Goal: Information Seeking & Learning: Compare options

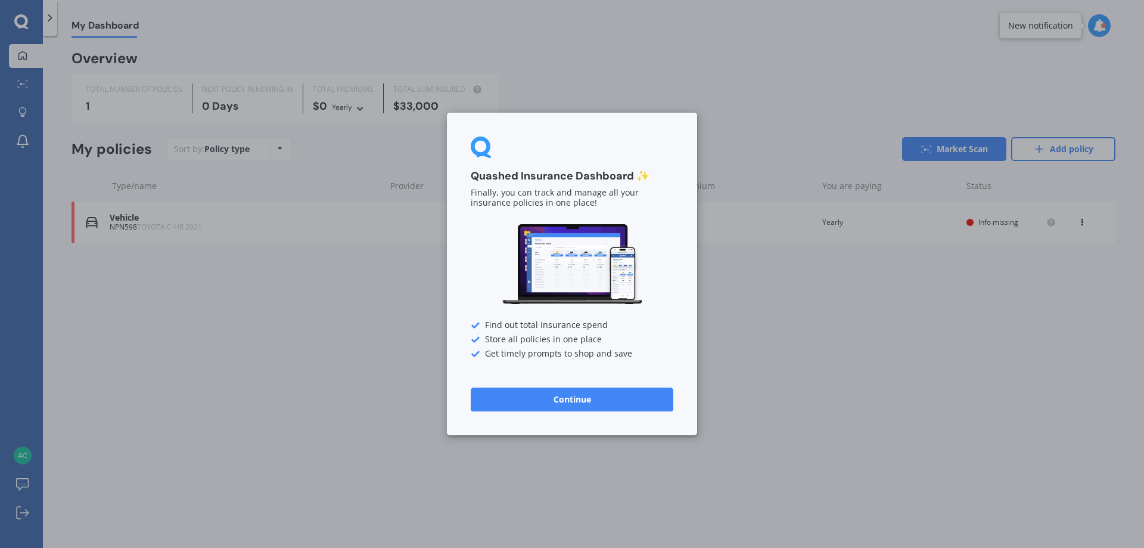
click at [554, 400] on button "Continue" at bounding box center [572, 399] width 203 height 24
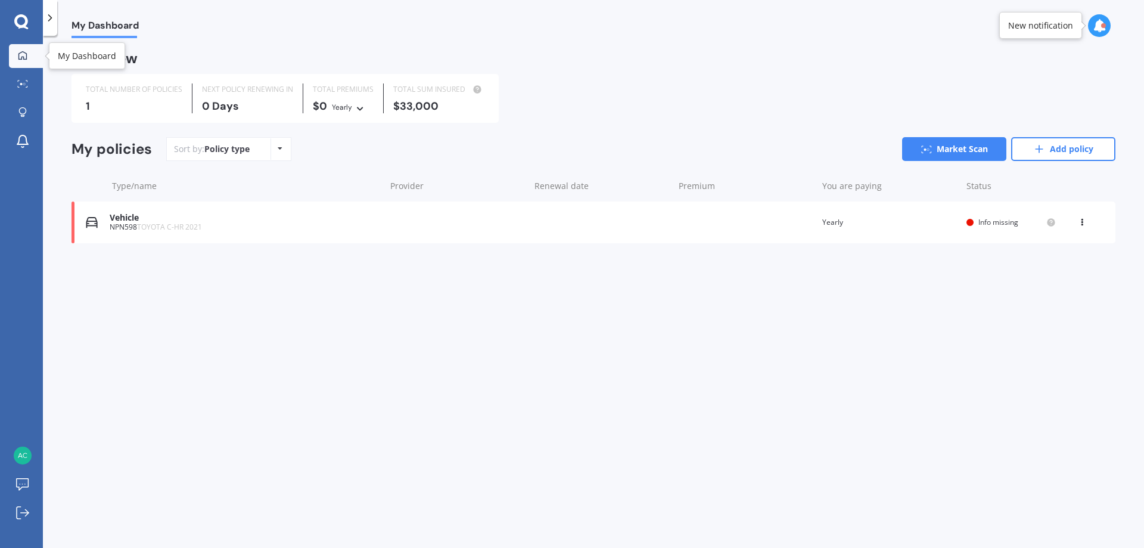
click at [26, 57] on icon at bounding box center [22, 55] width 8 height 8
click at [1042, 144] on icon at bounding box center [1039, 149] width 12 height 12
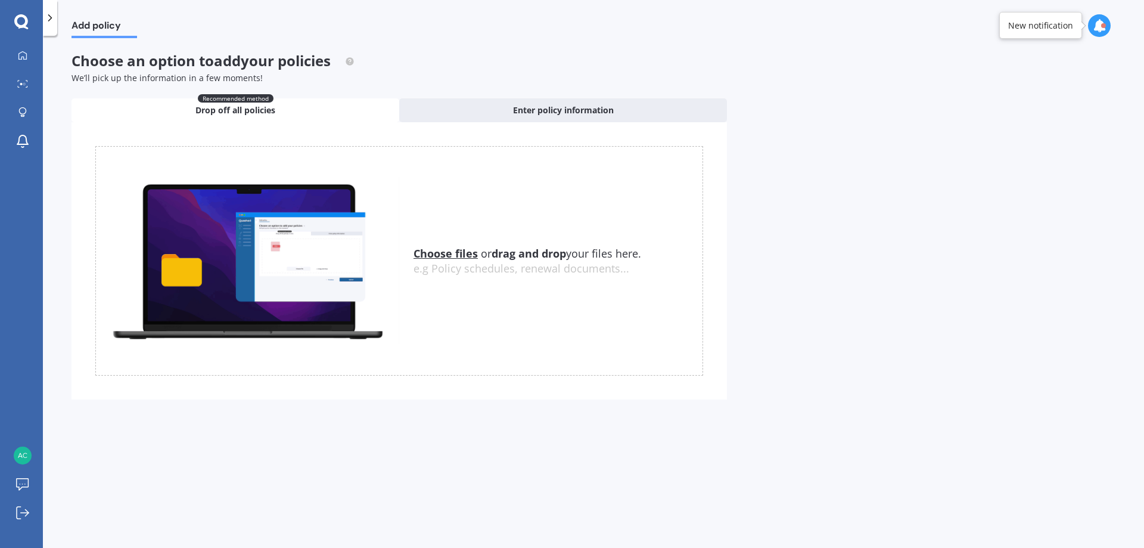
click at [447, 254] on u "Choose files" at bounding box center [446, 253] width 64 height 14
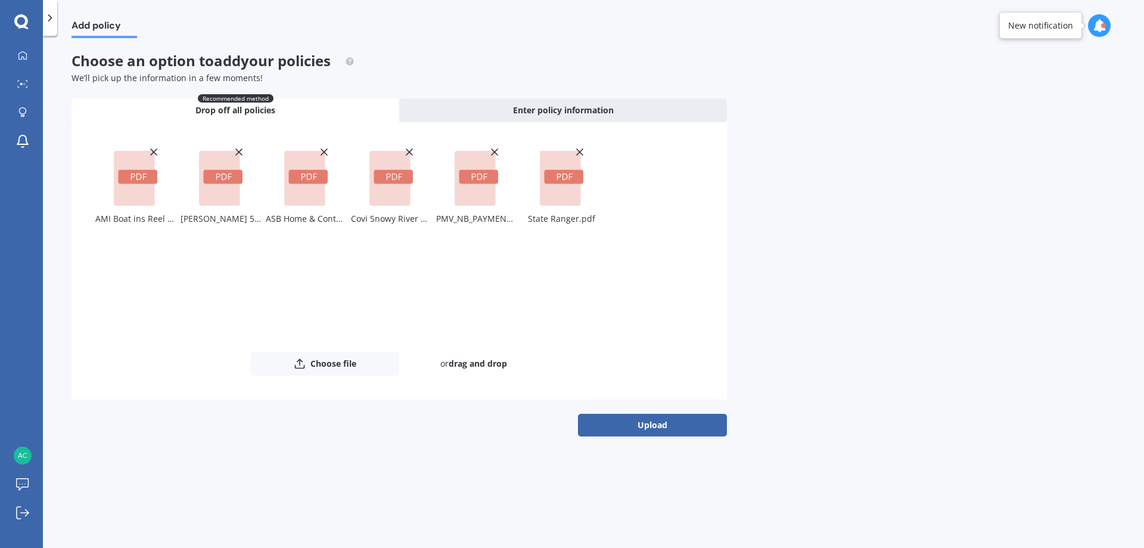
click at [649, 422] on button "Upload" at bounding box center [652, 425] width 149 height 23
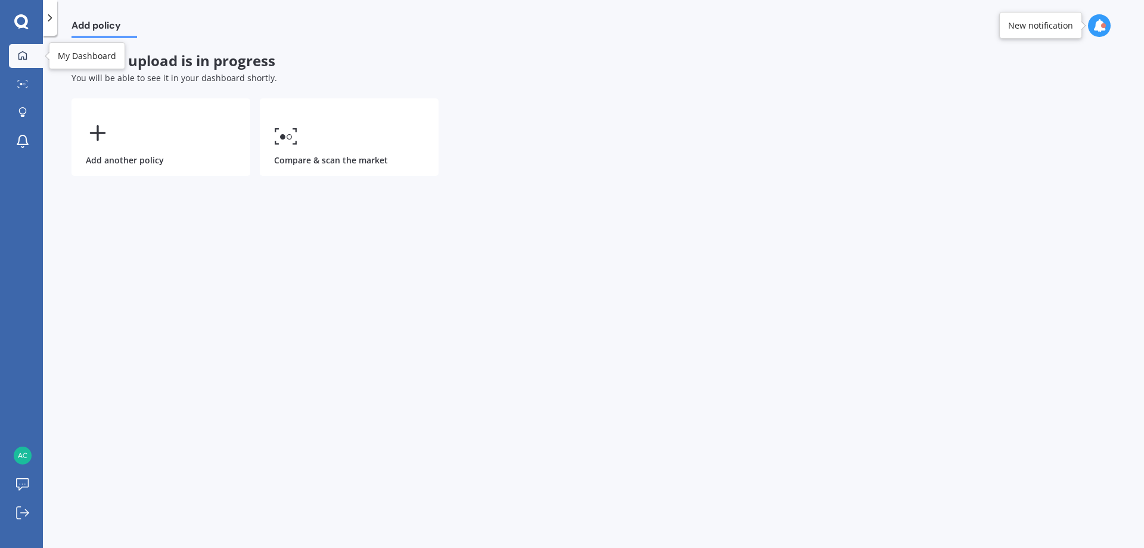
click at [18, 57] on icon at bounding box center [22, 55] width 8 height 8
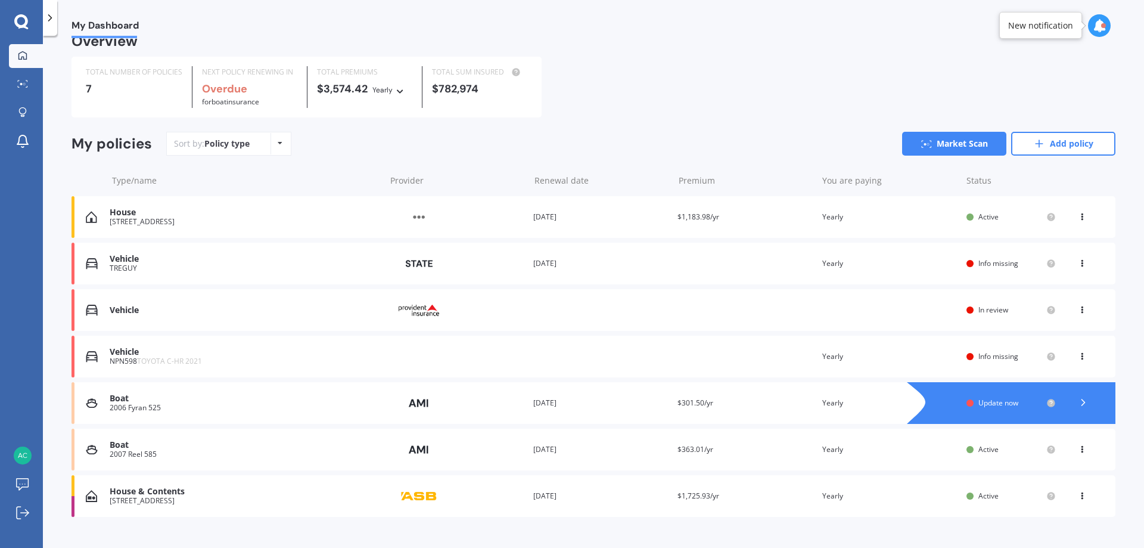
scroll to position [38, 0]
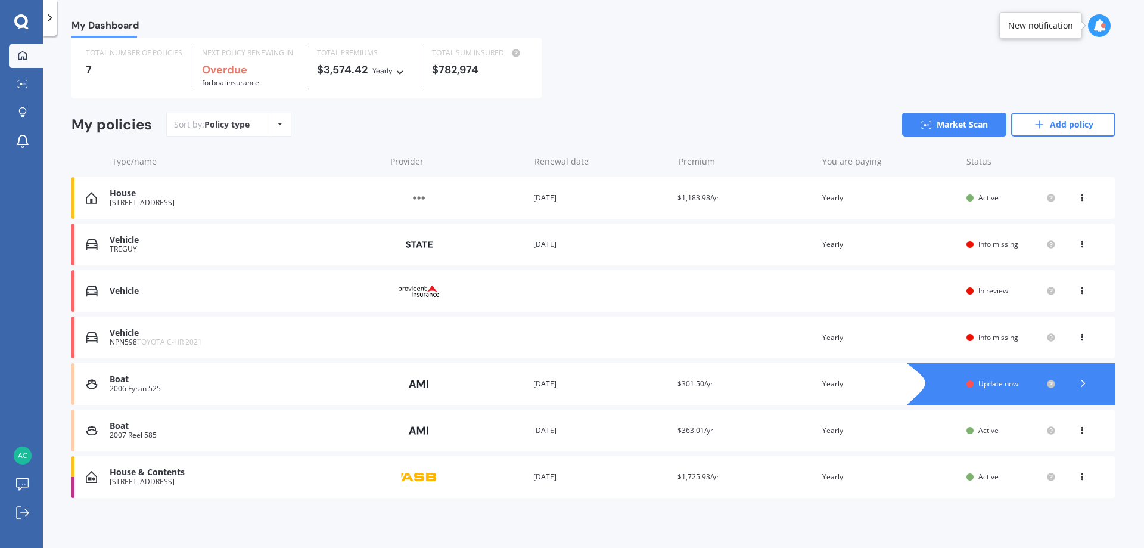
click at [969, 244] on div "Info missing" at bounding box center [1010, 245] width 89 height 10
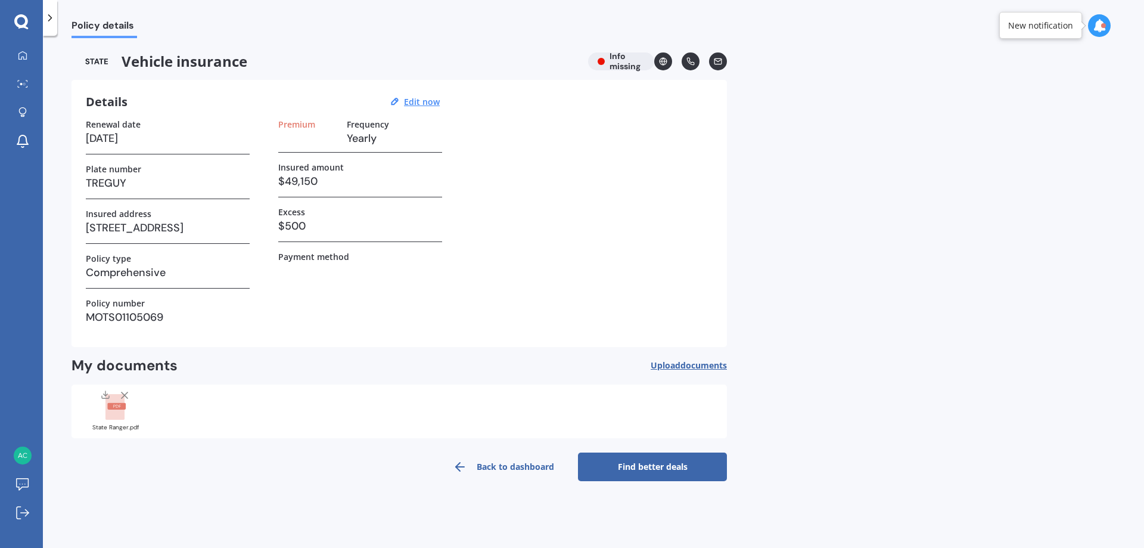
click at [621, 58] on div "Vehicle insurance Info missing" at bounding box center [399, 61] width 655 height 18
click at [596, 60] on div "Vehicle insurance Info missing" at bounding box center [399, 61] width 655 height 18
click at [312, 259] on label "Payment method" at bounding box center [313, 256] width 71 height 10
click at [418, 102] on u "Edit now" at bounding box center [422, 101] width 36 height 11
select select "06"
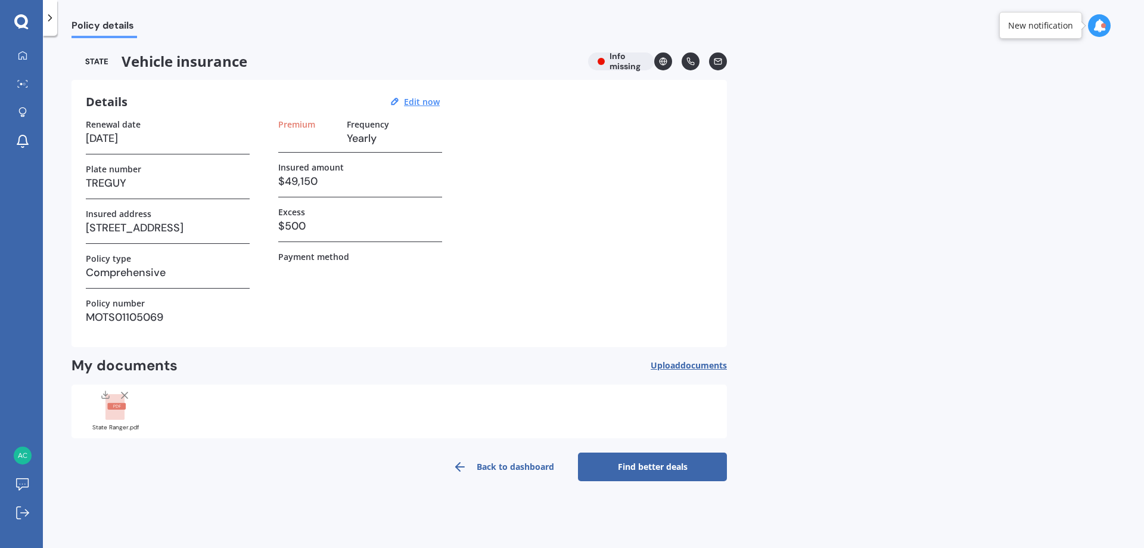
select select "07"
select select "2026"
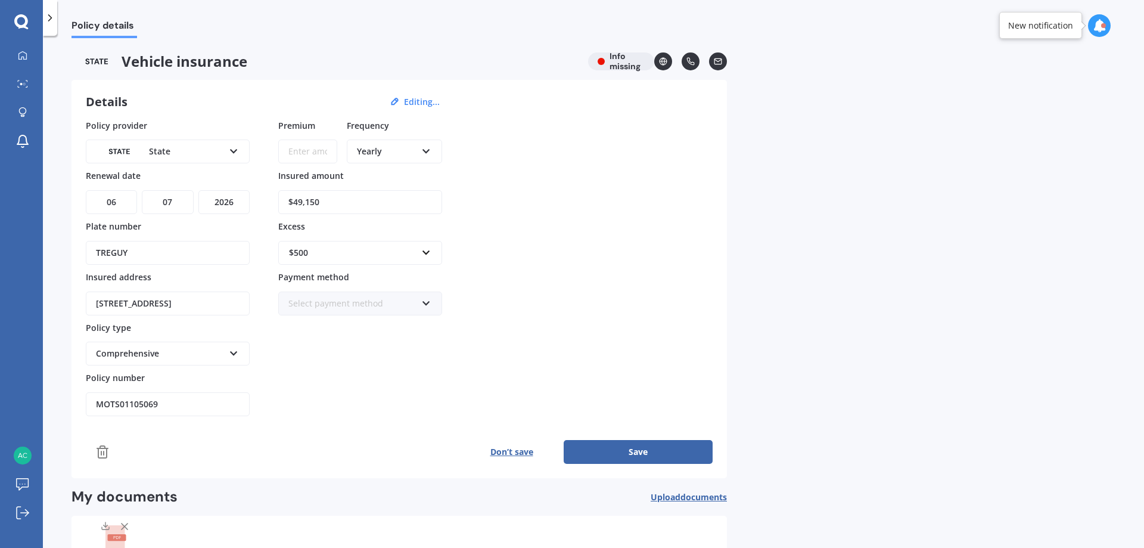
click at [319, 300] on div "Select payment method" at bounding box center [352, 303] width 128 height 13
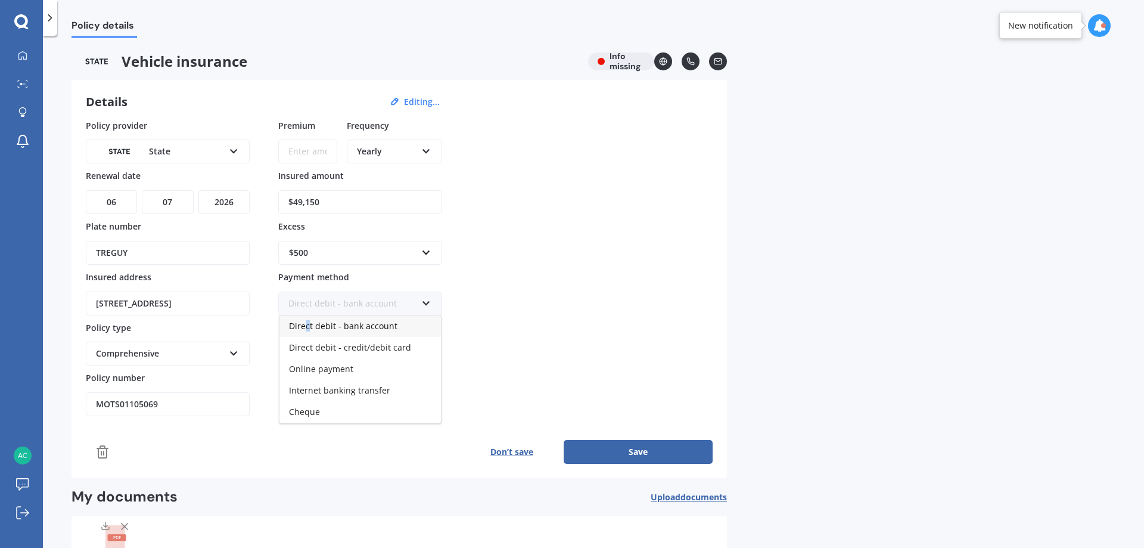
click at [307, 331] on span "Direct debit - bank account" at bounding box center [343, 325] width 108 height 11
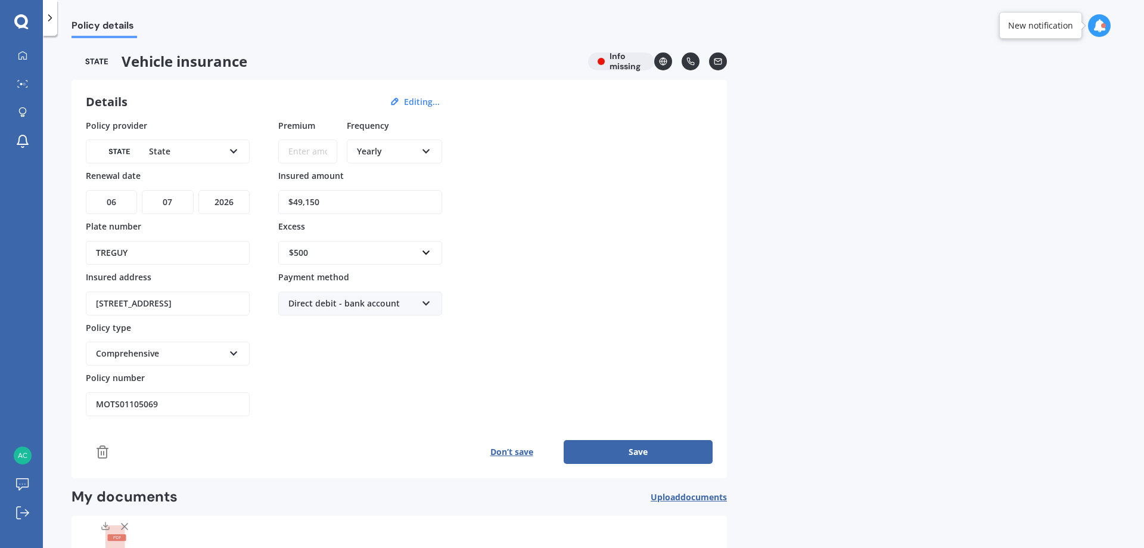
click at [298, 154] on input "Premium" at bounding box center [307, 151] width 59 height 24
type input "$1,781.43"
click at [566, 277] on div "Policy provider State AA AMI AMP ANZ ASB Aioi Nissay Dowa Ando Assurant Autosur…" at bounding box center [399, 267] width 627 height 297
drag, startPoint x: 628, startPoint y: 453, endPoint x: 633, endPoint y: 448, distance: 6.7
click at [631, 450] on button "Save" at bounding box center [638, 452] width 149 height 24
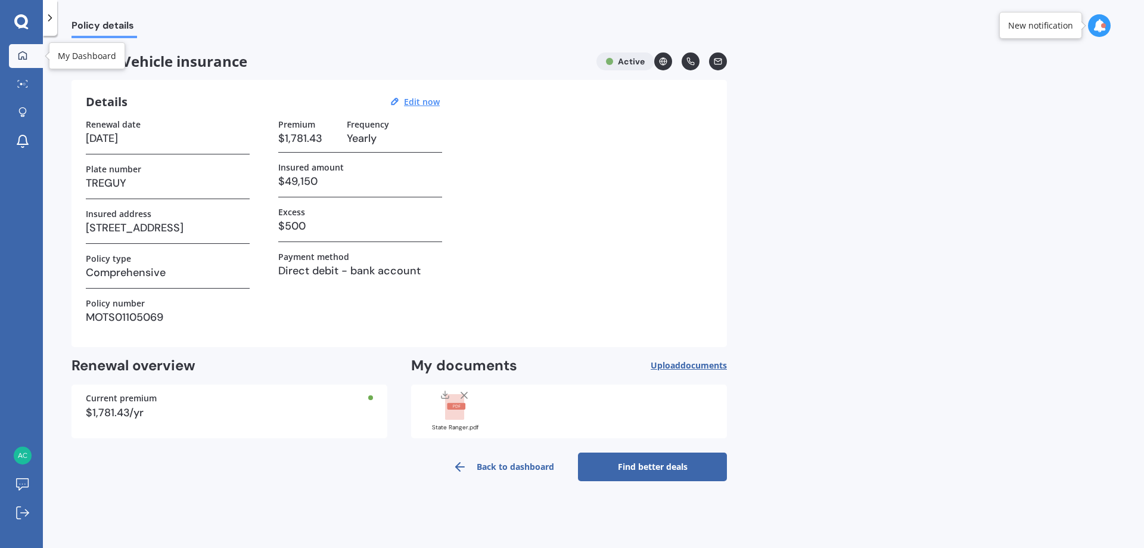
click at [32, 58] on link "My Dashboard" at bounding box center [26, 56] width 34 height 24
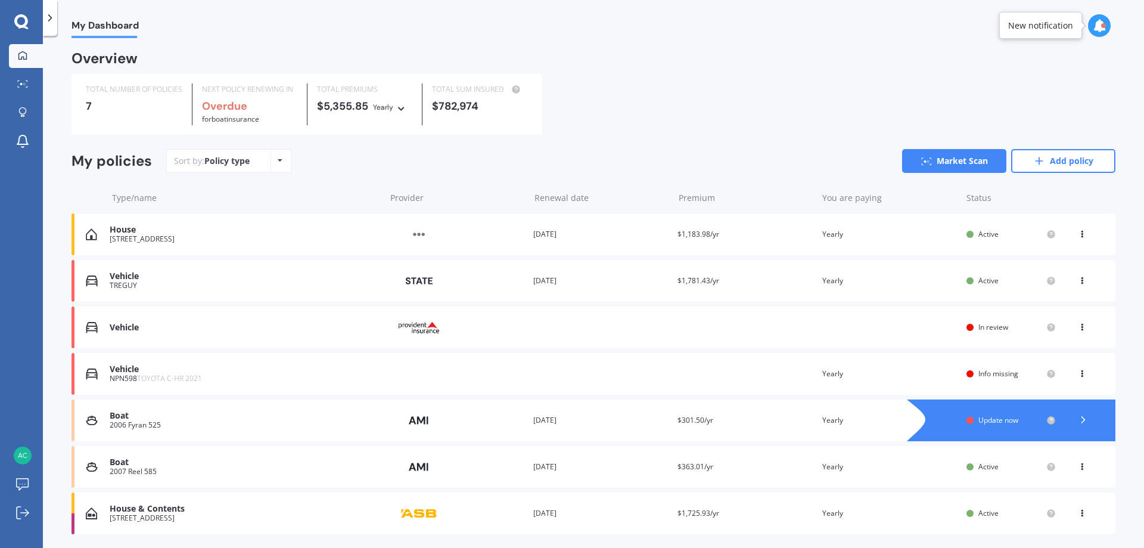
scroll to position [38, 0]
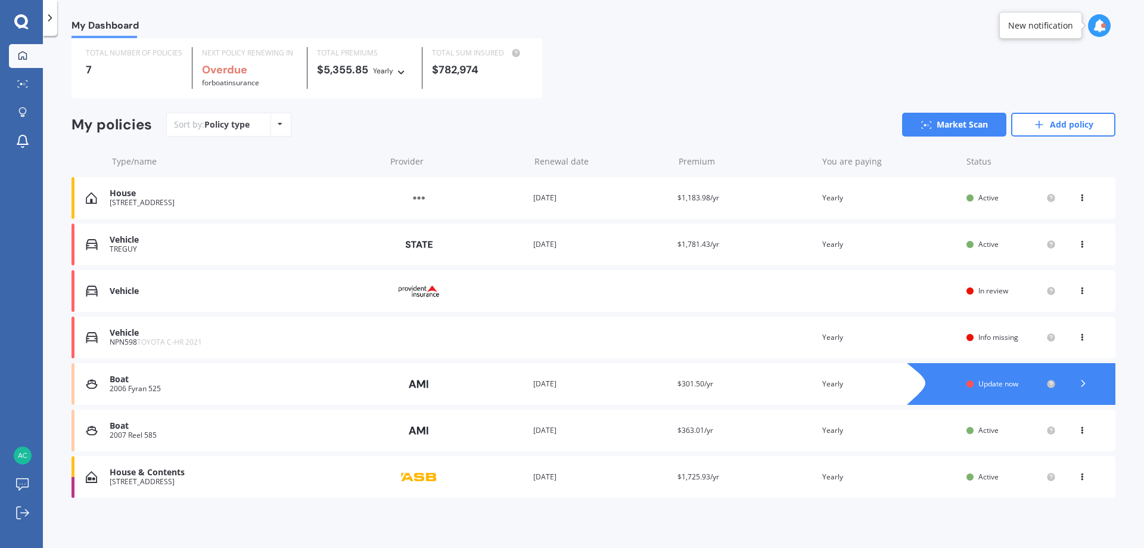
click at [966, 335] on div at bounding box center [969, 337] width 7 height 7
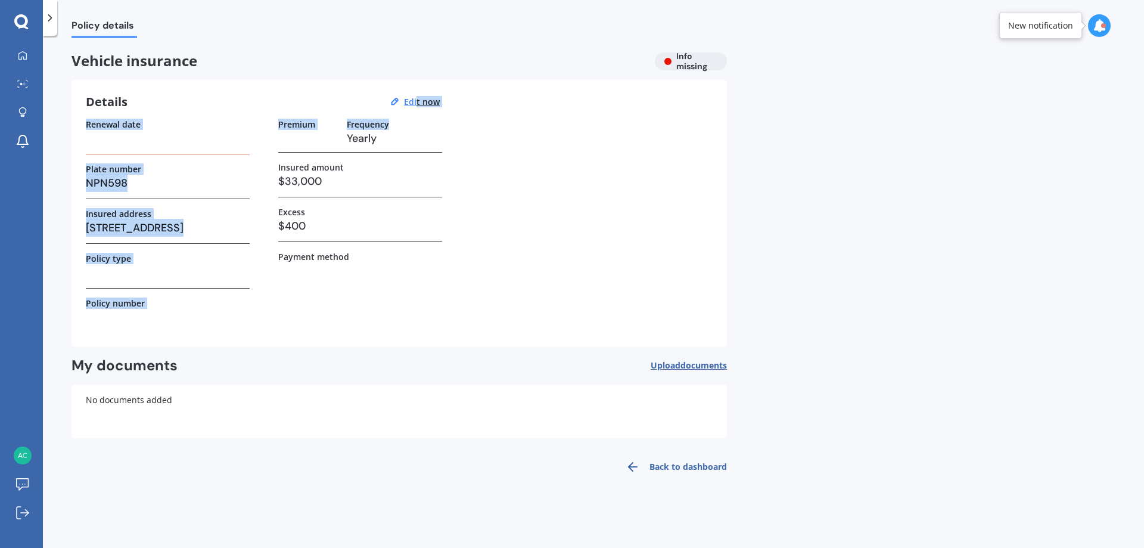
click at [416, 110] on div "Details Edit now Renewal date Plate number NPN598 Insured address [STREET_ADDRE…" at bounding box center [399, 213] width 655 height 267
click at [102, 142] on h3 at bounding box center [168, 138] width 164 height 18
click at [93, 145] on h3 at bounding box center [168, 138] width 164 height 18
click at [410, 102] on u "Edit now" at bounding box center [422, 101] width 36 height 11
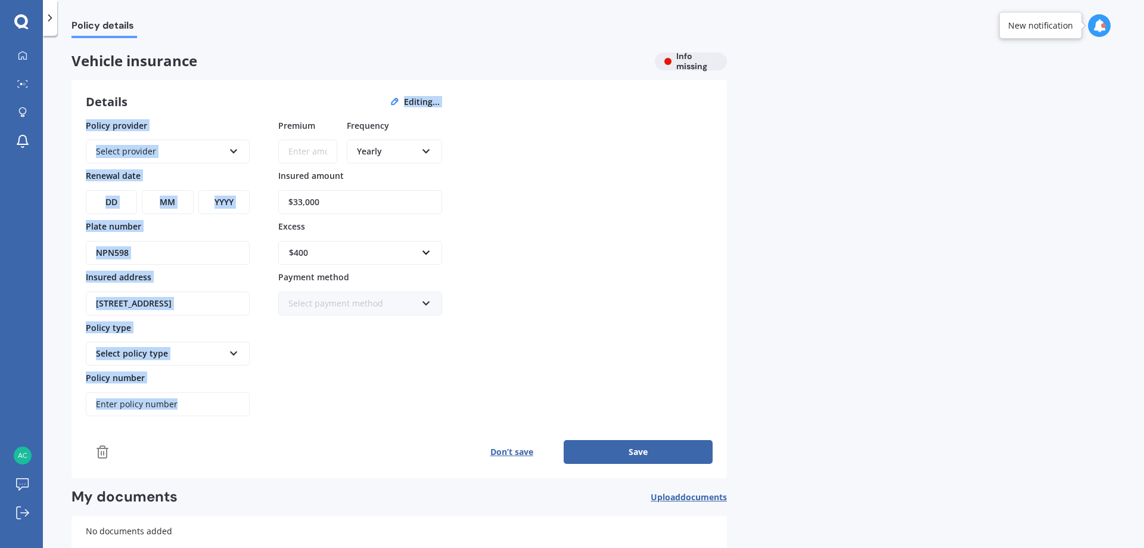
click at [234, 151] on icon at bounding box center [234, 149] width 10 height 8
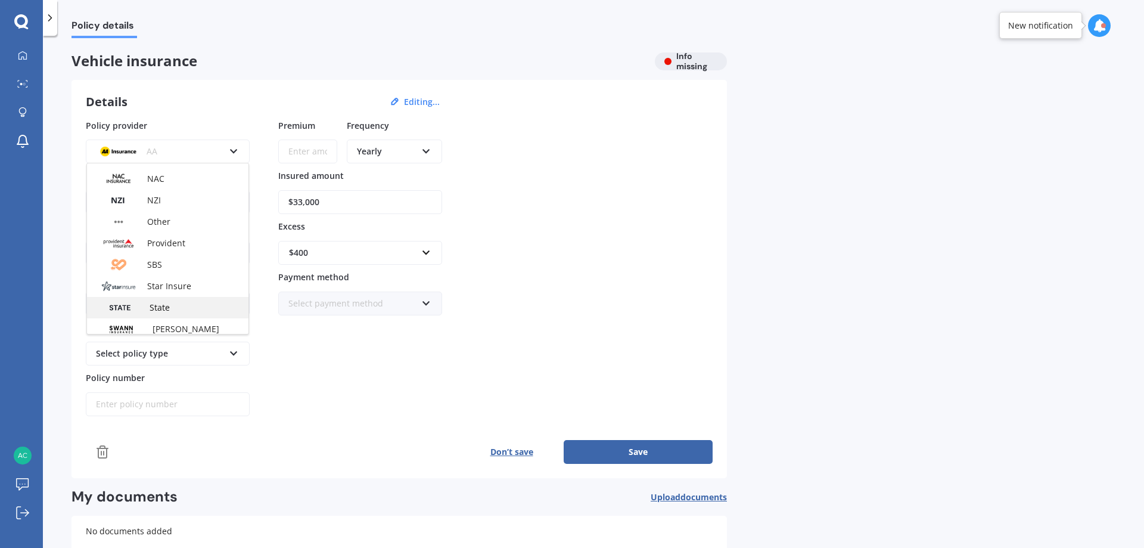
scroll to position [417, 0]
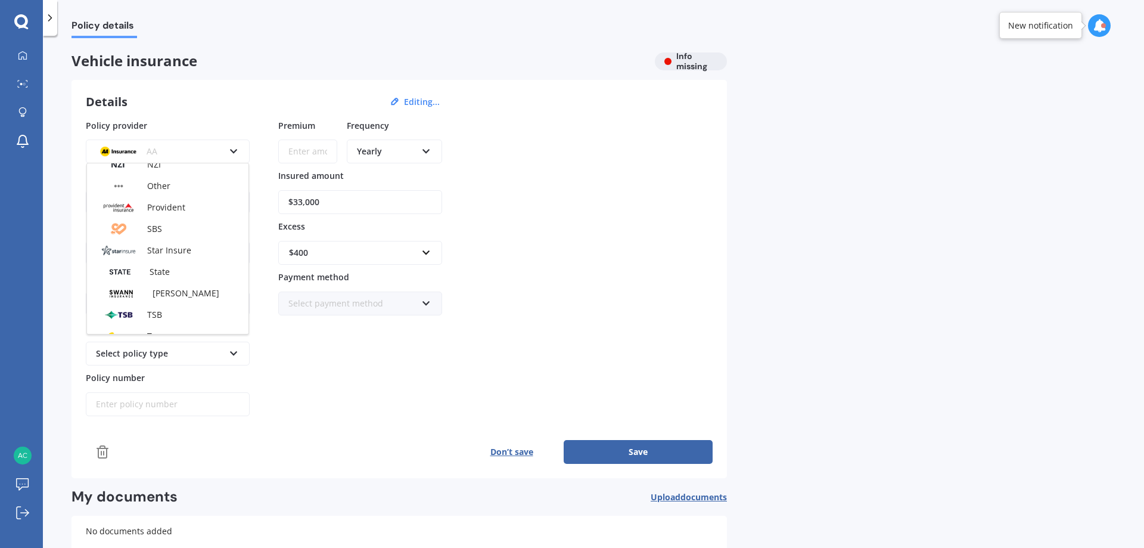
click at [147, 210] on div "Provident" at bounding box center [167, 207] width 161 height 21
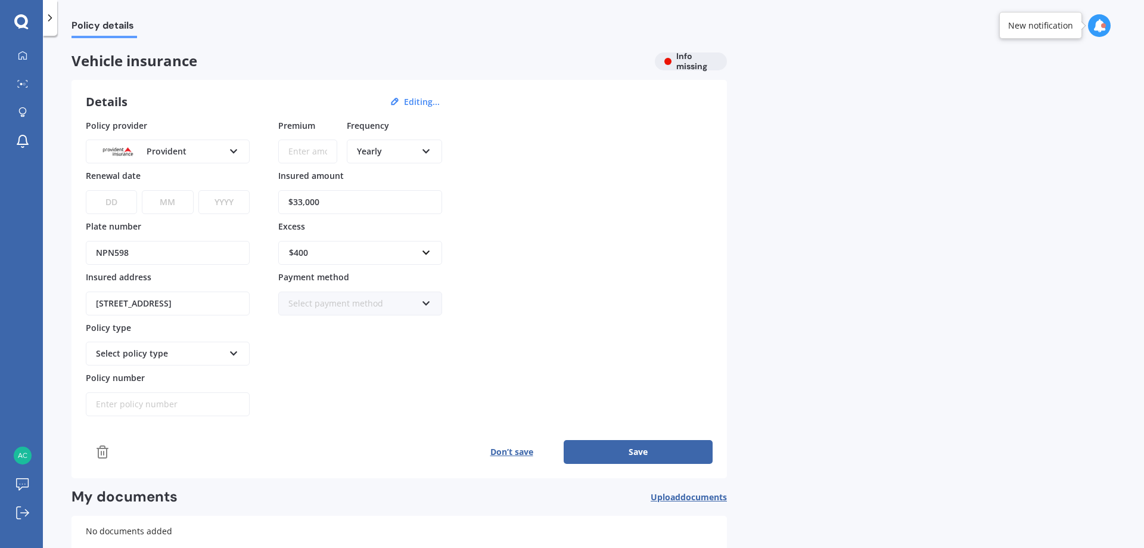
click at [126, 200] on select "DD 01 02 03 04 05 06 07 08 09 10 11 12 13 14 15 16 17 18 19 20 21 22 23 24 25 2…" at bounding box center [111, 202] width 51 height 24
select select "26"
click at [86, 190] on select "DD 01 02 03 04 05 06 07 08 09 10 11 12 13 14 15 16 17 18 19 20 21 22 23 24 25 2…" at bounding box center [111, 202] width 51 height 24
click at [179, 207] on select "MM 01 02 03 04 05 06 07 08 09 10 11 12" at bounding box center [167, 202] width 51 height 24
select select "09"
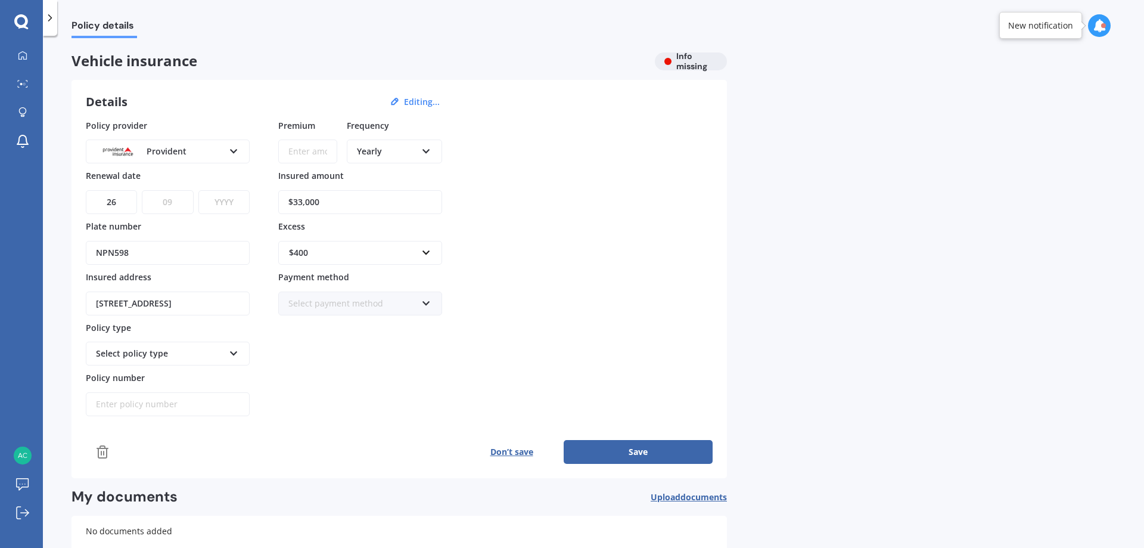
click at [142, 190] on select "MM 01 02 03 04 05 06 07 08 09 10 11 12" at bounding box center [167, 202] width 51 height 24
click at [219, 205] on select "YYYY 2027 2026 2025 2024 2023 2022 2021 2020 2019 2018 2017 2016 2015 2014 2013…" at bounding box center [223, 202] width 51 height 24
select select "2026"
click at [198, 190] on select "YYYY 2027 2026 2025 2024 2023 2022 2021 2020 2019 2018 2017 2016 2015 2014 2013…" at bounding box center [223, 202] width 51 height 24
click at [237, 353] on icon at bounding box center [234, 351] width 10 height 8
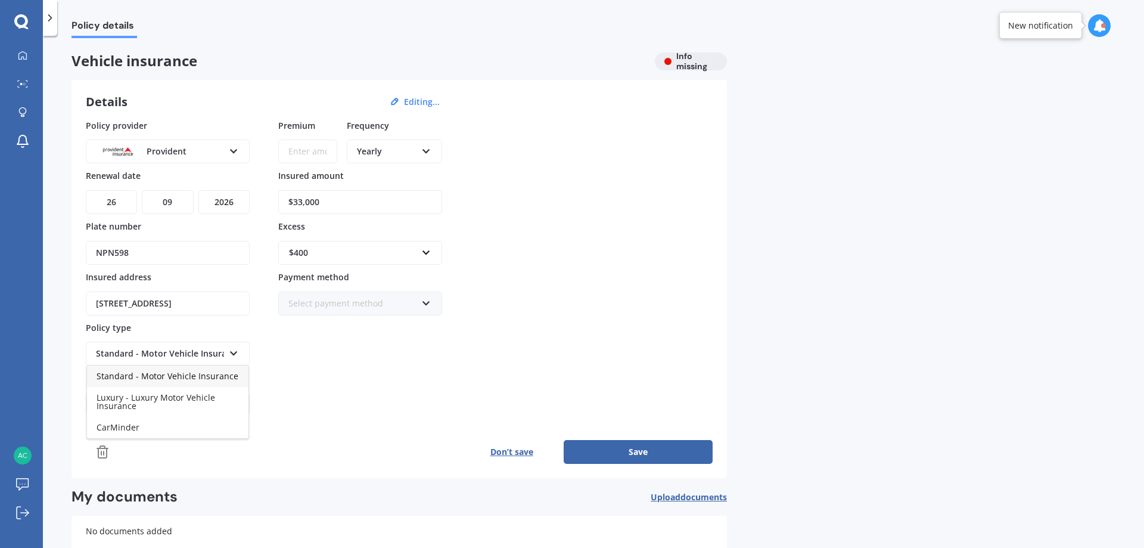
click at [229, 372] on span "Standard - Motor Vehicle Insurance" at bounding box center [168, 375] width 142 height 11
click at [203, 408] on input "Policy number" at bounding box center [168, 404] width 164 height 24
type input "p"
type input "P1148469"
click at [426, 251] on input "text" at bounding box center [355, 252] width 153 height 23
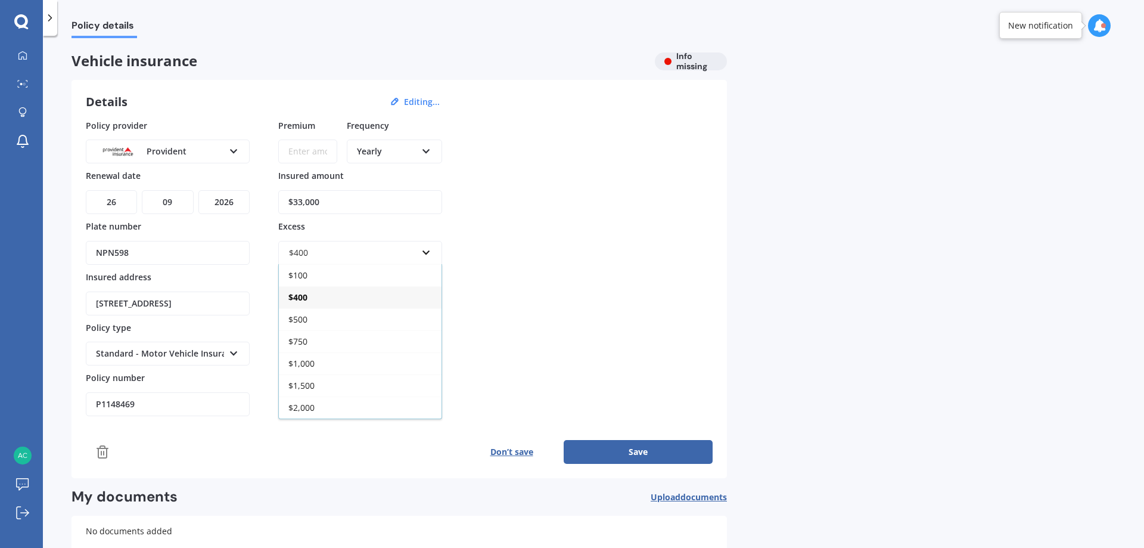
click at [332, 323] on div "$500" at bounding box center [360, 319] width 163 height 22
click at [427, 305] on icon at bounding box center [426, 301] width 10 height 8
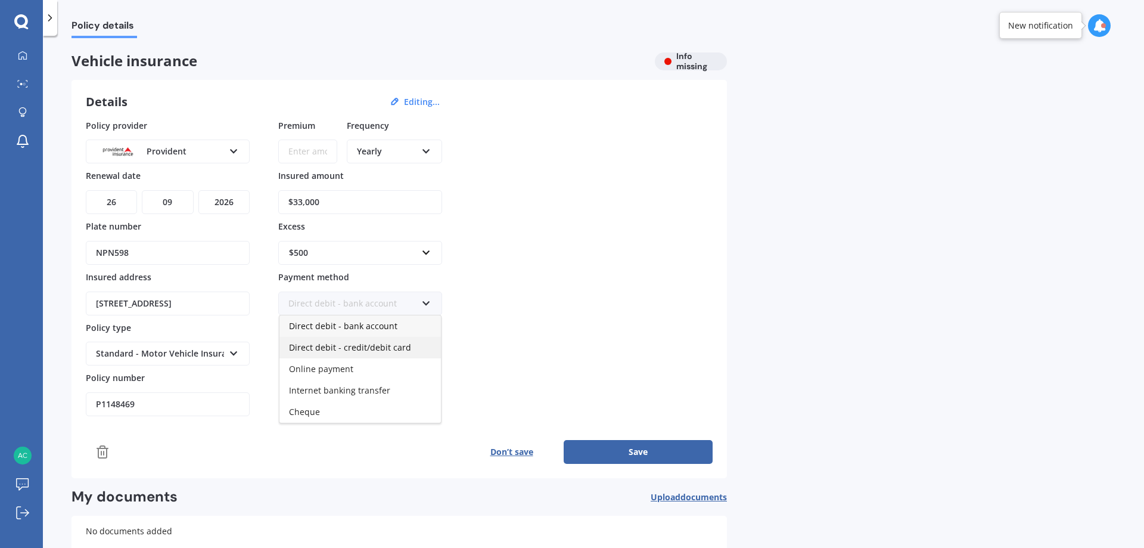
drag, startPoint x: 371, startPoint y: 345, endPoint x: 373, endPoint y: 338, distance: 7.0
click at [371, 344] on span "Direct debit - credit/debit card" at bounding box center [350, 346] width 122 height 11
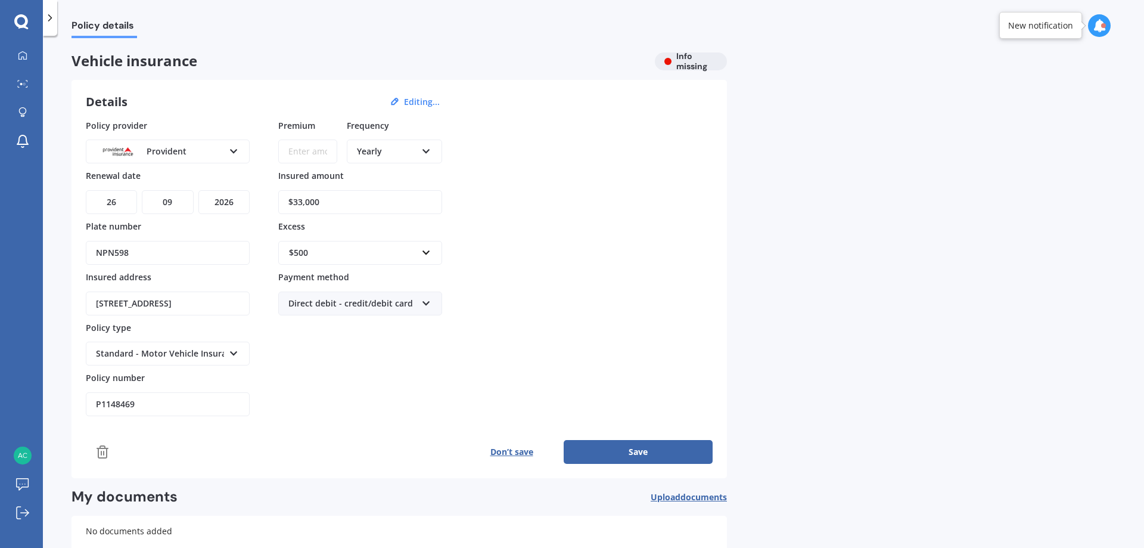
click at [319, 148] on input "Premium" at bounding box center [307, 151] width 59 height 24
type input "$988.60"
click at [644, 450] on button "Save" at bounding box center [638, 452] width 149 height 24
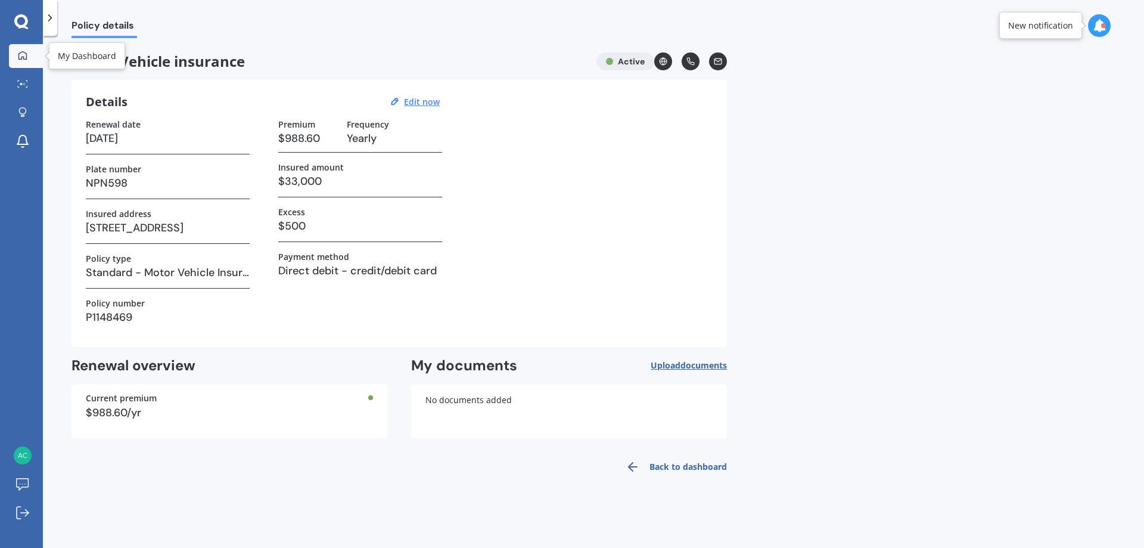
click at [22, 53] on icon at bounding box center [23, 56] width 10 height 10
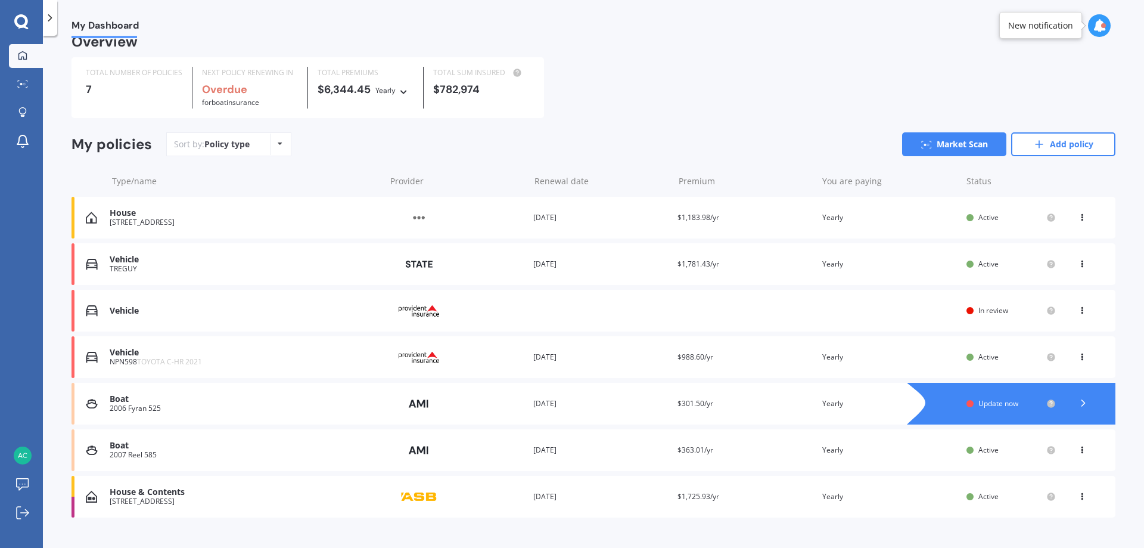
scroll to position [38, 0]
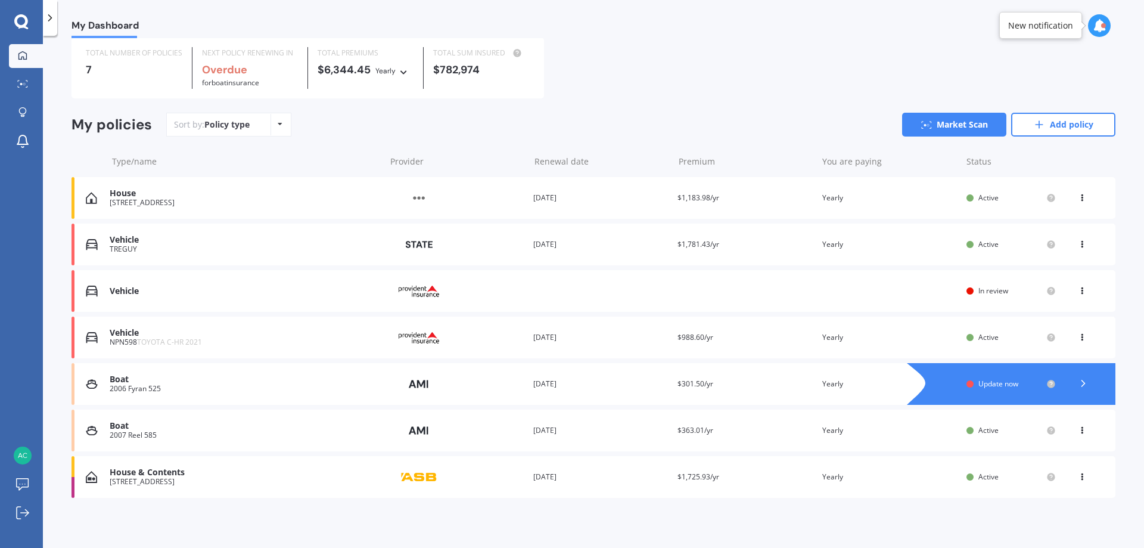
click at [978, 287] on span "In review" at bounding box center [993, 290] width 30 height 10
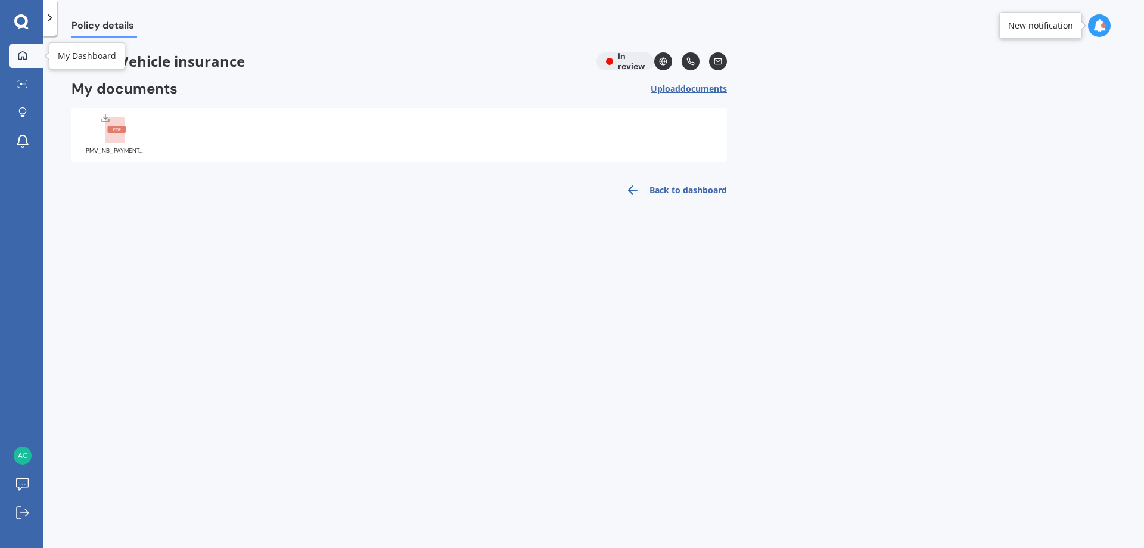
click at [20, 52] on icon at bounding box center [23, 56] width 10 height 10
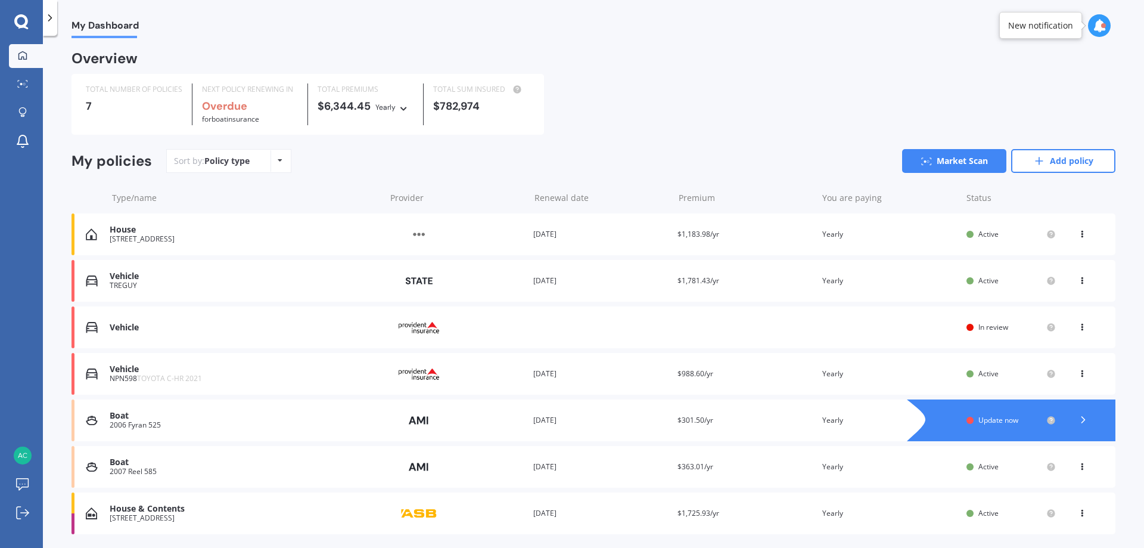
click at [1078, 327] on icon at bounding box center [1082, 324] width 8 height 7
drag, startPoint x: 862, startPoint y: 330, endPoint x: 792, endPoint y: 321, distance: 69.8
click at [847, 325] on div "Vehicle Provider Renewal date Premium You are paying Status In review View opti…" at bounding box center [594, 327] width 1044 height 42
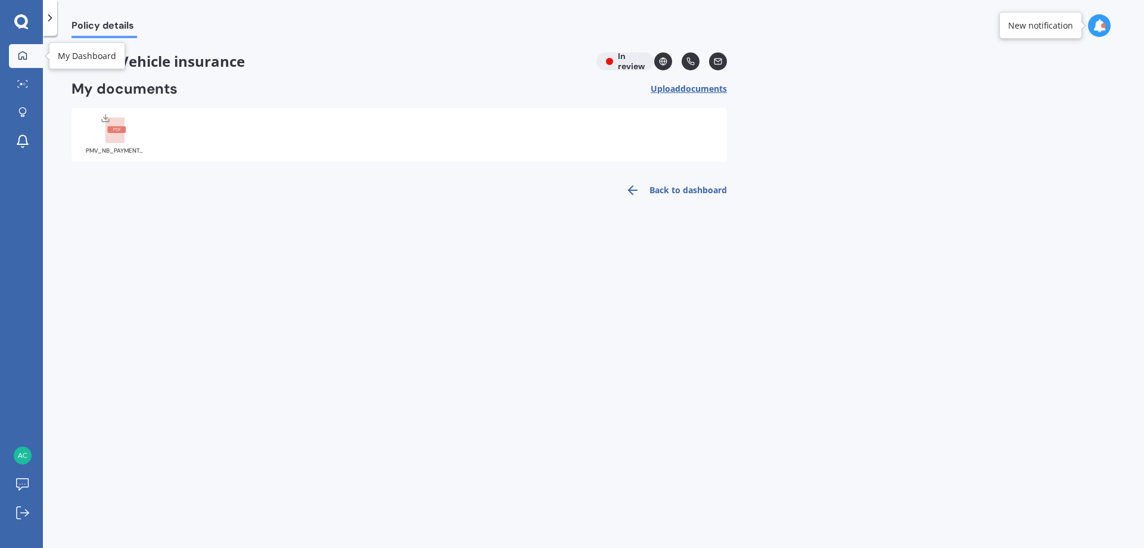
click at [20, 55] on icon at bounding box center [23, 56] width 10 height 10
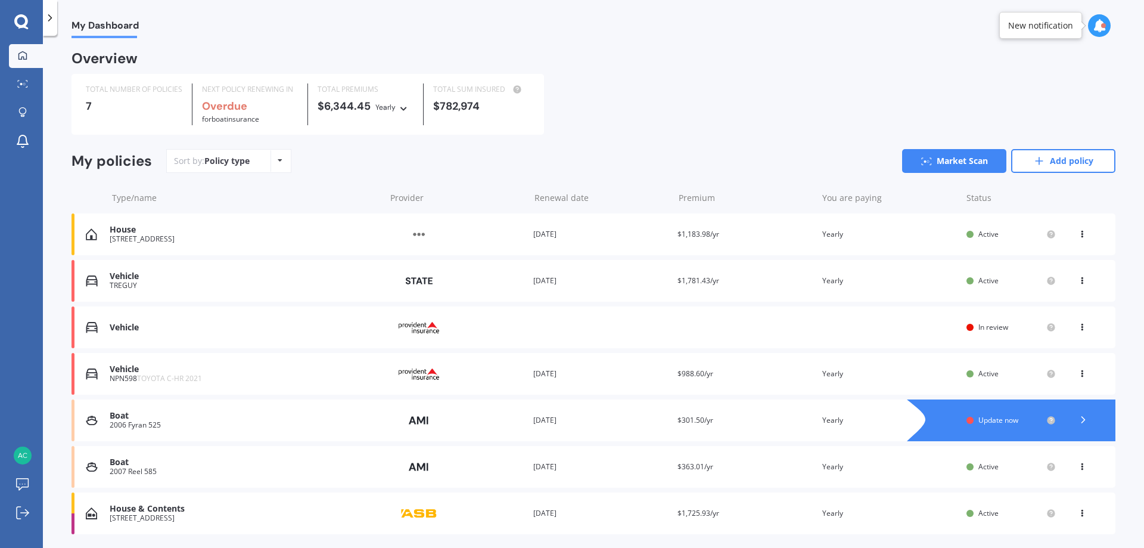
drag, startPoint x: 119, startPoint y: 323, endPoint x: 341, endPoint y: 181, distance: 264.0
click at [341, 181] on div "My policies Sort by: Policy type Policy type Alphabetical Date added Renewing n…" at bounding box center [594, 165] width 1044 height 33
click at [1078, 327] on icon at bounding box center [1082, 324] width 8 height 7
click at [907, 328] on div "Vehicle Provider Renewal date Premium You are paying Status In review View opti…" at bounding box center [594, 327] width 1044 height 42
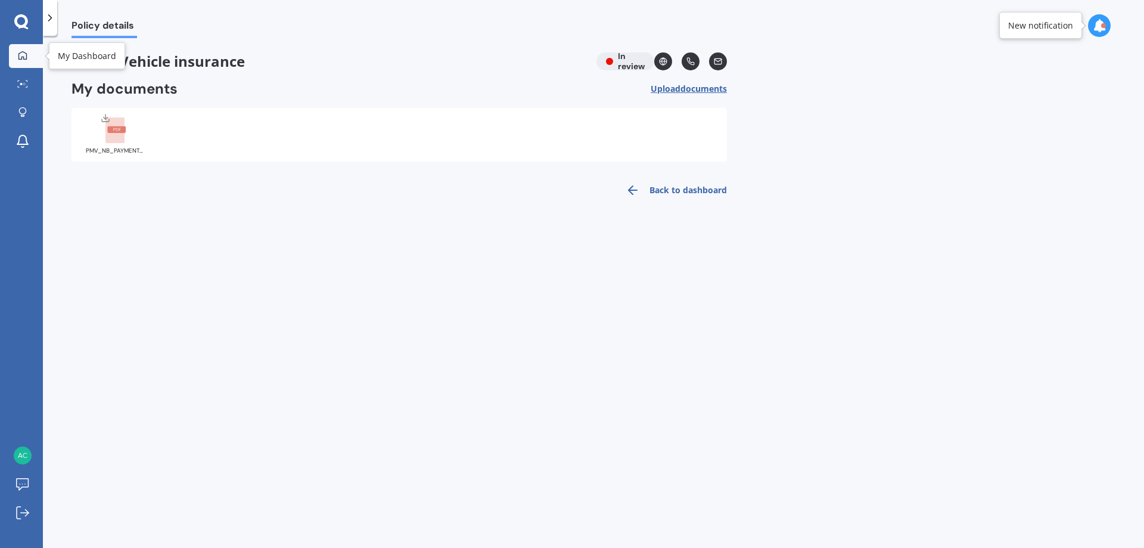
click at [19, 54] on icon at bounding box center [22, 55] width 8 height 8
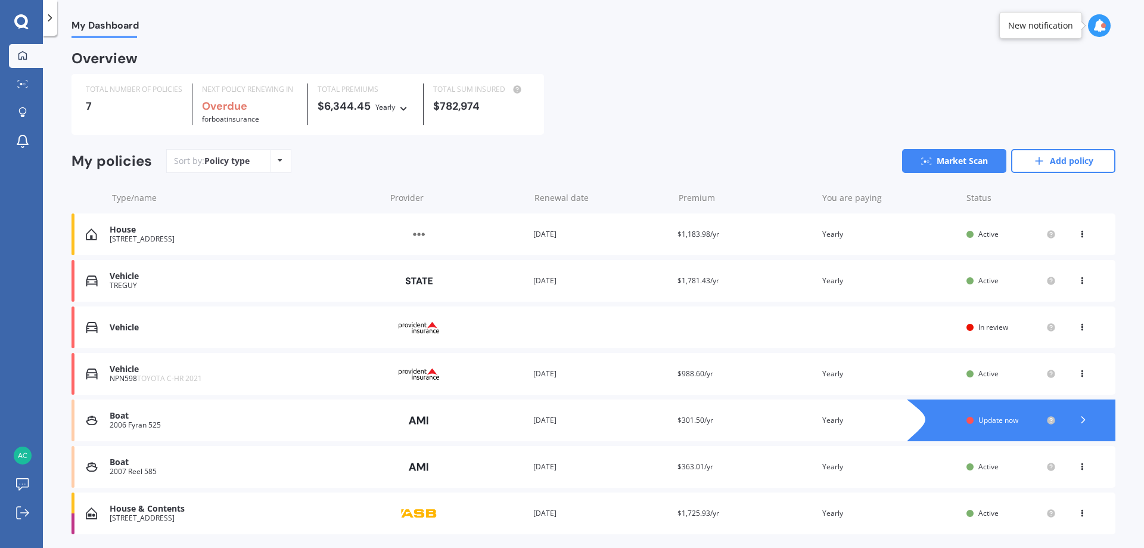
scroll to position [38, 0]
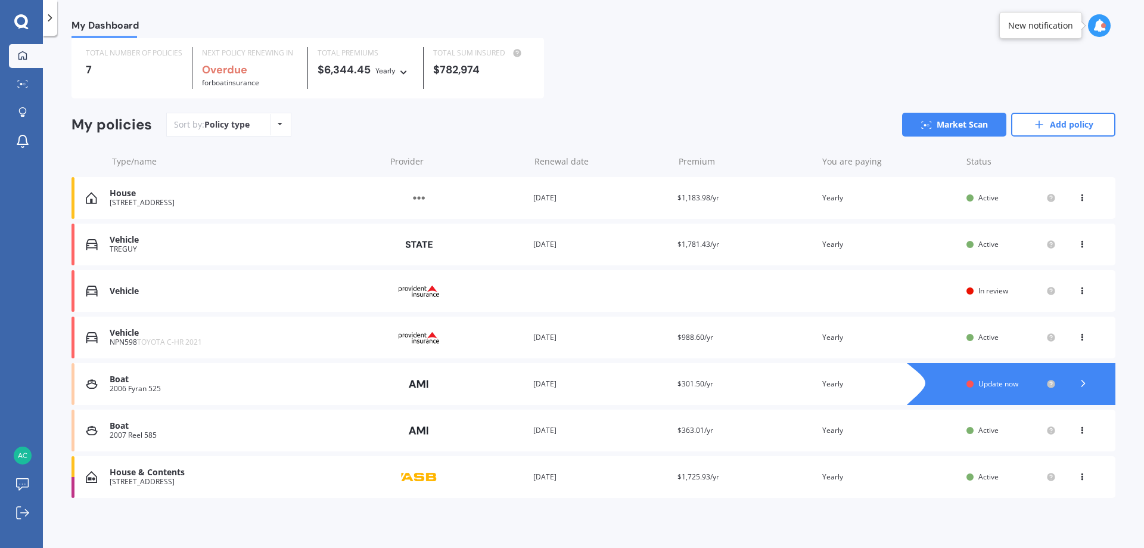
click at [969, 383] on div "Update now" at bounding box center [1010, 384] width 89 height 10
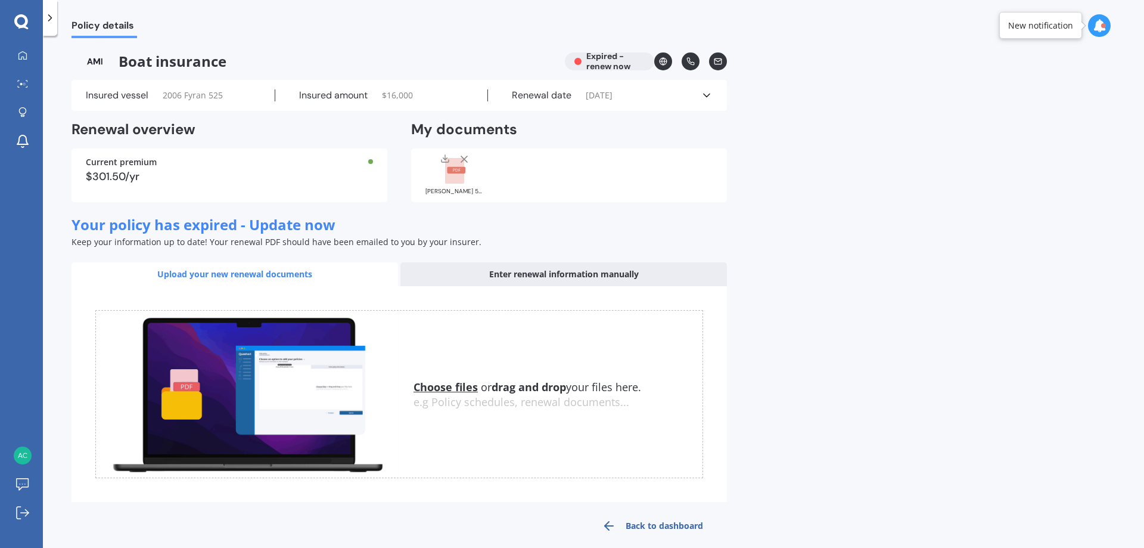
click at [709, 95] on icon at bounding box center [707, 95] width 12 height 12
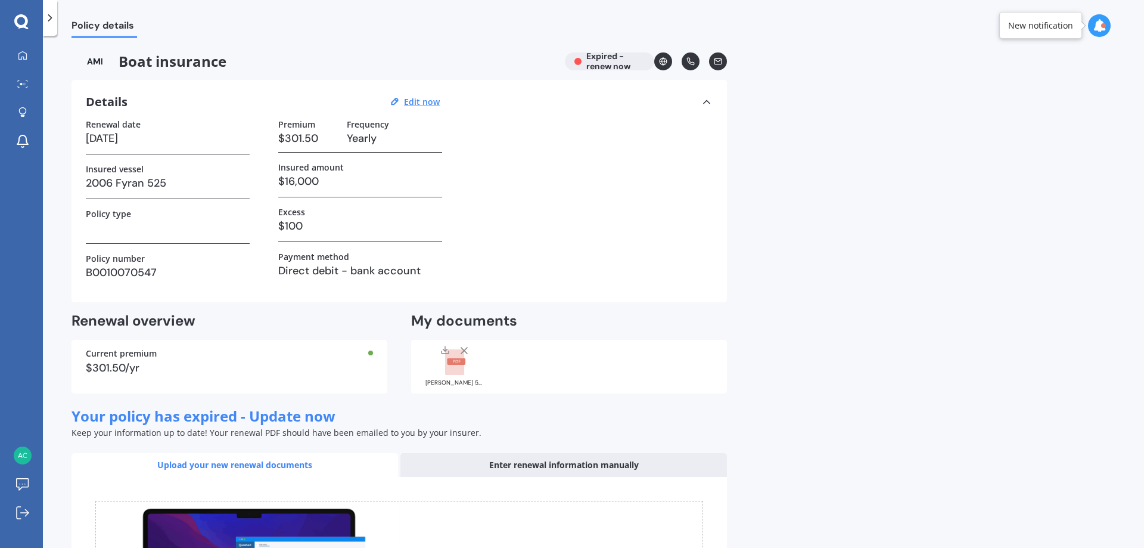
click at [157, 137] on h3 "[DATE]" at bounding box center [168, 138] width 164 height 18
click at [577, 62] on div "Boat insurance Expired - renew now" at bounding box center [399, 61] width 655 height 18
click at [412, 104] on u "Edit now" at bounding box center [422, 101] width 36 height 11
select select "10"
select select "07"
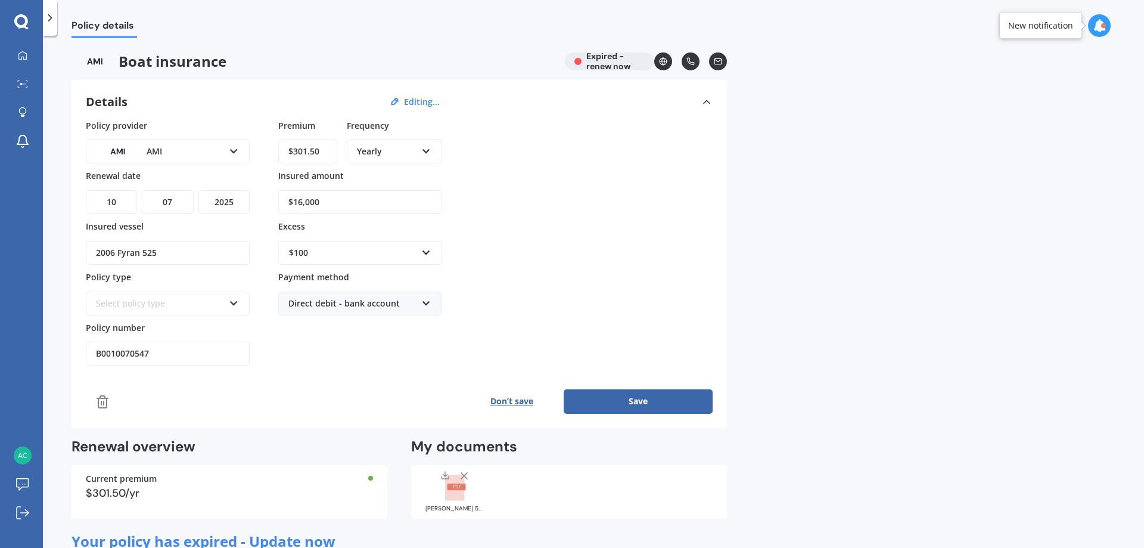
click at [227, 204] on select "YYYY 2027 2026 2025 2024 2023 2022 2021 2020 2019 2018 2017 2016 2015 2014 2013…" at bounding box center [223, 202] width 51 height 24
select select "2026"
click at [198, 190] on select "YYYY 2027 2026 2025 2024 2023 2022 2021 2020 2019 2018 2017 2016 2015 2014 2013…" at bounding box center [223, 202] width 51 height 24
click at [232, 303] on icon at bounding box center [234, 301] width 10 height 8
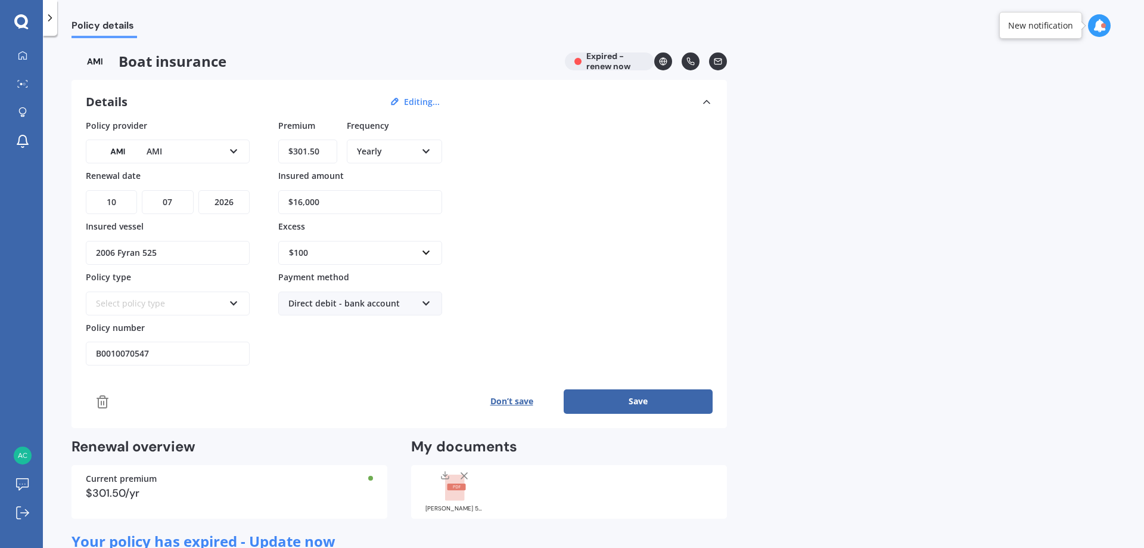
click at [635, 402] on button "Save" at bounding box center [638, 401] width 149 height 24
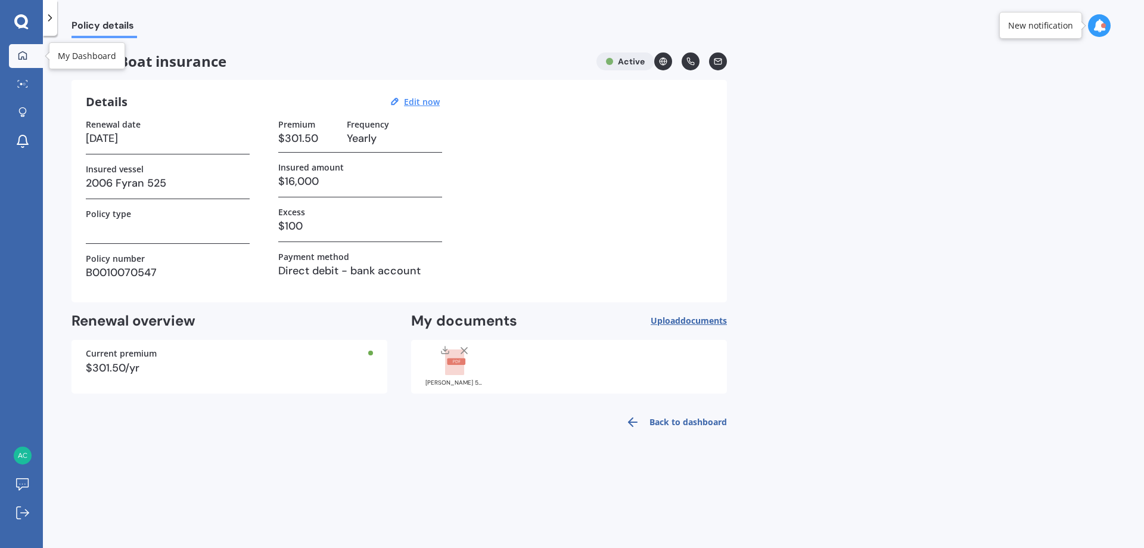
click at [23, 55] on icon at bounding box center [23, 56] width 10 height 10
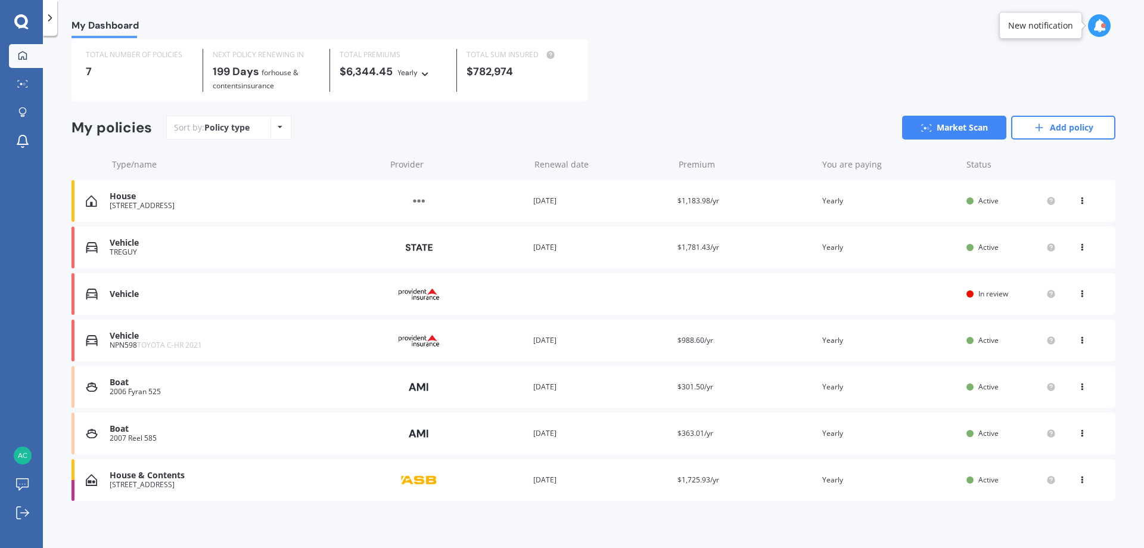
scroll to position [38, 0]
click at [1101, 23] on icon at bounding box center [1099, 25] width 13 height 13
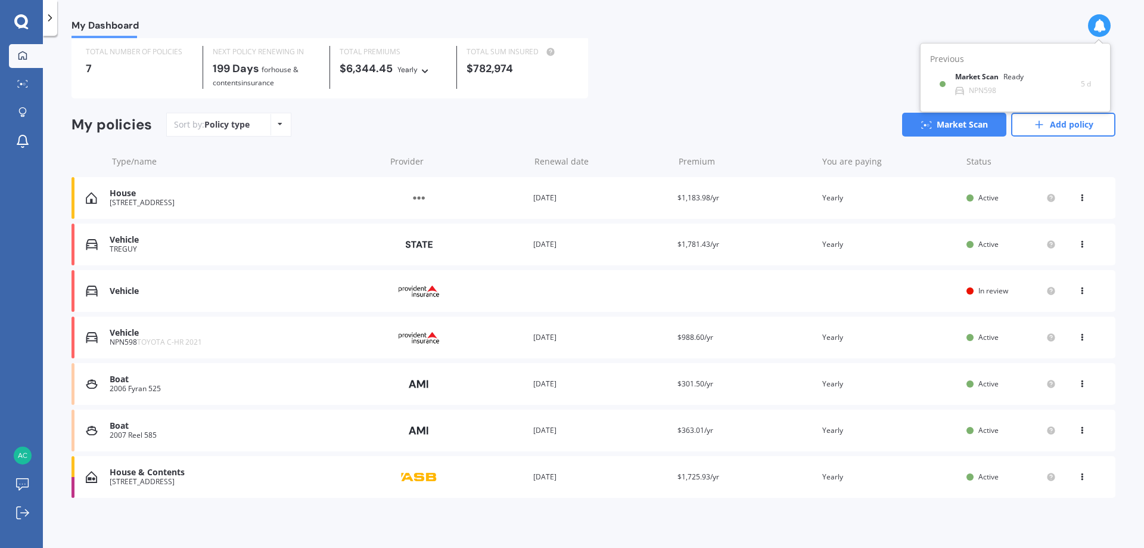
click at [789, 86] on div "TOTAL NUMBER OF POLICIES 7 NEXT POLICY RENEWING [DATE] for House & Contents ins…" at bounding box center [594, 67] width 1044 height 62
click at [174, 192] on div "House" at bounding box center [245, 193] width 270 height 10
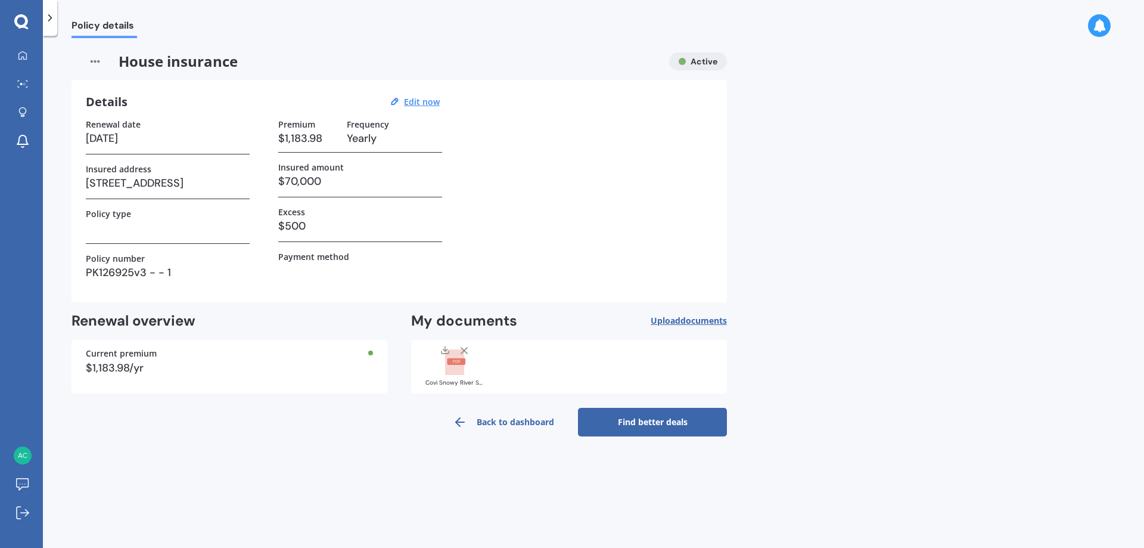
click at [672, 321] on span "Upload documents" at bounding box center [689, 321] width 76 height 10
click at [411, 101] on u "Edit now" at bounding box center [422, 101] width 36 height 11
select select "20"
select select "09"
select select "2026"
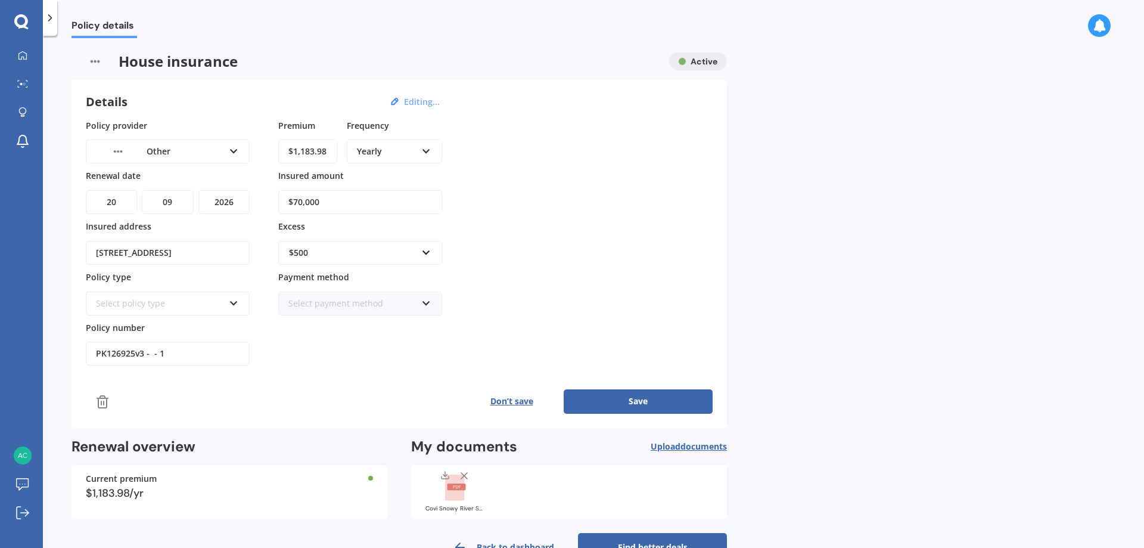
click at [231, 304] on icon at bounding box center [234, 301] width 10 height 8
click at [236, 148] on icon at bounding box center [234, 149] width 10 height 8
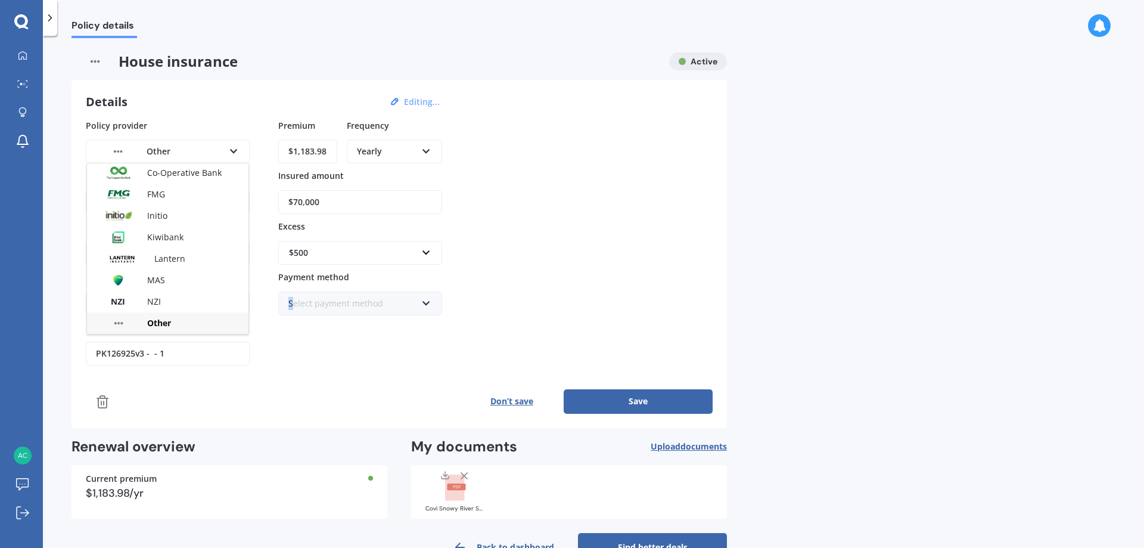
click at [293, 363] on div "Premium $1,183.98 Frequency Yearly Yearly Six-Monthly Quarterly Monthly Fortnig…" at bounding box center [360, 242] width 164 height 247
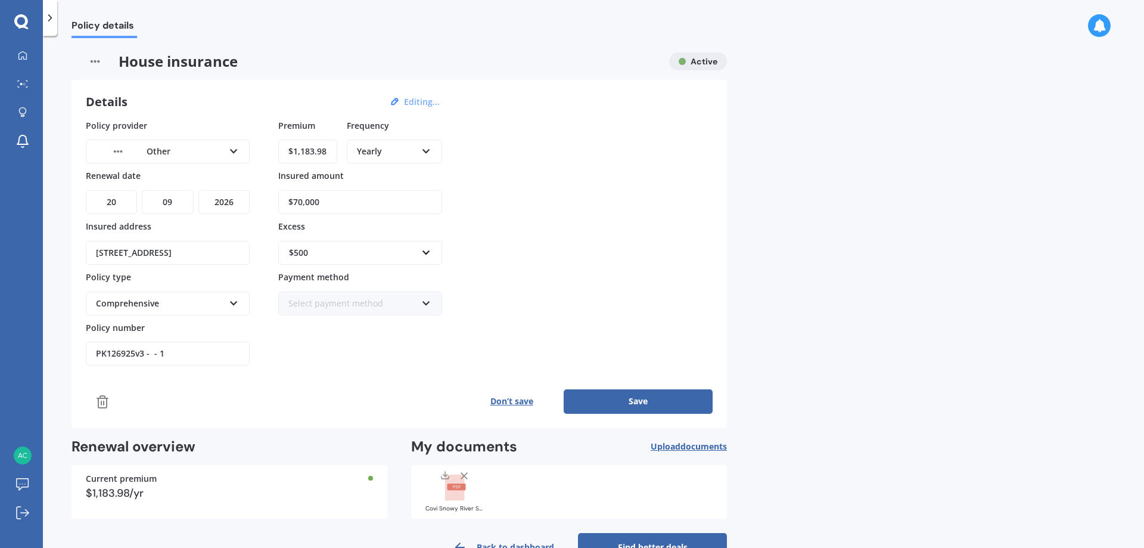
click at [232, 150] on icon at bounding box center [234, 149] width 10 height 8
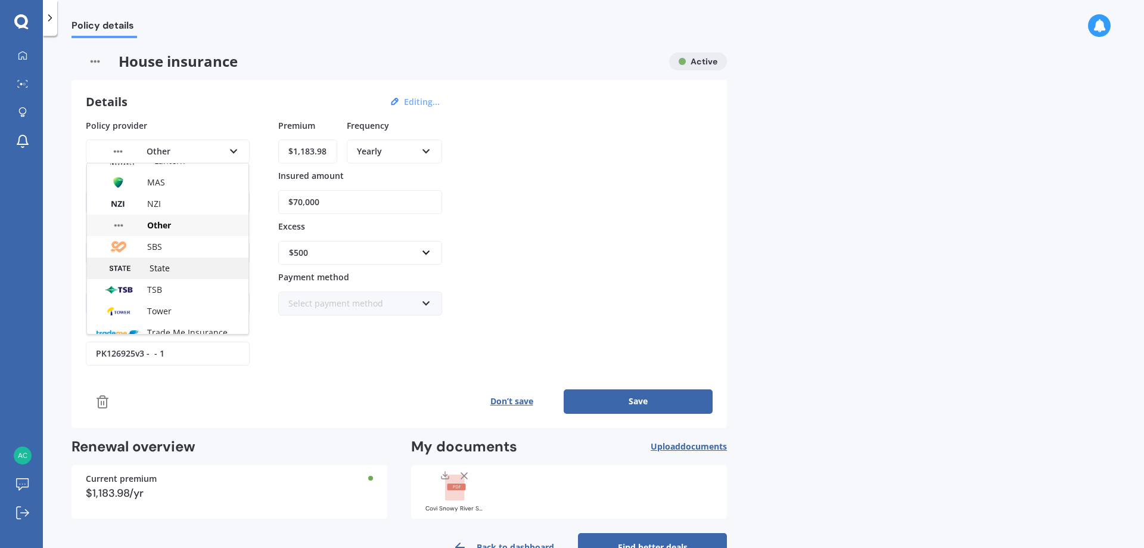
scroll to position [250, 0]
click at [177, 224] on div "Other" at bounding box center [167, 223] width 161 height 21
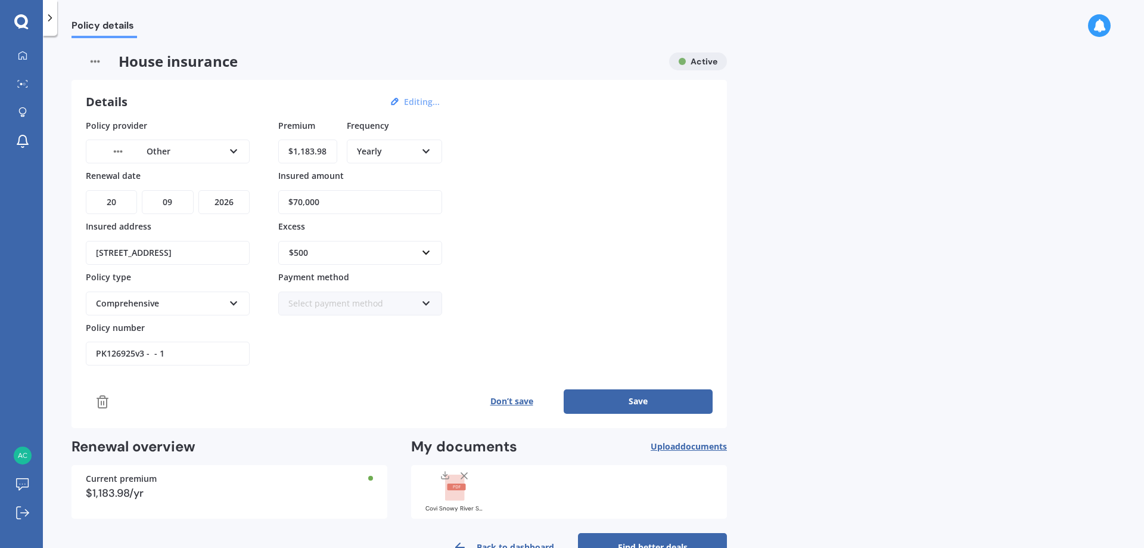
click at [426, 302] on icon at bounding box center [426, 301] width 10 height 8
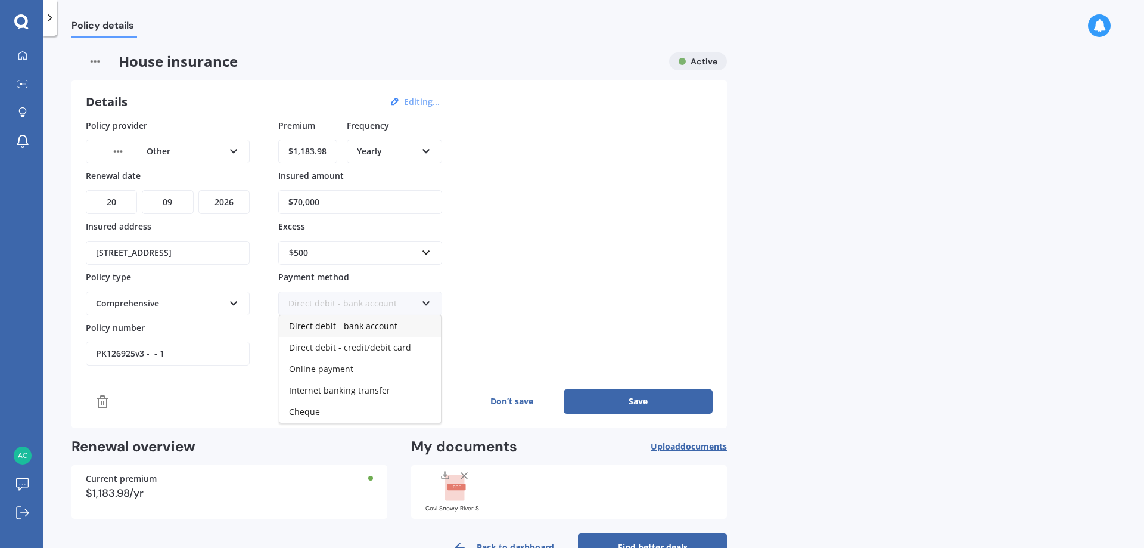
click at [399, 350] on span "Direct debit - credit/debit card" at bounding box center [350, 346] width 122 height 11
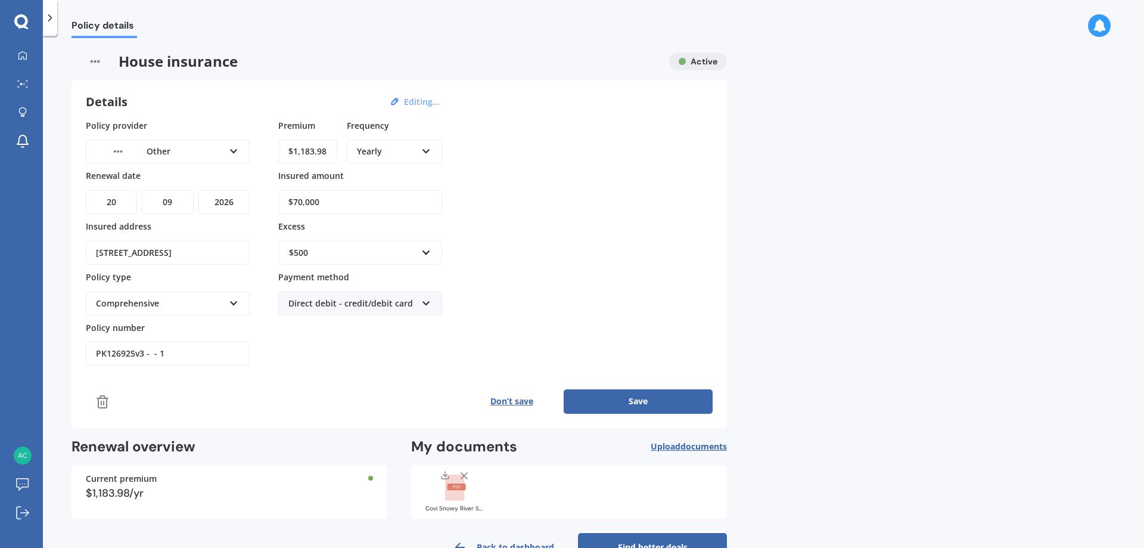
click at [619, 400] on button "Save" at bounding box center [638, 401] width 149 height 24
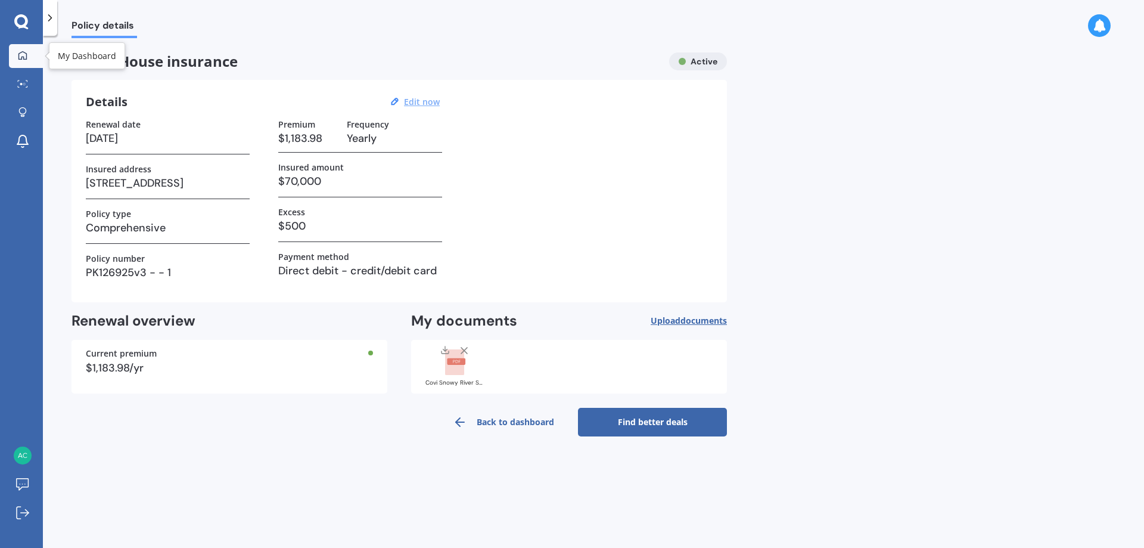
click at [16, 55] on div at bounding box center [23, 56] width 18 height 11
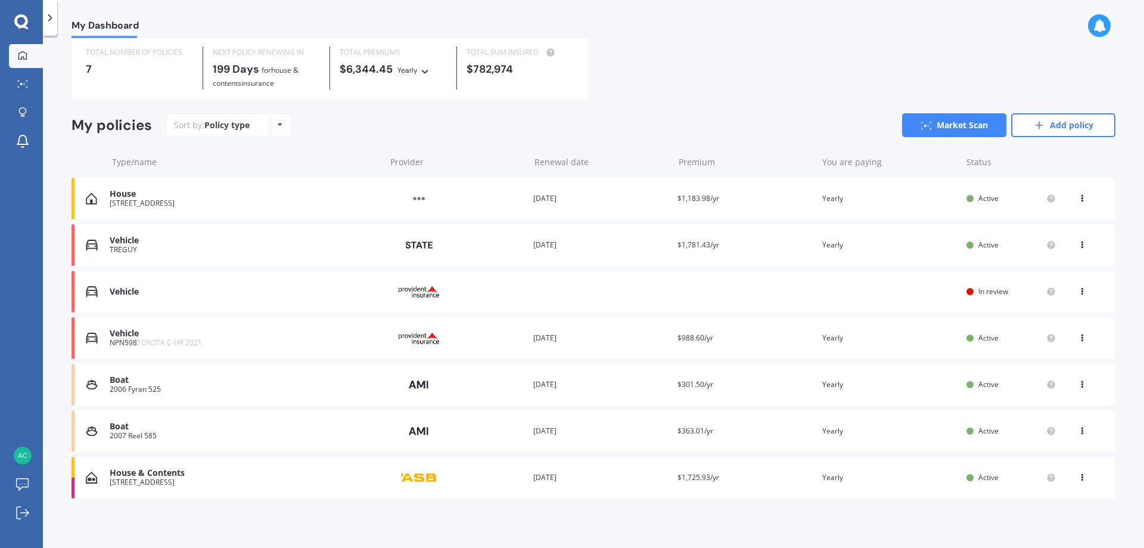
scroll to position [38, 0]
click at [17, 82] on icon at bounding box center [22, 84] width 11 height 8
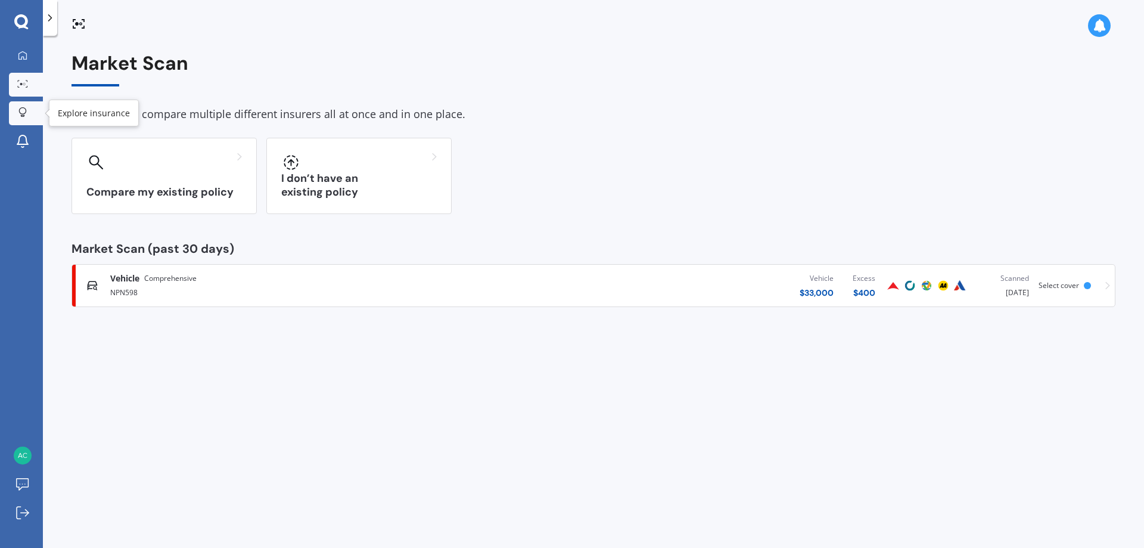
click at [20, 111] on icon at bounding box center [22, 112] width 8 height 10
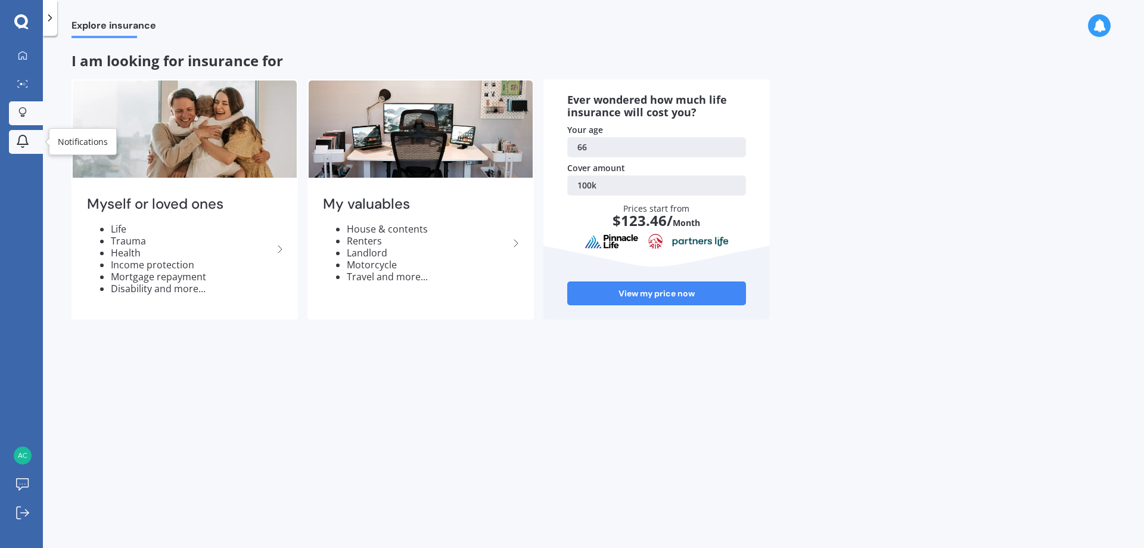
click at [23, 142] on icon at bounding box center [22, 141] width 14 height 14
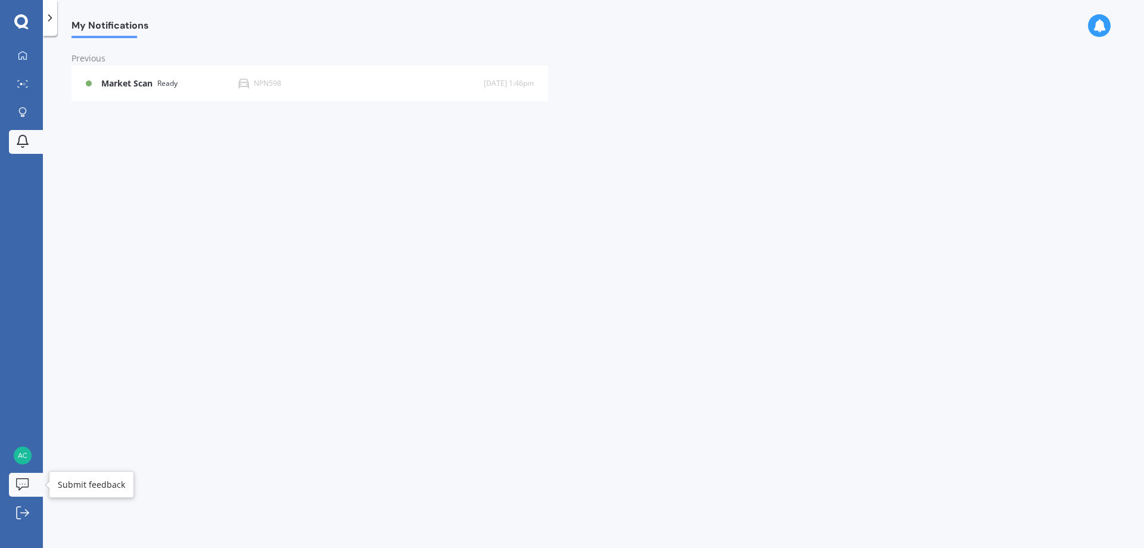
click at [27, 484] on icon at bounding box center [22, 484] width 13 height 13
click at [23, 453] on img at bounding box center [23, 455] width 18 height 18
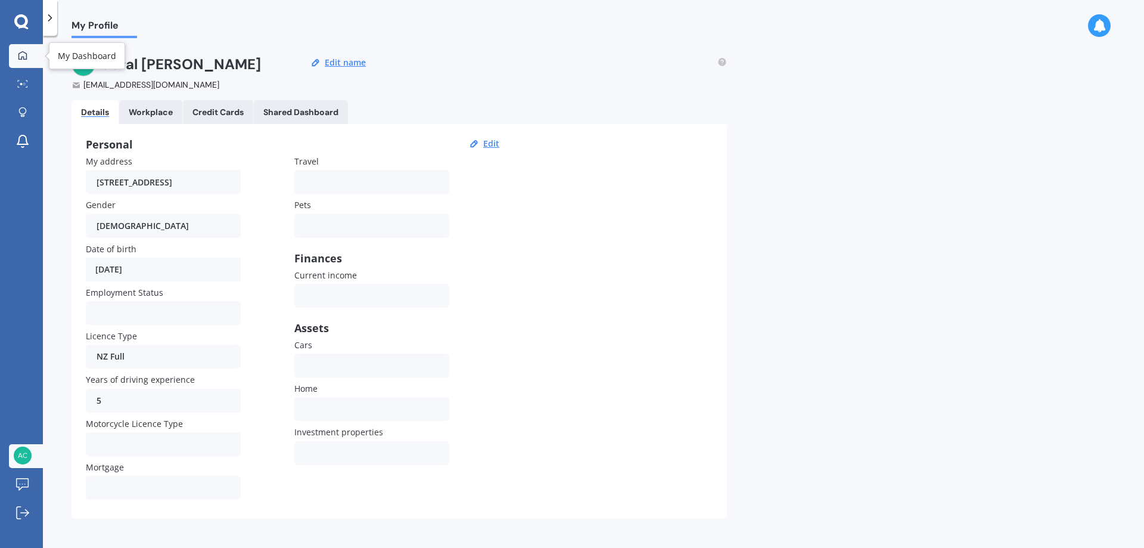
click at [20, 54] on icon at bounding box center [23, 56] width 10 height 10
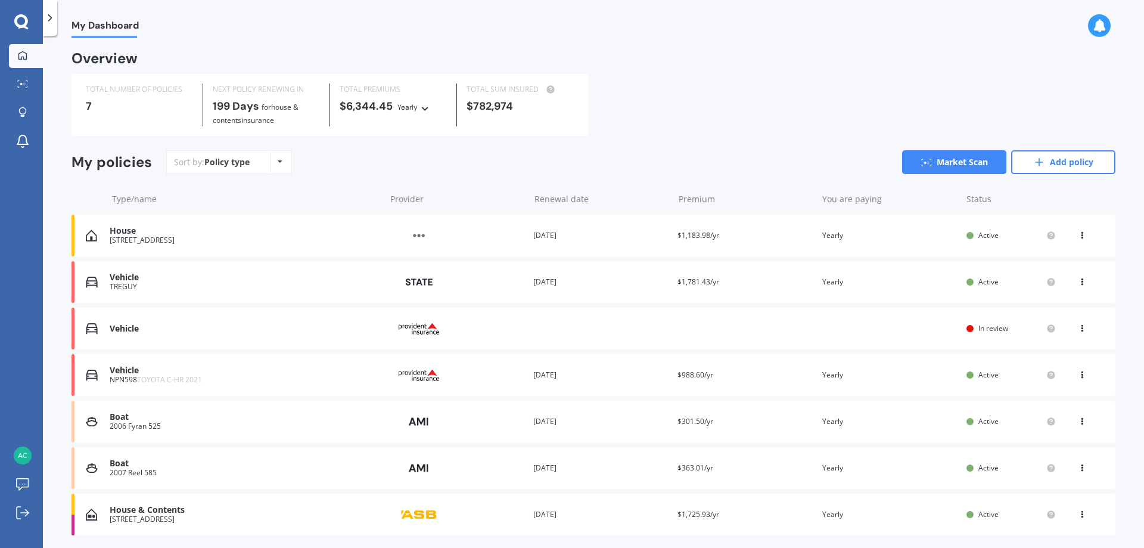
drag, startPoint x: 117, startPoint y: 228, endPoint x: 910, endPoint y: 234, distance: 793.1
click at [910, 236] on div "You are paying Yearly" at bounding box center [889, 235] width 135 height 12
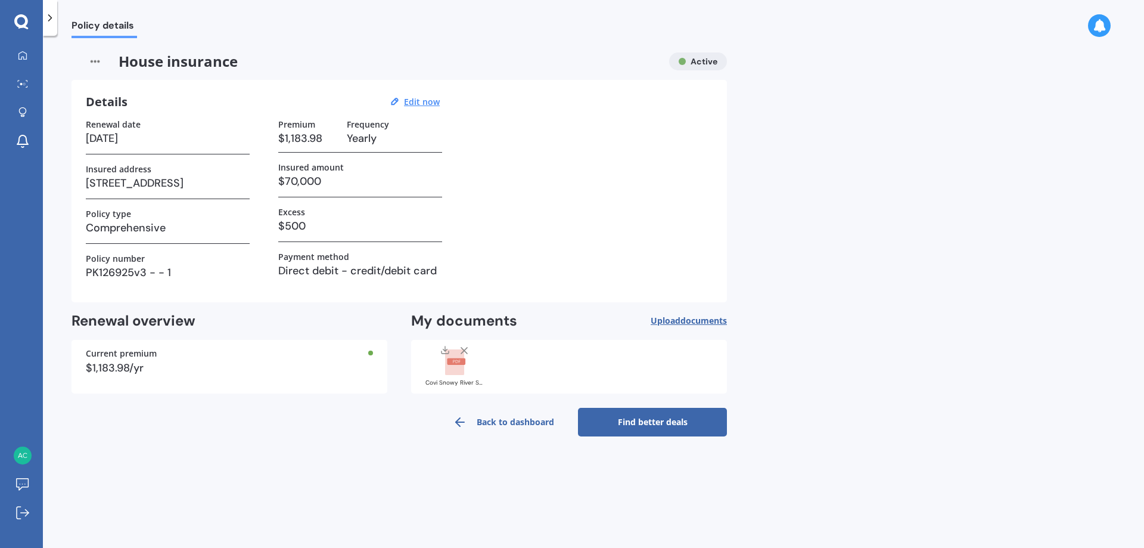
click at [95, 63] on img at bounding box center [95, 61] width 47 height 18
drag, startPoint x: 95, startPoint y: 62, endPoint x: 261, endPoint y: 59, distance: 166.3
click at [261, 59] on span "House insurance" at bounding box center [366, 61] width 588 height 18
click at [412, 99] on u "Edit now" at bounding box center [422, 101] width 36 height 11
select select "20"
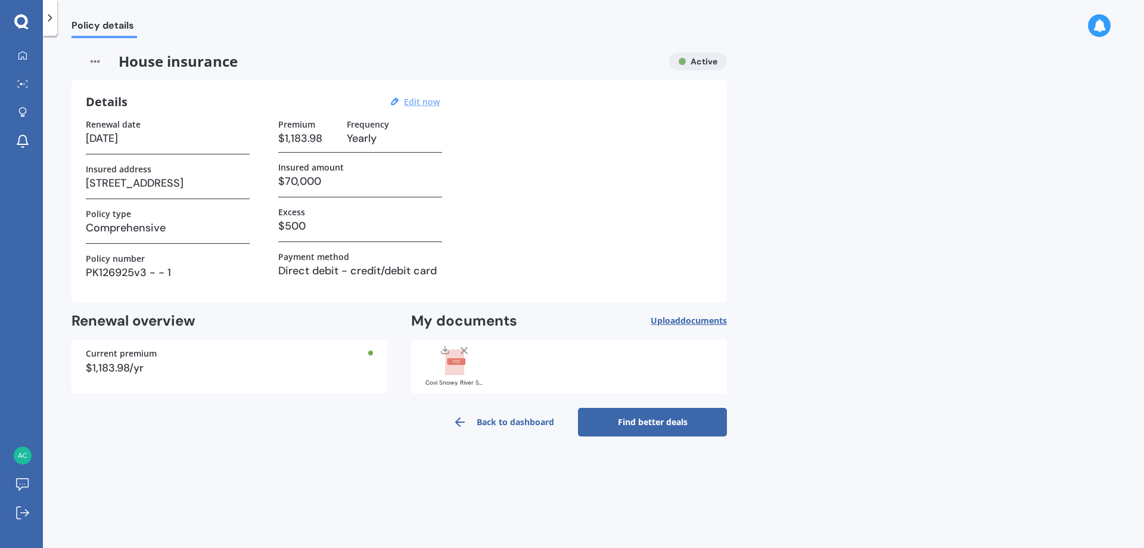
select select "09"
select select "2026"
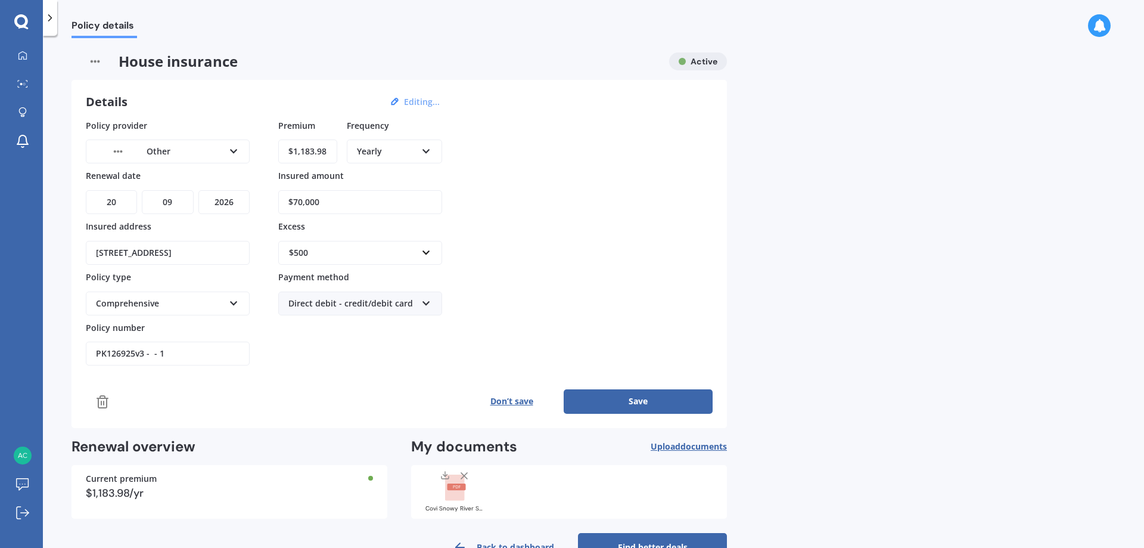
click at [234, 302] on icon at bounding box center [234, 301] width 10 height 8
click at [207, 300] on div "Comprehensive" at bounding box center [160, 303] width 128 height 13
click at [102, 400] on icon at bounding box center [102, 401] width 14 height 14
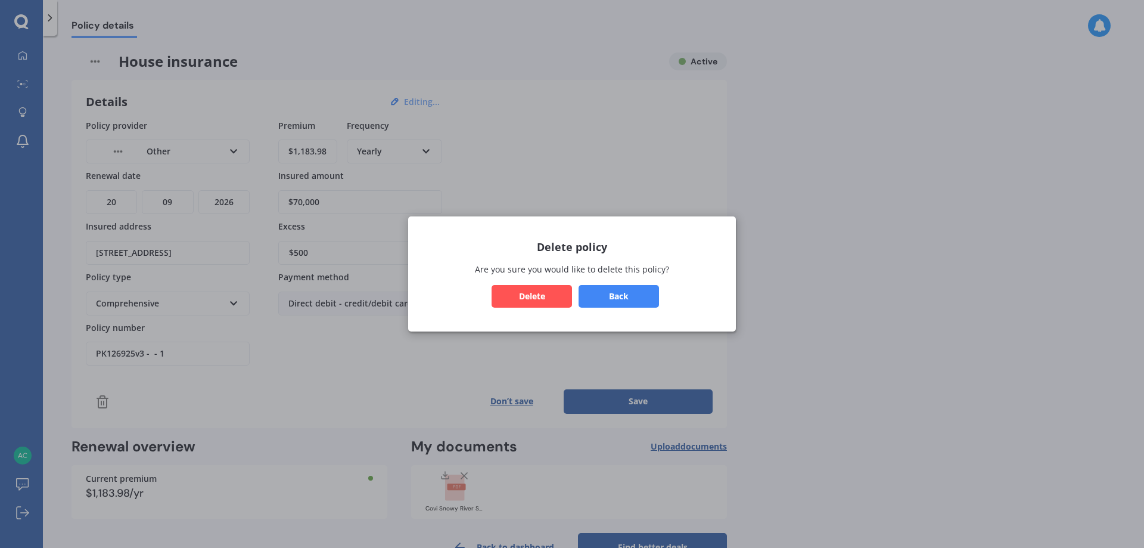
click at [536, 296] on button "Delete" at bounding box center [532, 296] width 80 height 23
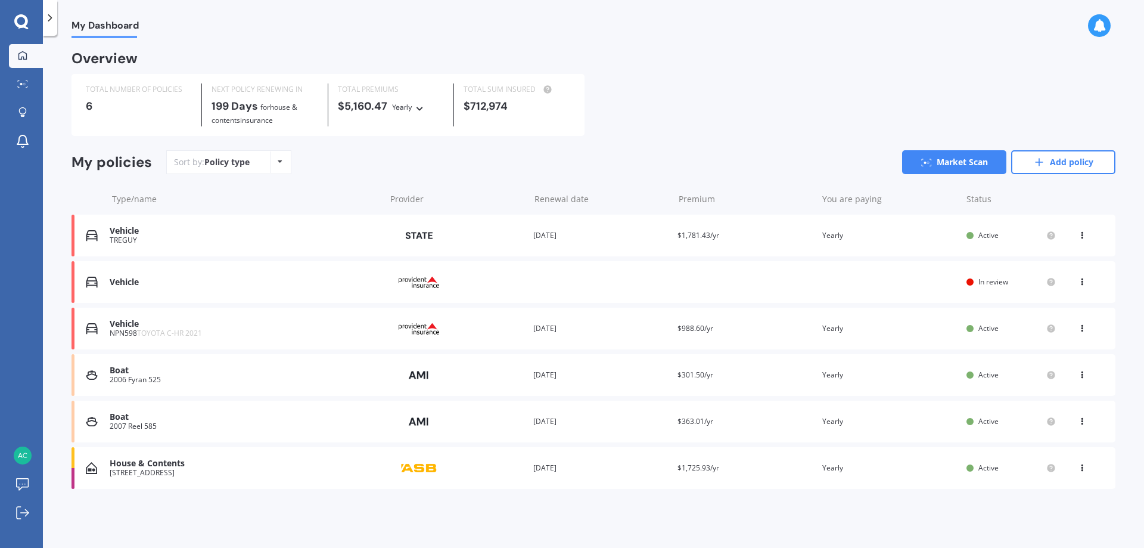
click at [134, 281] on div "Vehicle" at bounding box center [245, 282] width 270 height 10
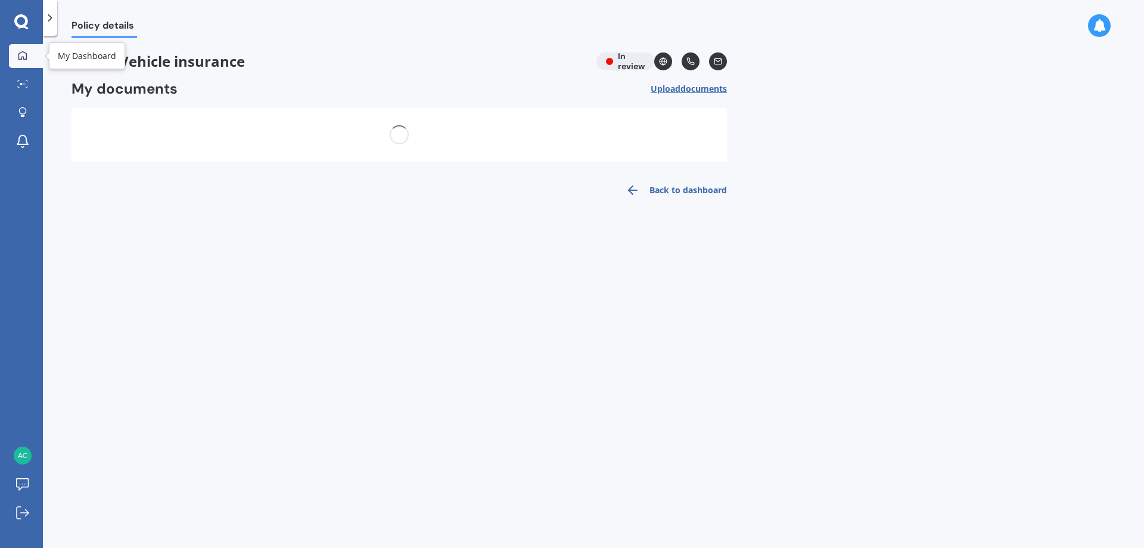
click at [19, 58] on icon at bounding box center [23, 56] width 10 height 10
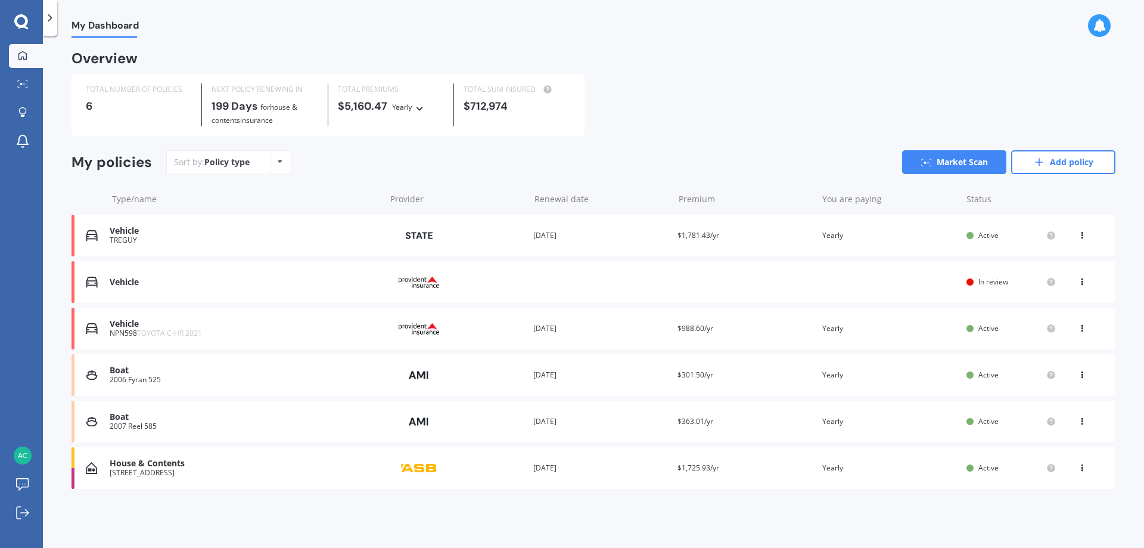
click at [122, 285] on div "Vehicle" at bounding box center [245, 282] width 270 height 10
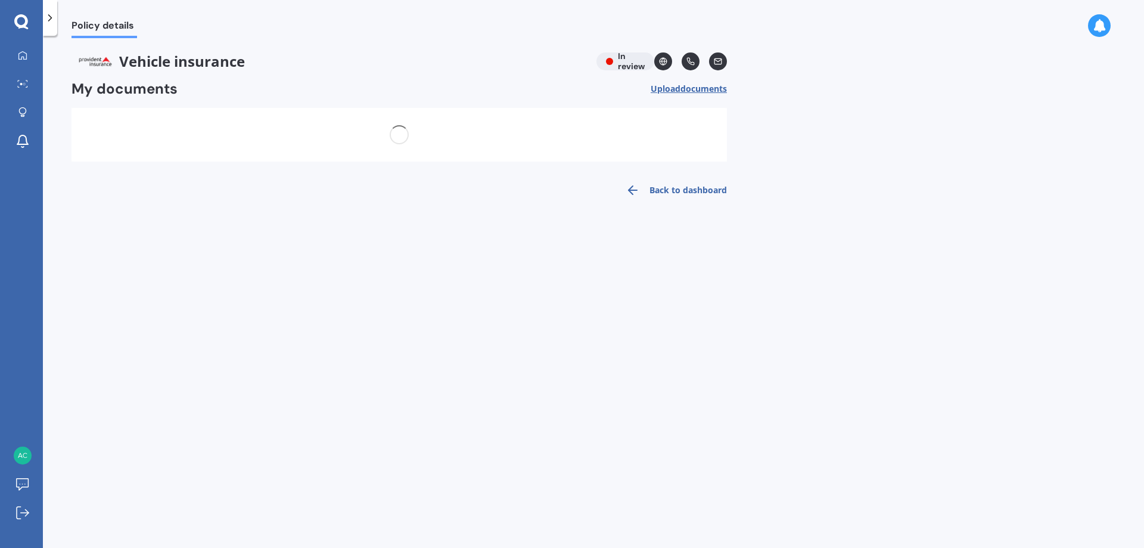
click at [669, 89] on span "Upload documents" at bounding box center [689, 89] width 76 height 10
click at [20, 57] on icon at bounding box center [23, 56] width 10 height 10
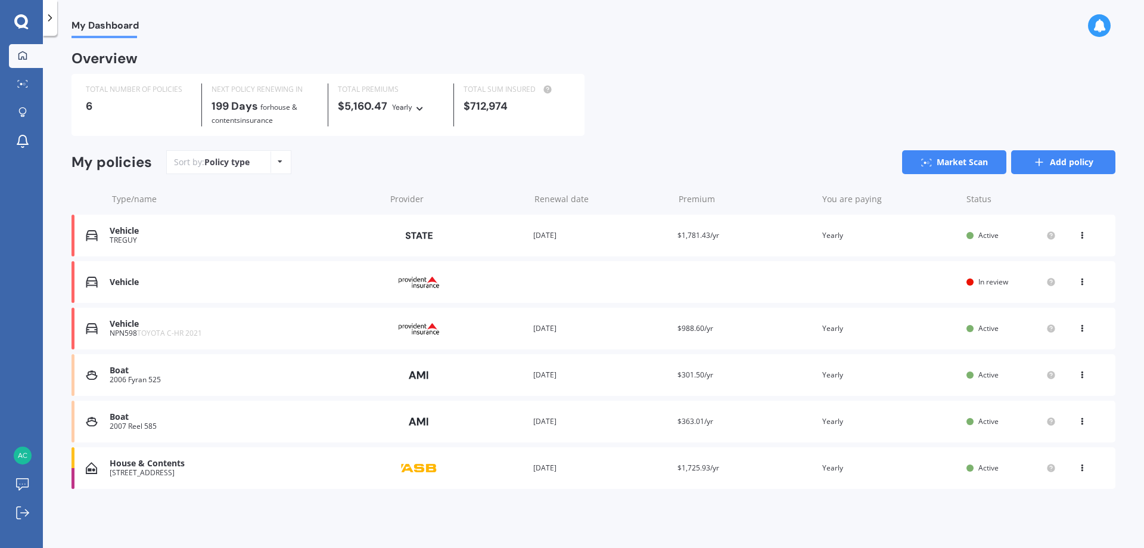
click at [1050, 160] on link "Add policy" at bounding box center [1063, 162] width 104 height 24
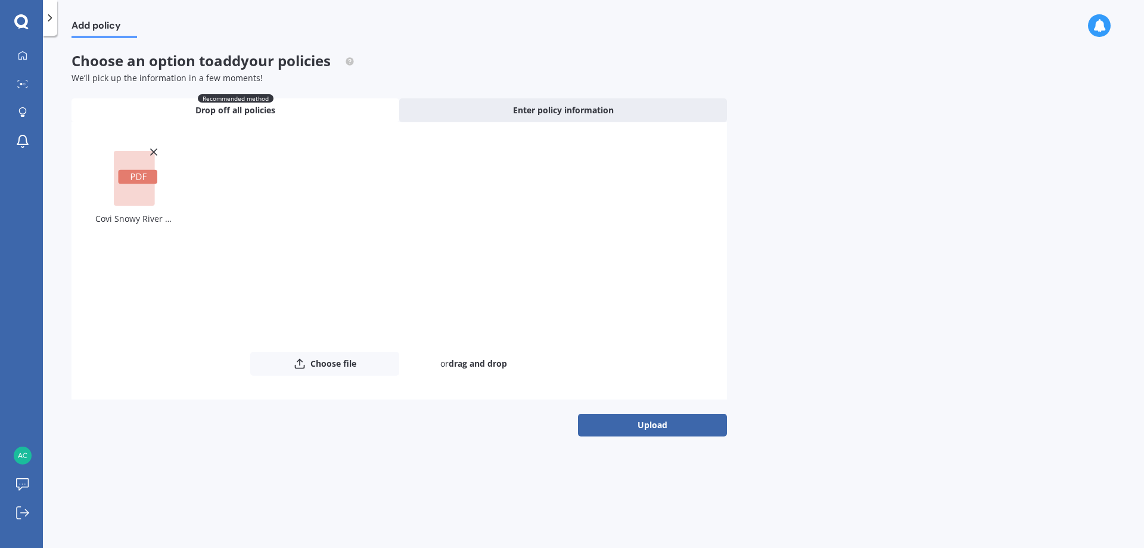
click at [631, 441] on div "Add policy Choose an option to add your policies We’ll pick up the information …" at bounding box center [593, 294] width 1101 height 512
click at [644, 424] on button "Upload" at bounding box center [652, 425] width 149 height 23
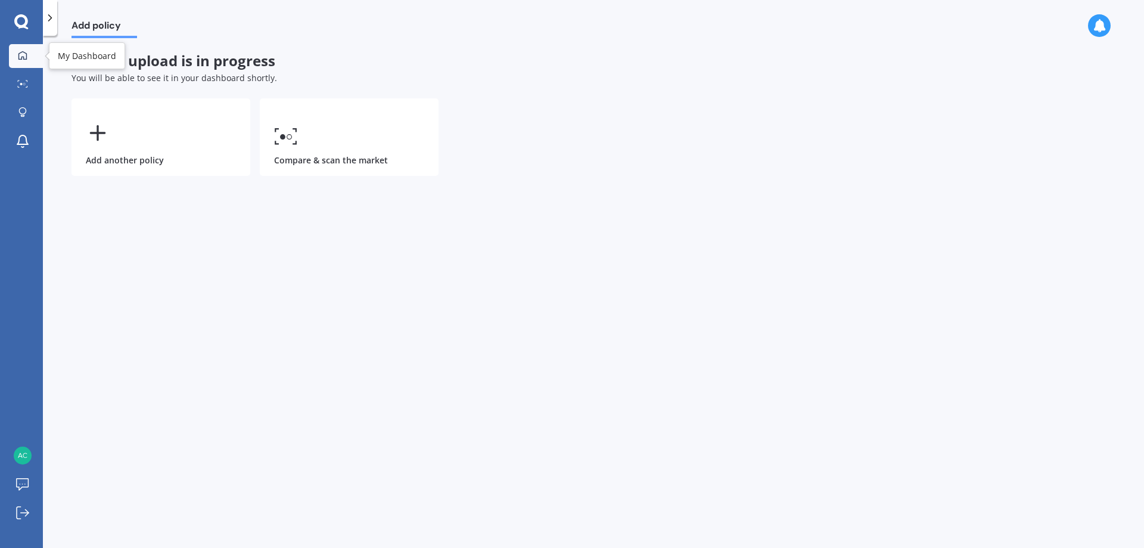
click at [22, 57] on icon at bounding box center [22, 55] width 8 height 8
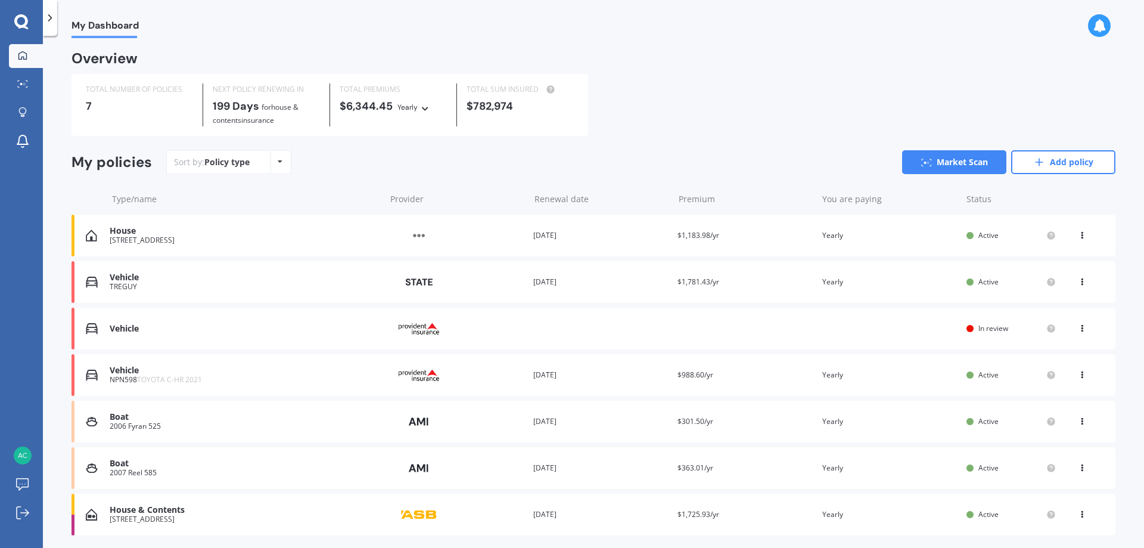
scroll to position [38, 0]
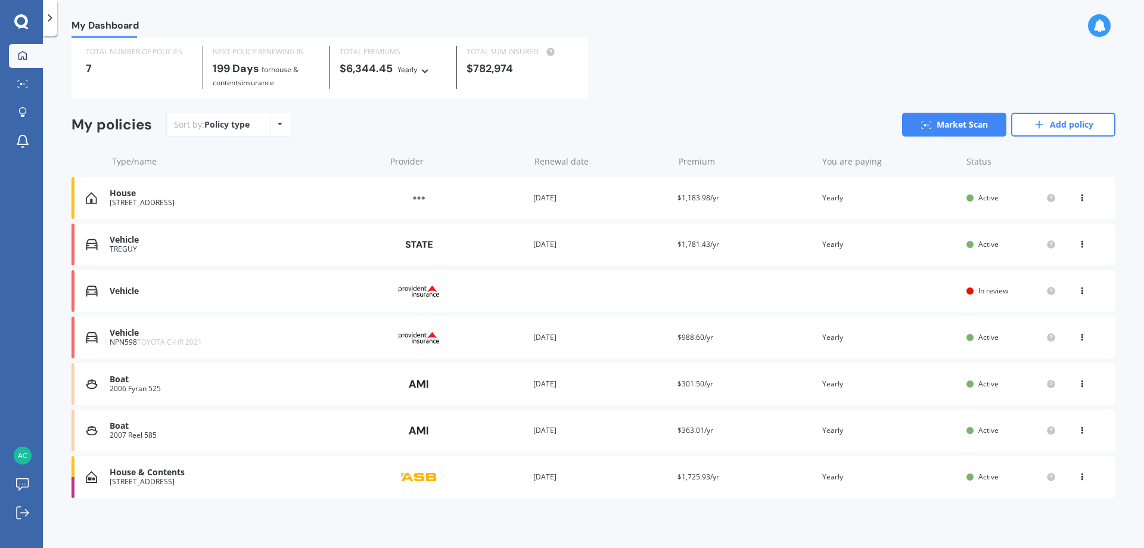
click at [135, 195] on div "House" at bounding box center [245, 193] width 270 height 10
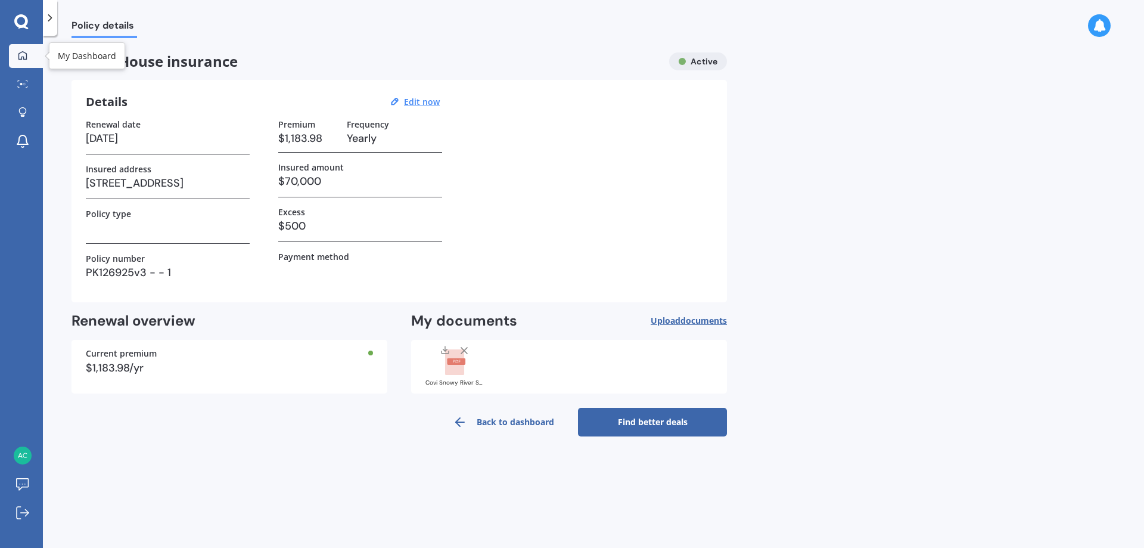
click at [21, 57] on icon at bounding box center [22, 55] width 8 height 8
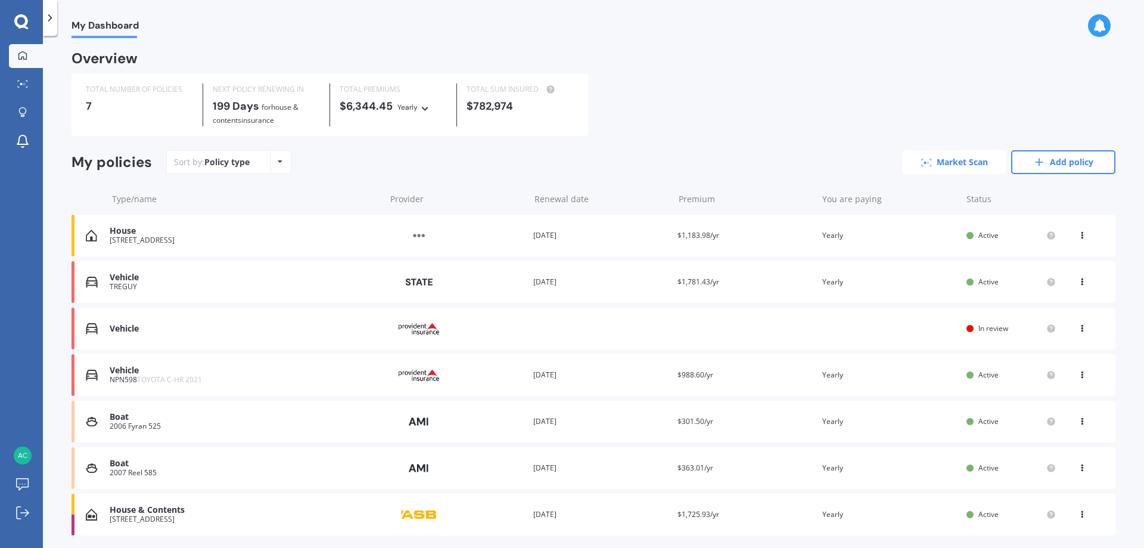
click at [946, 158] on link "Market Scan" at bounding box center [954, 162] width 104 height 24
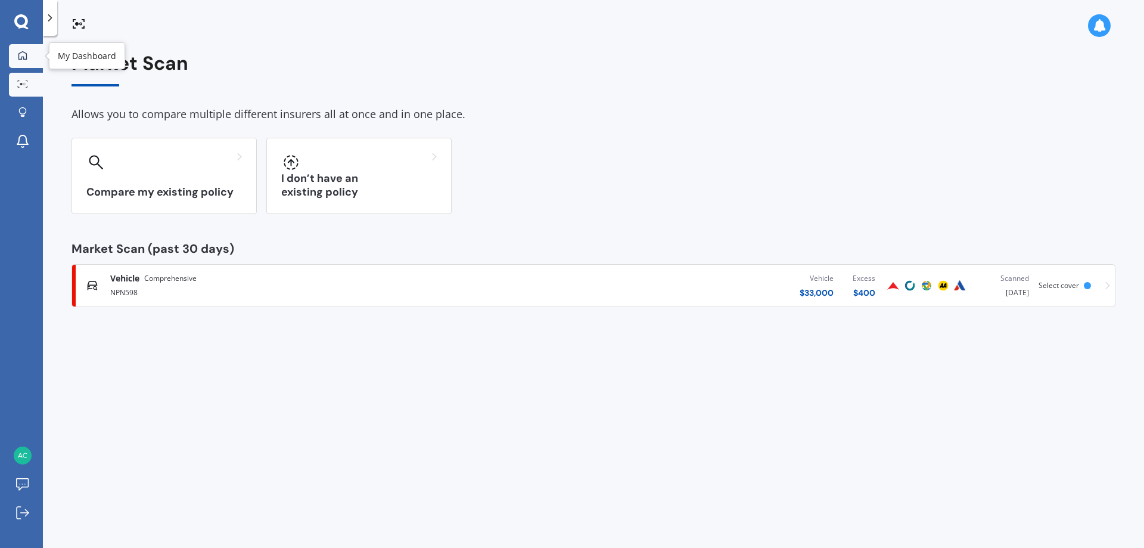
click at [21, 52] on icon at bounding box center [22, 55] width 8 height 8
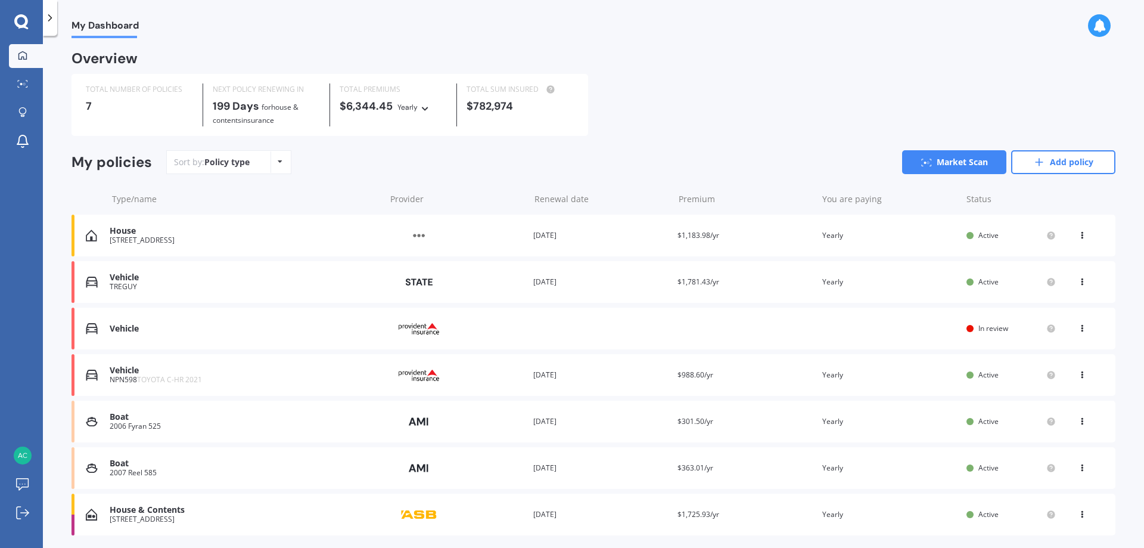
click at [113, 279] on div "Vehicle" at bounding box center [245, 277] width 270 height 10
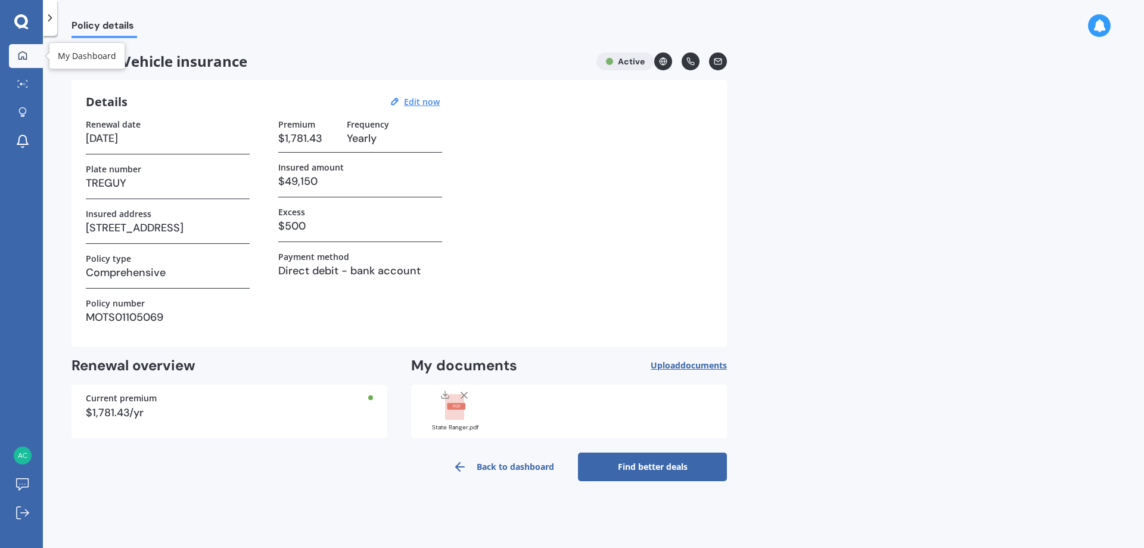
click at [16, 57] on div at bounding box center [23, 56] width 18 height 11
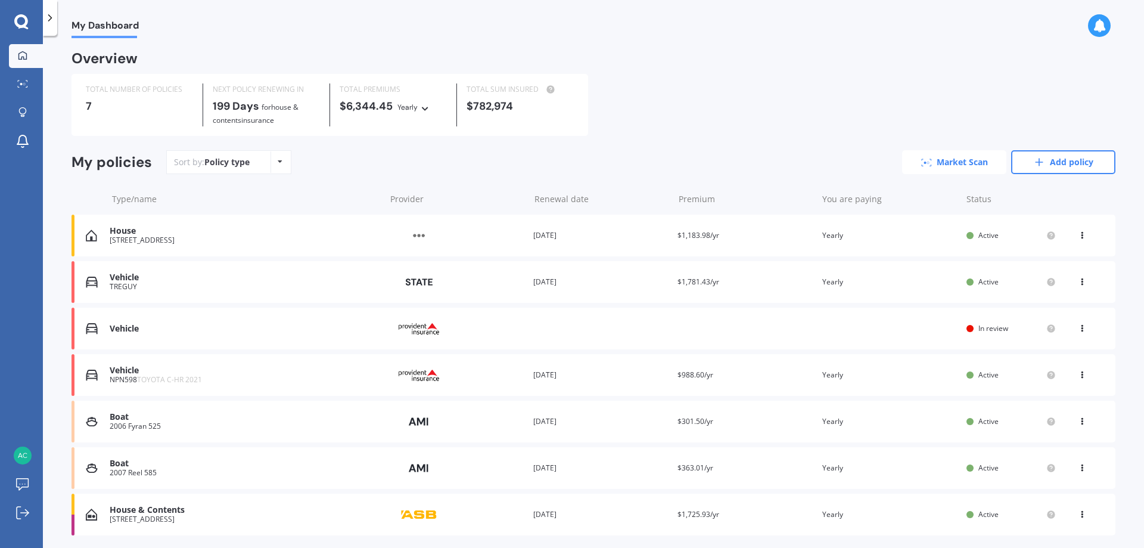
click at [940, 160] on link "Market Scan" at bounding box center [954, 162] width 104 height 24
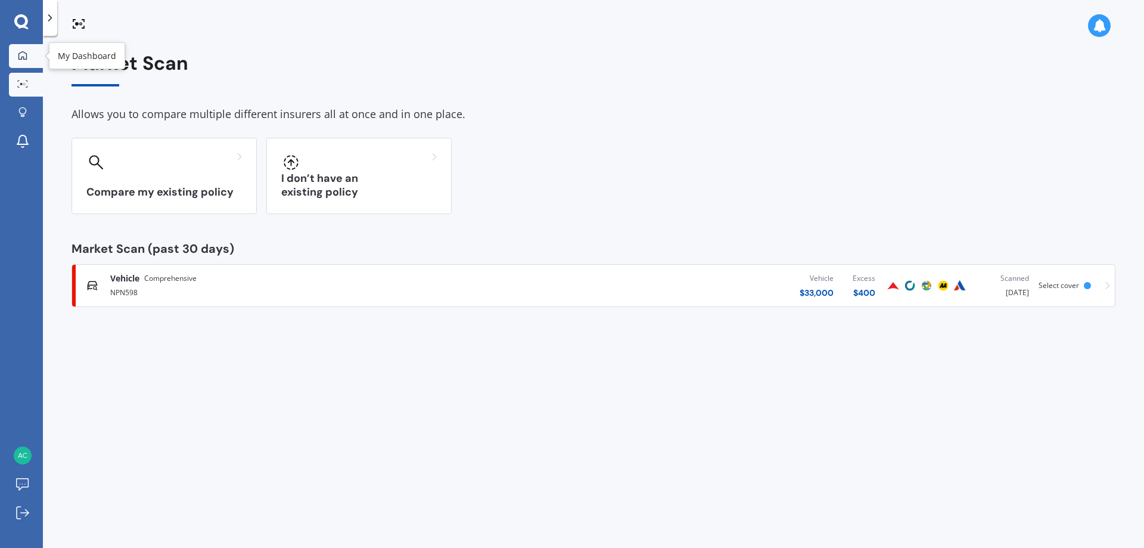
click at [24, 53] on icon at bounding box center [23, 56] width 10 height 10
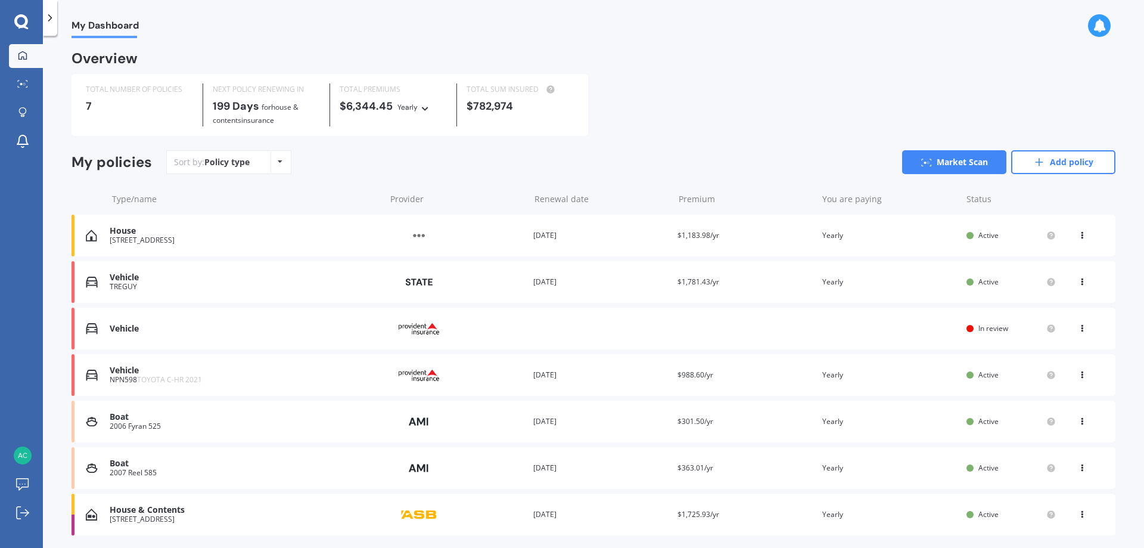
click at [119, 415] on div "Boat" at bounding box center [245, 417] width 270 height 10
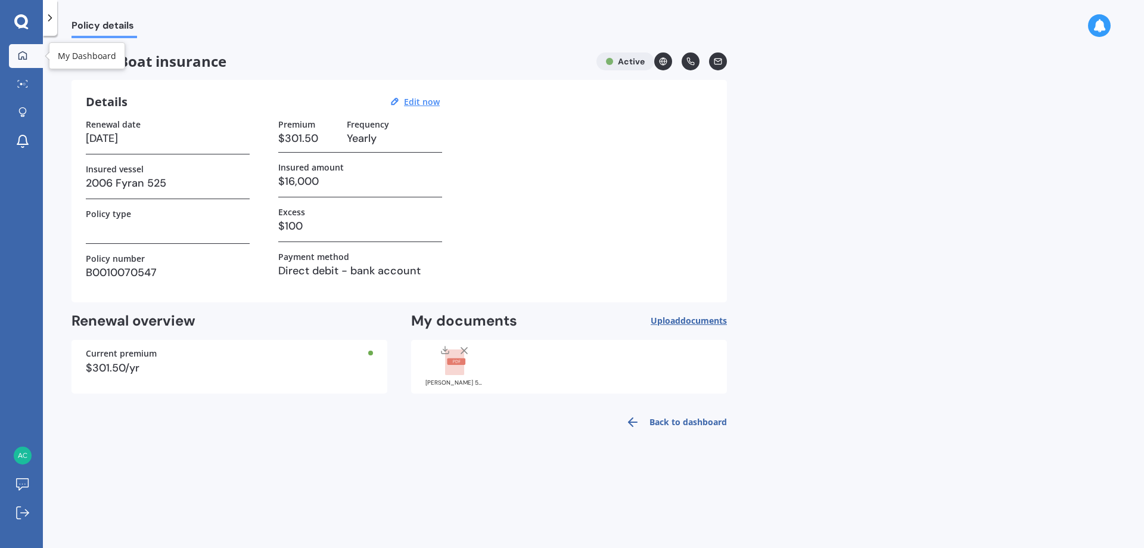
click at [17, 47] on link "My Dashboard" at bounding box center [26, 56] width 34 height 24
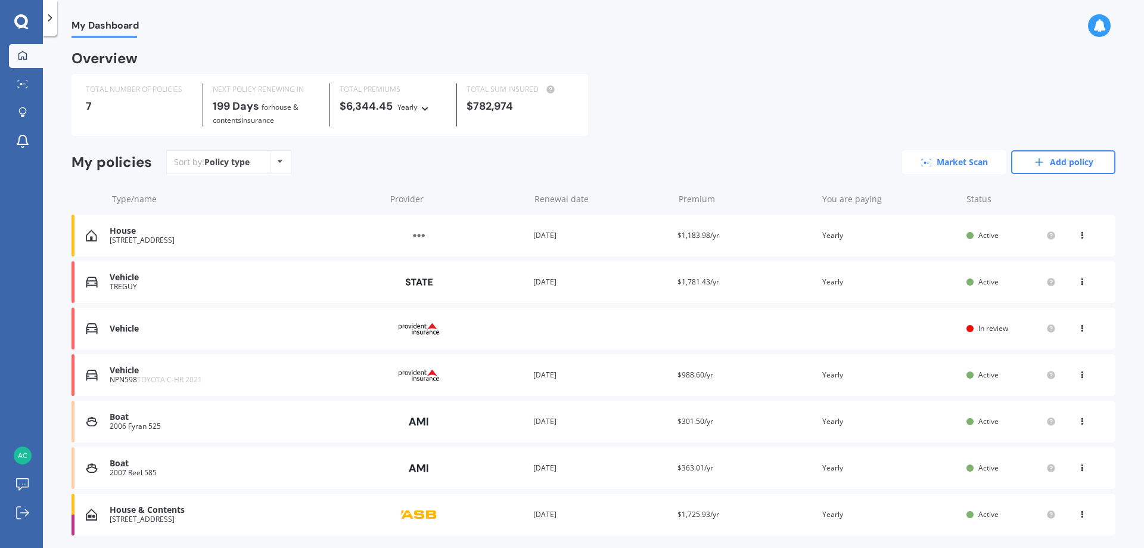
click at [958, 163] on link "Market Scan" at bounding box center [954, 162] width 104 height 24
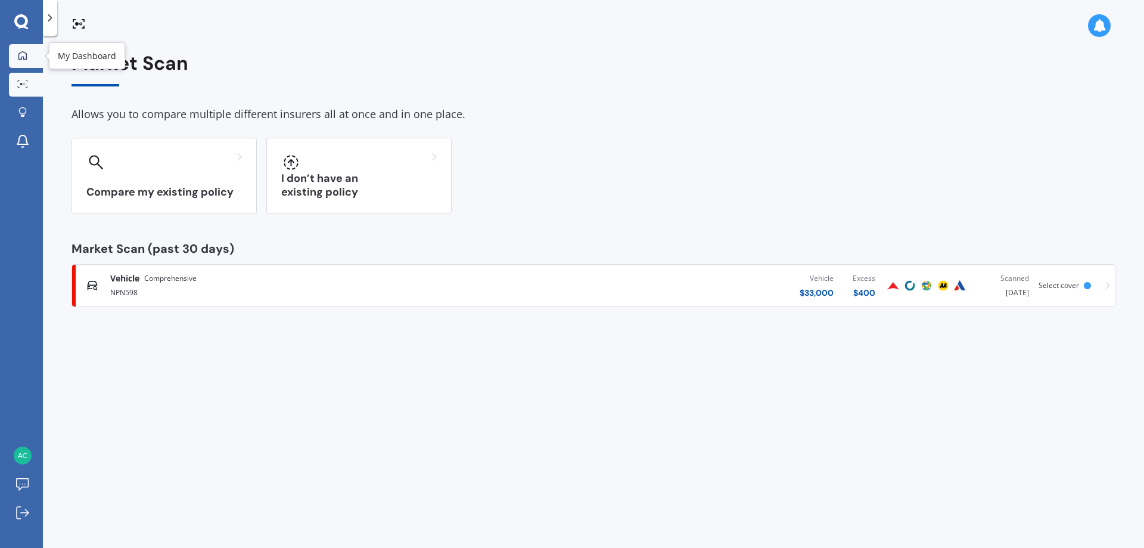
click at [23, 54] on icon at bounding box center [23, 56] width 10 height 10
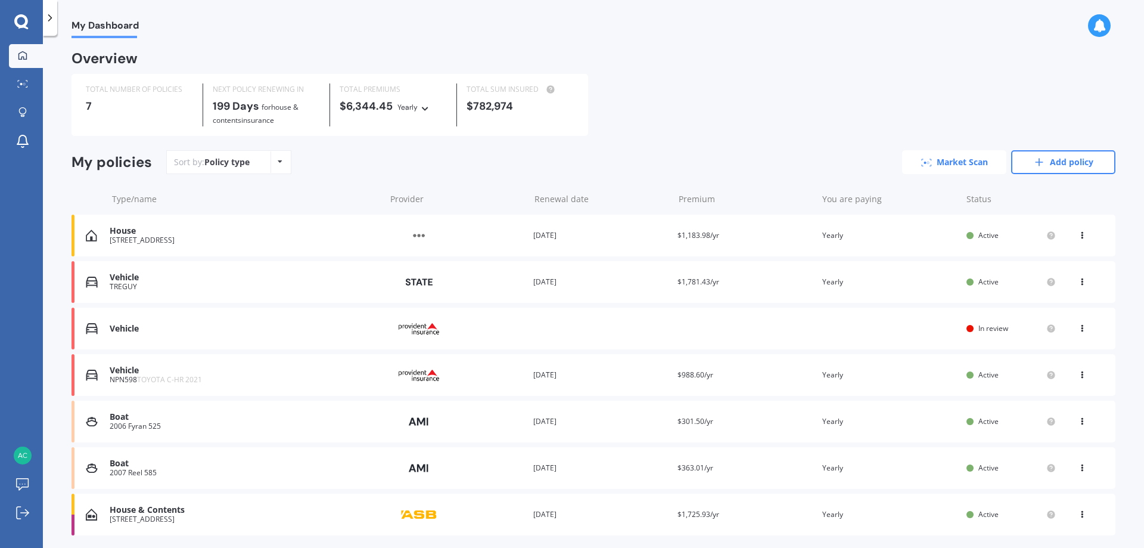
click at [955, 160] on link "Market Scan" at bounding box center [954, 162] width 104 height 24
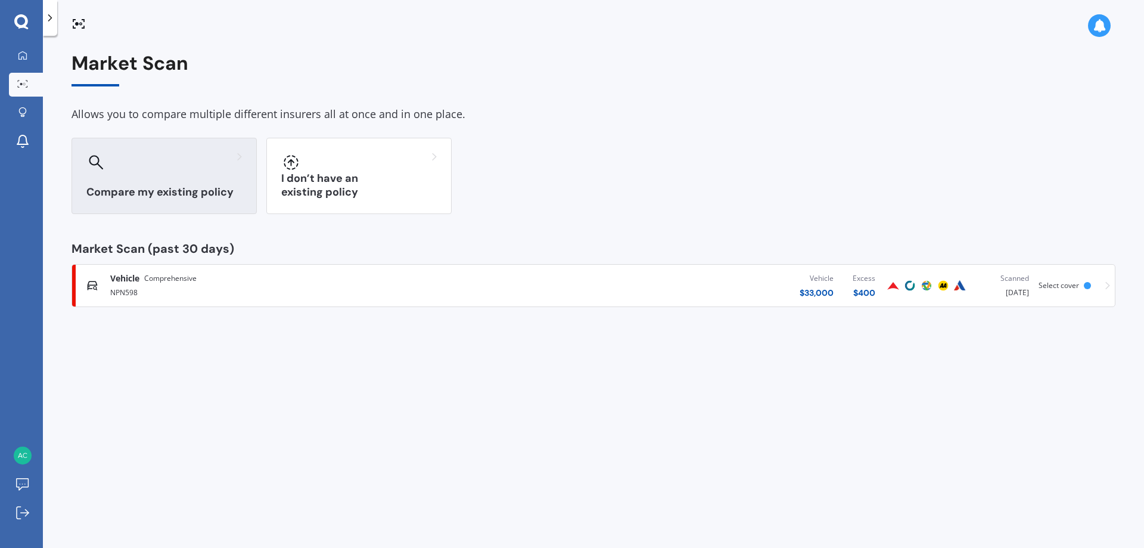
drag, startPoint x: 195, startPoint y: 176, endPoint x: 195, endPoint y: 166, distance: 10.7
click at [194, 171] on div "Compare my existing policy" at bounding box center [164, 176] width 185 height 76
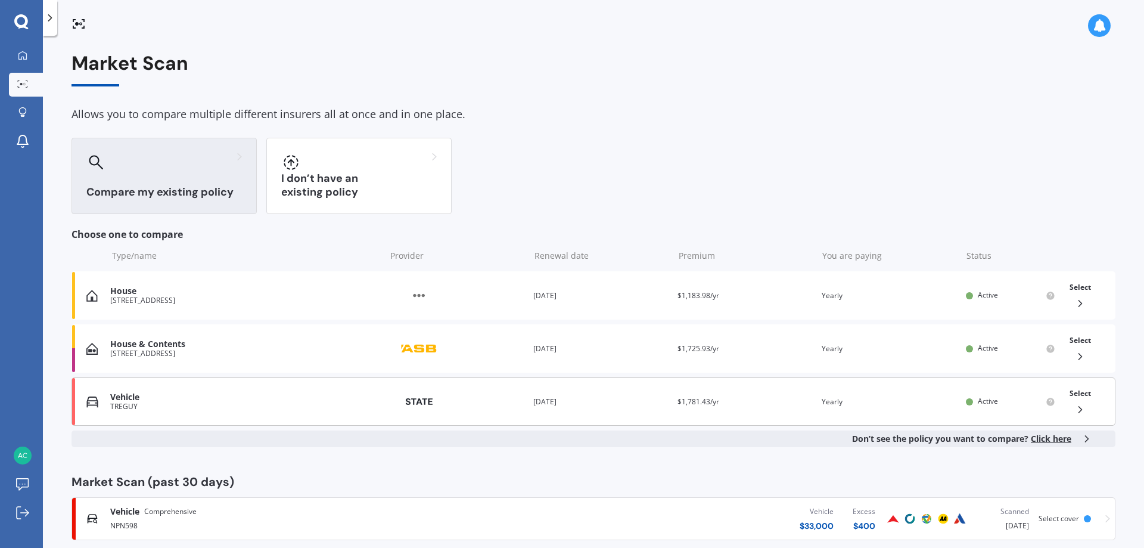
click at [122, 395] on div "Vehicle" at bounding box center [244, 397] width 269 height 10
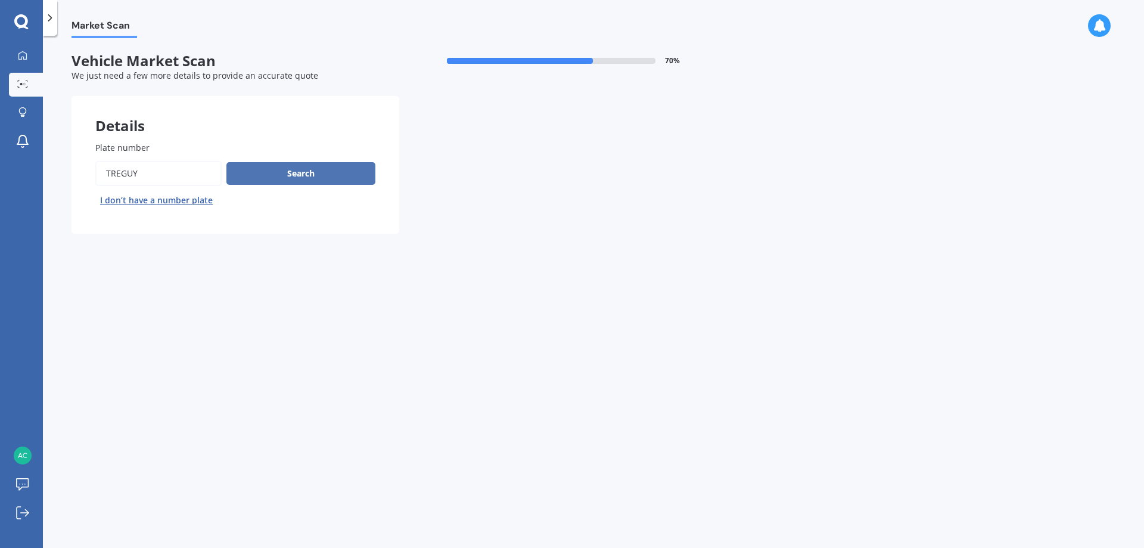
click at [301, 173] on button "Search" at bounding box center [300, 173] width 149 height 23
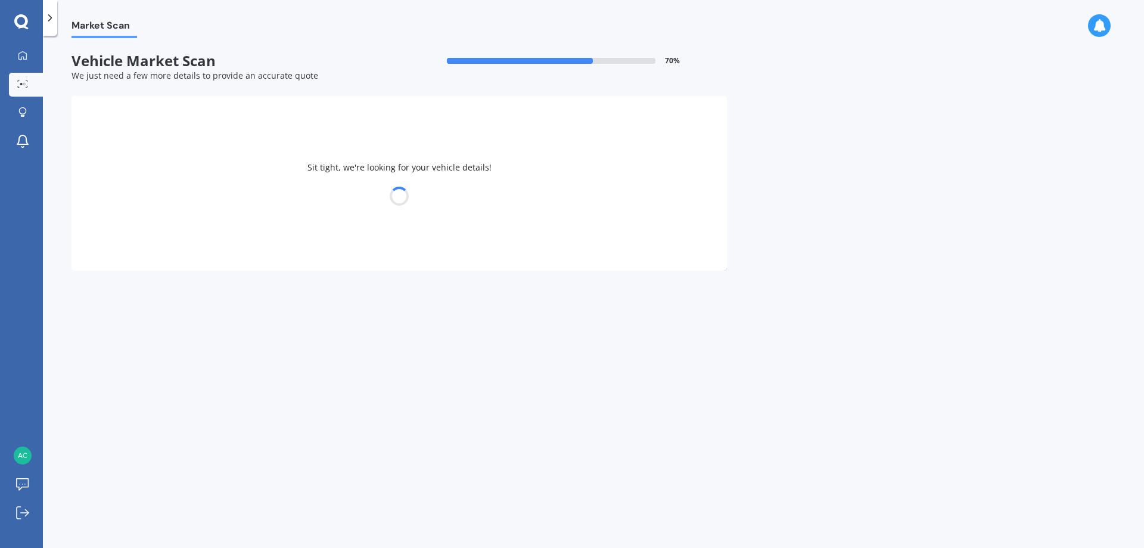
select select "FORD"
select select "RANGER"
select select "03"
select select "02"
select select "1959"
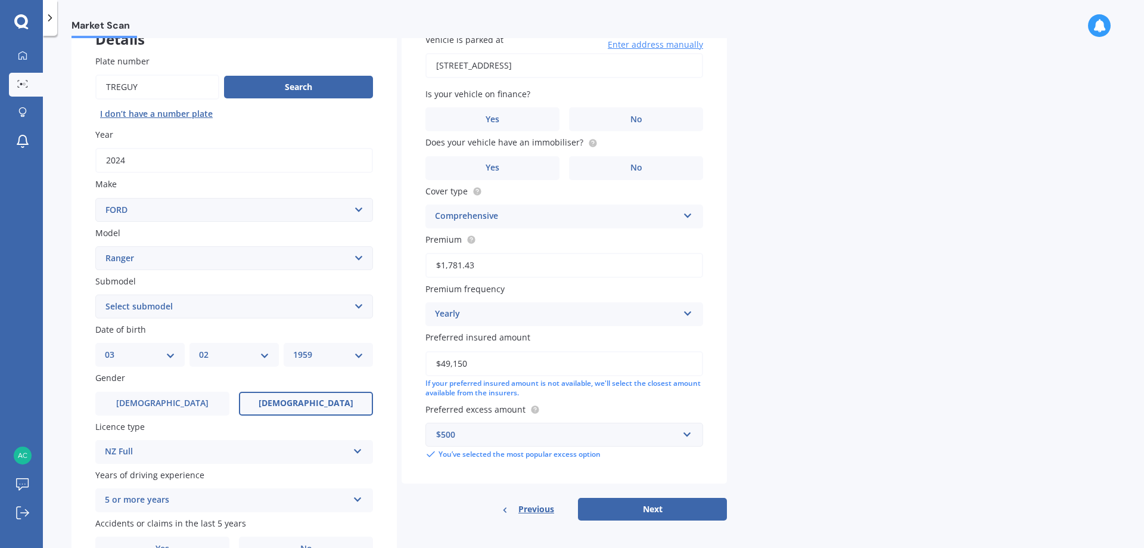
scroll to position [154, 0]
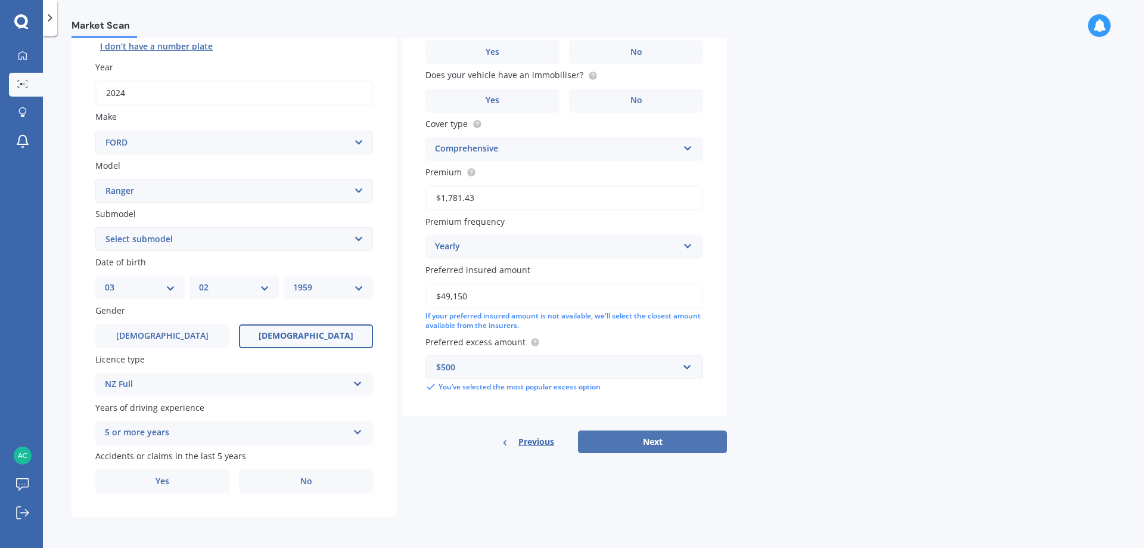
click at [616, 440] on button "Next" at bounding box center [652, 441] width 149 height 23
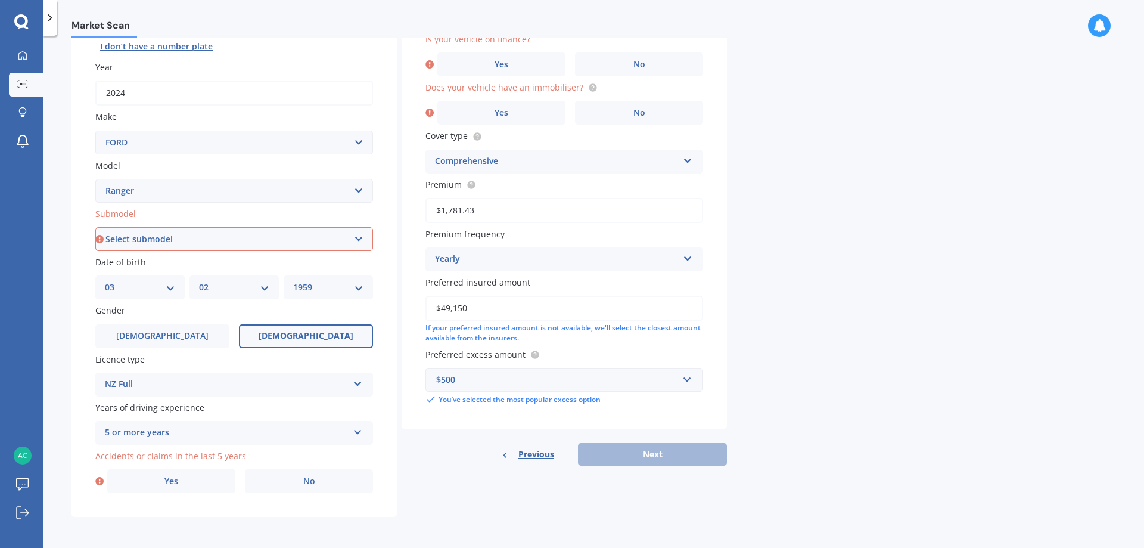
click at [359, 241] on select "Select submodel 4X2 3.2 Litre Turbo Diesel 4X2 XL 2.2 Litre Turbo Diesel 4X2 XL…" at bounding box center [234, 239] width 278 height 24
select select "XLT DOUBLE CAB W/SA 2.0L"
click at [95, 227] on select "Select submodel 4X2 3.2 Litre Turbo Diesel 4X2 XL 2.2 Litre Turbo Diesel 4X2 XL…" at bounding box center [234, 239] width 278 height 24
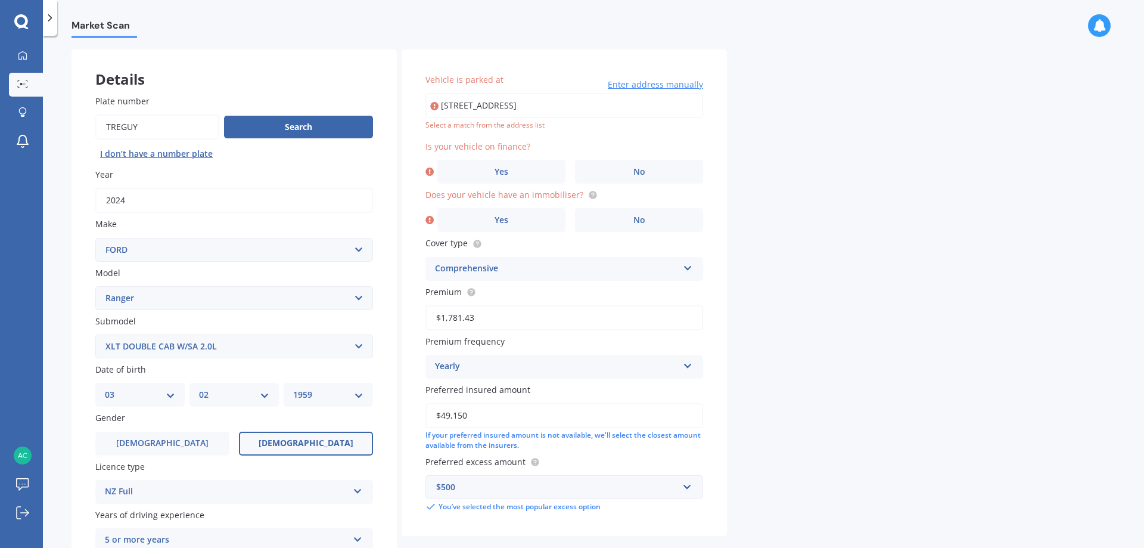
scroll to position [35, 0]
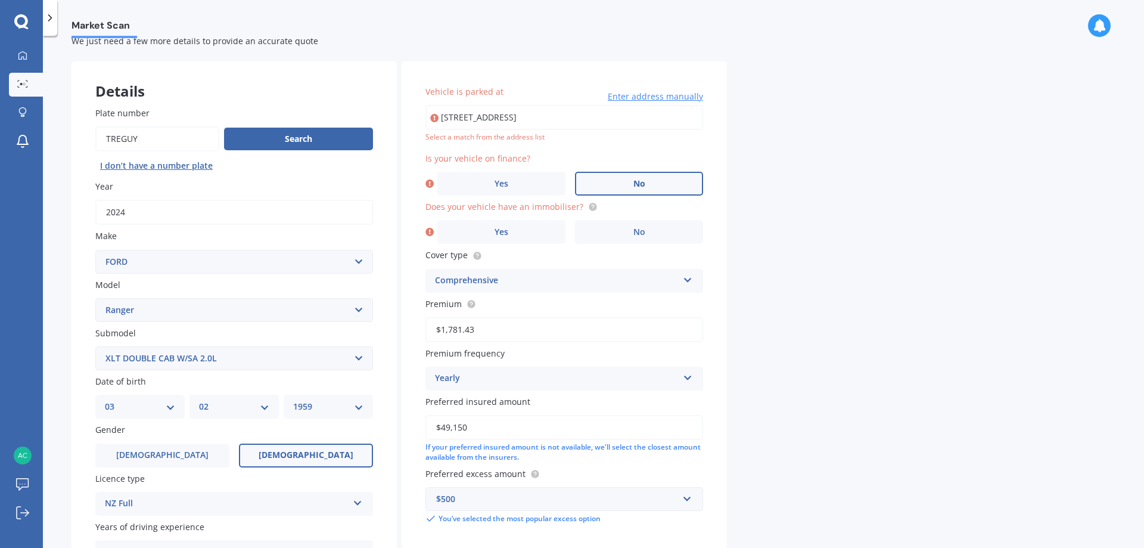
click at [649, 178] on label "No" at bounding box center [639, 184] width 128 height 24
click at [0, 0] on input "No" at bounding box center [0, 0] width 0 height 0
click at [495, 233] on span "Yes" at bounding box center [502, 232] width 14 height 10
click at [0, 0] on input "Yes" at bounding box center [0, 0] width 0 height 0
click at [647, 95] on span "Enter address manually" at bounding box center [655, 97] width 95 height 12
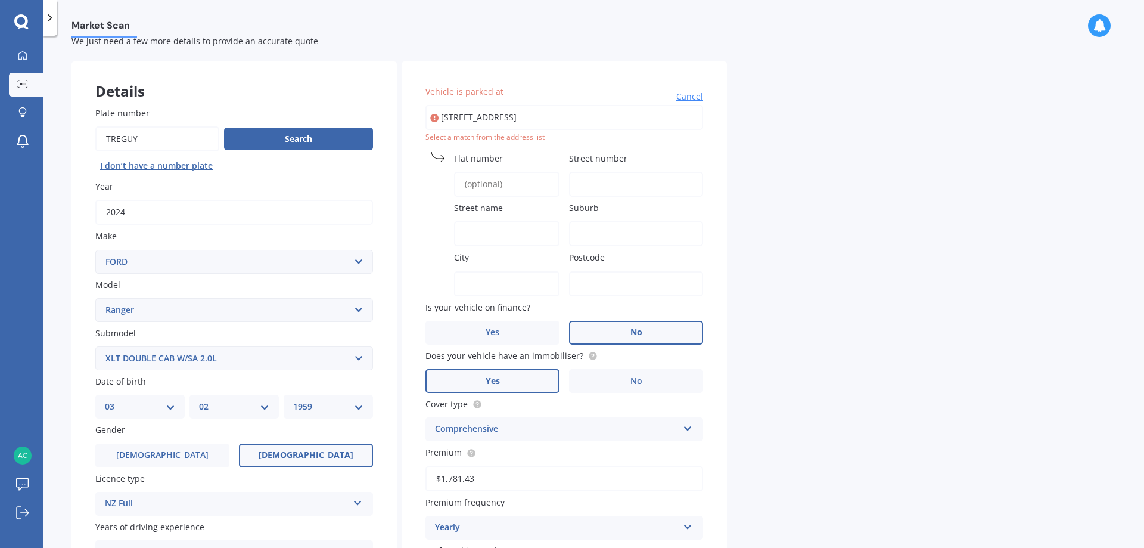
click at [588, 188] on input "Street number" at bounding box center [636, 184] width 134 height 25
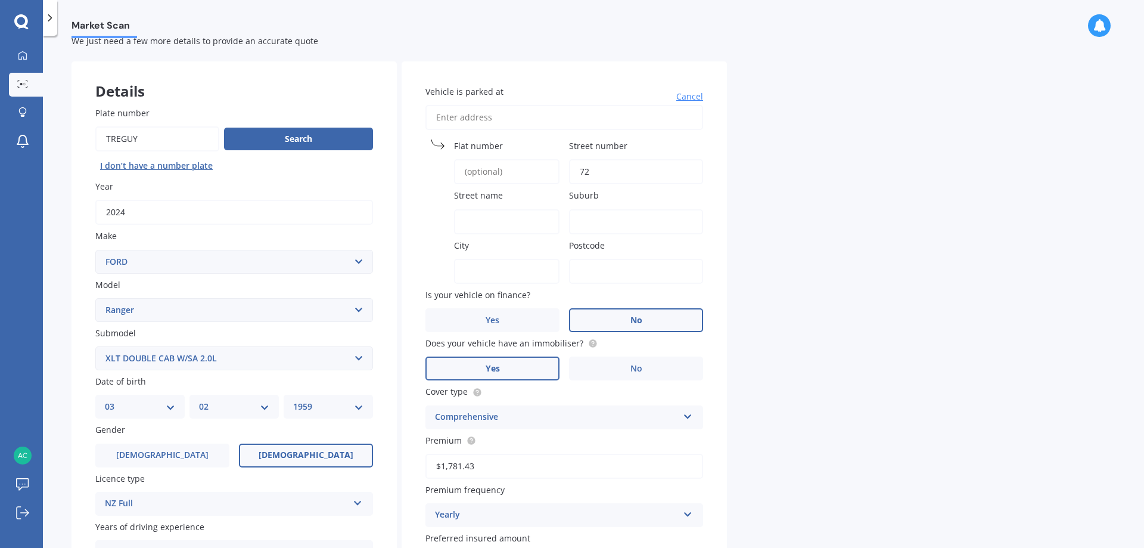
type input "72"
drag, startPoint x: 482, startPoint y: 234, endPoint x: 491, endPoint y: 231, distance: 9.4
click at [483, 234] on div "Vehicle is parked at [GEOGRAPHIC_DATA] number 72 Street name [GEOGRAPHIC_DATA] …" at bounding box center [564, 372] width 325 height 623
type input "f"
type input "/"
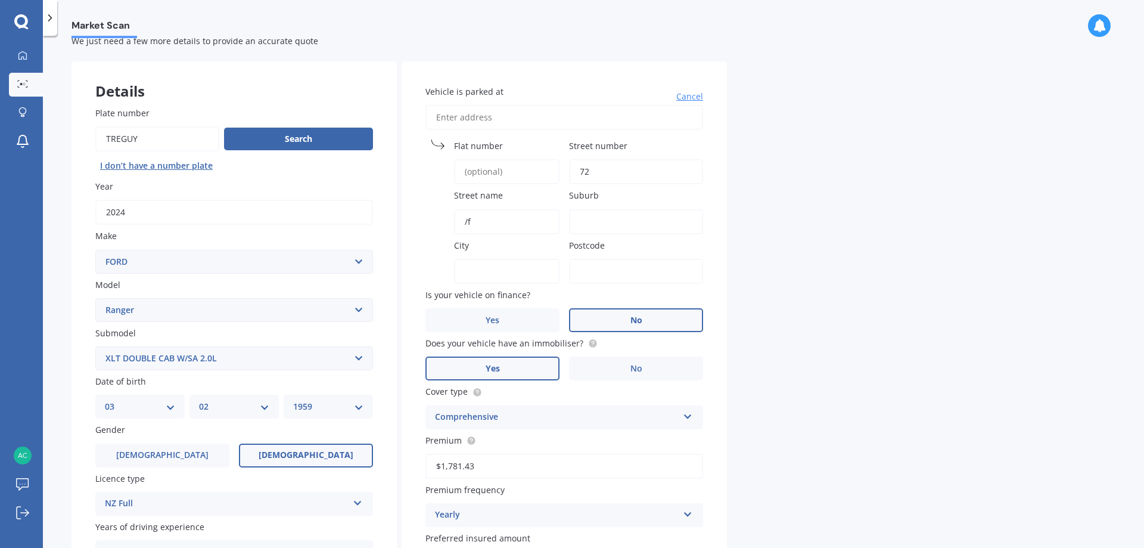
type input "/"
type input "Forest View Rd"
type input "K"
type input "Te Kamo"
click at [472, 268] on input "City" at bounding box center [506, 271] width 105 height 25
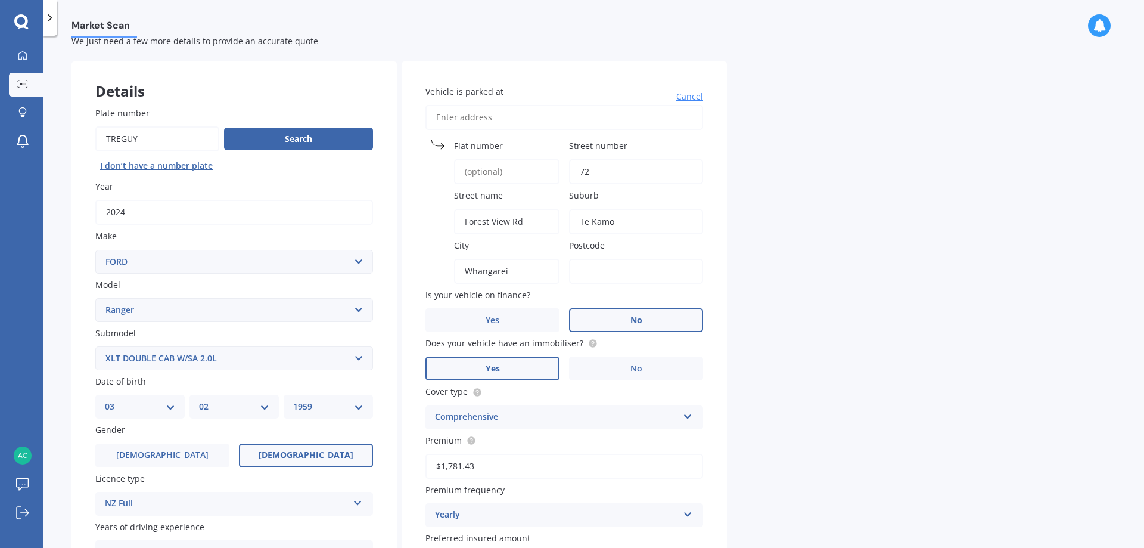
type input "Whangarei"
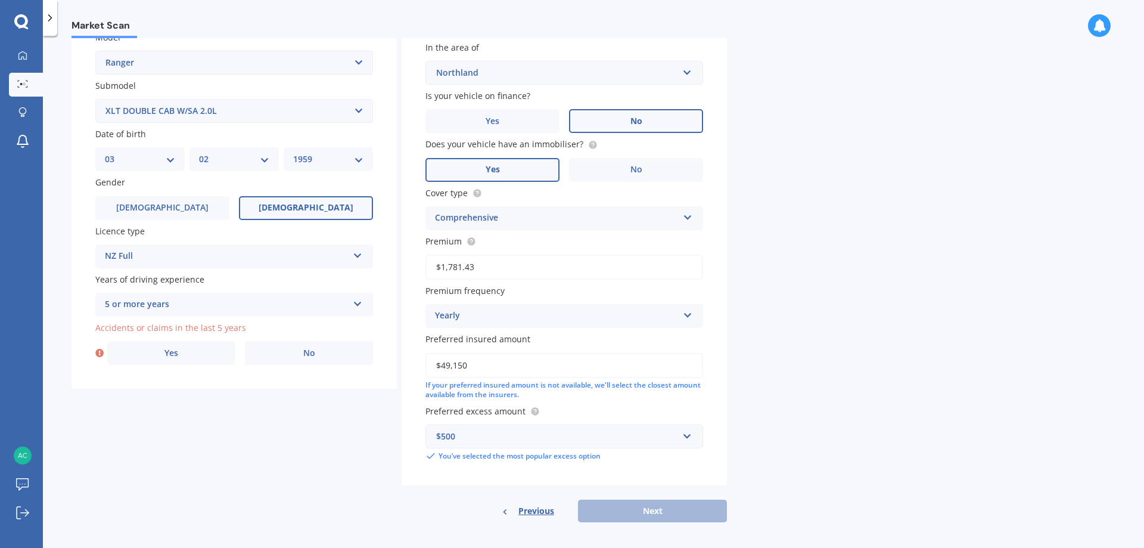
scroll to position [287, 0]
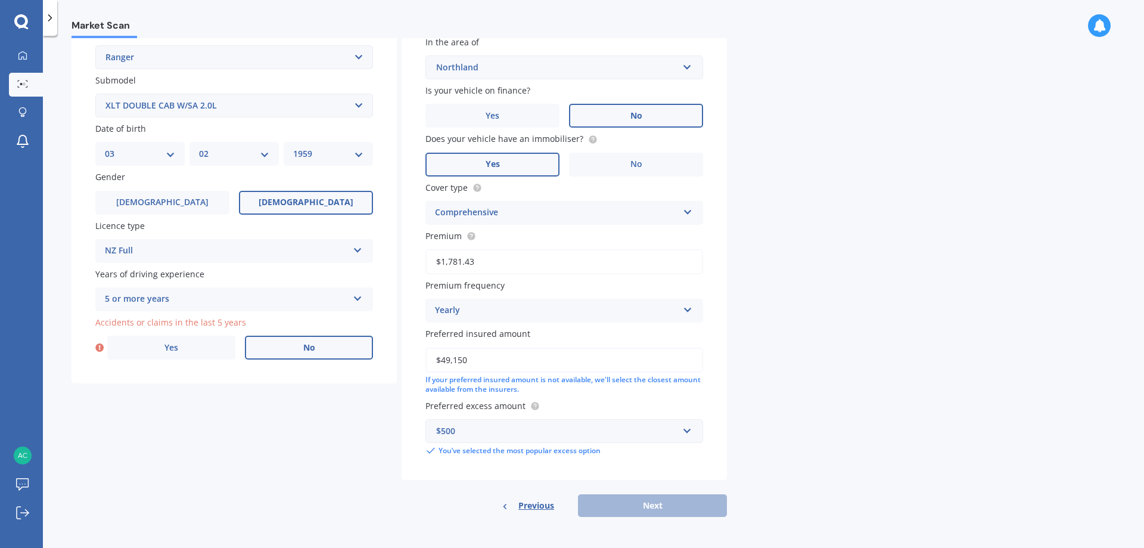
type input "0185"
click at [311, 346] on span "No" at bounding box center [309, 348] width 12 height 10
click at [0, 0] on input "No" at bounding box center [0, 0] width 0 height 0
click at [651, 501] on button "Next" at bounding box center [652, 505] width 149 height 23
select select "03"
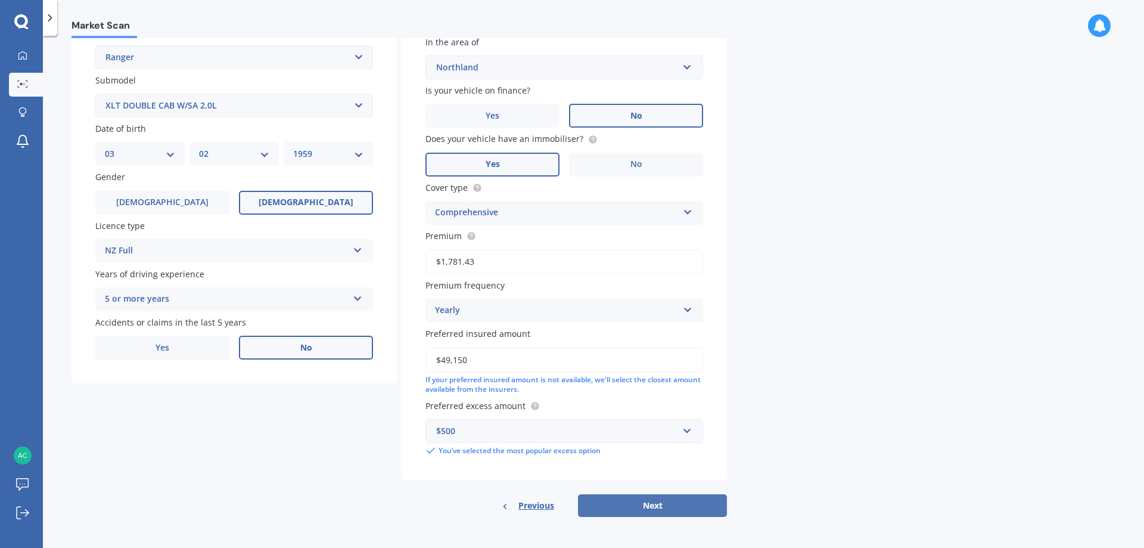
select select "02"
select select "1959"
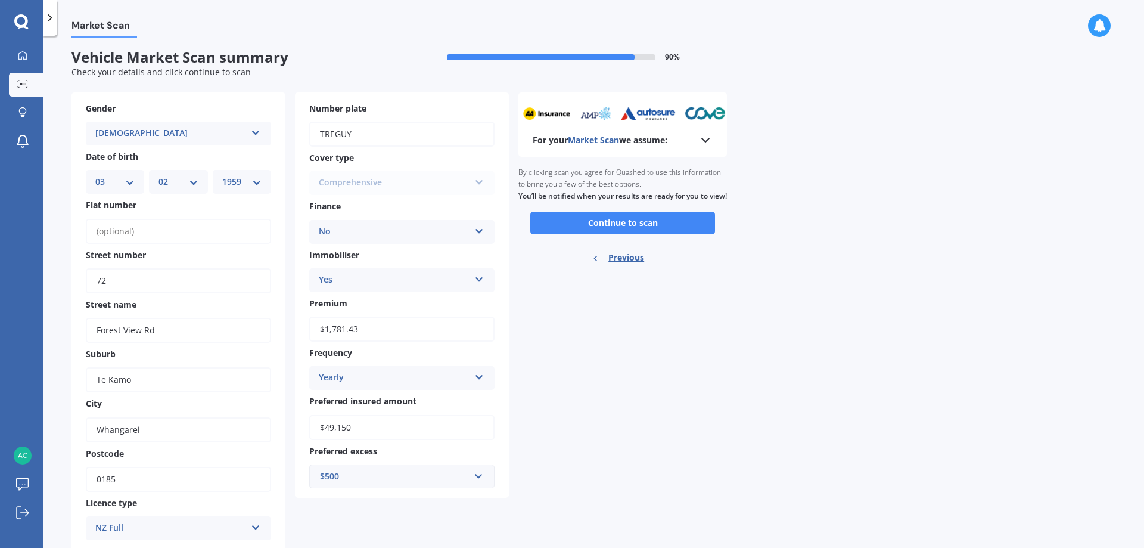
scroll to position [0, 0]
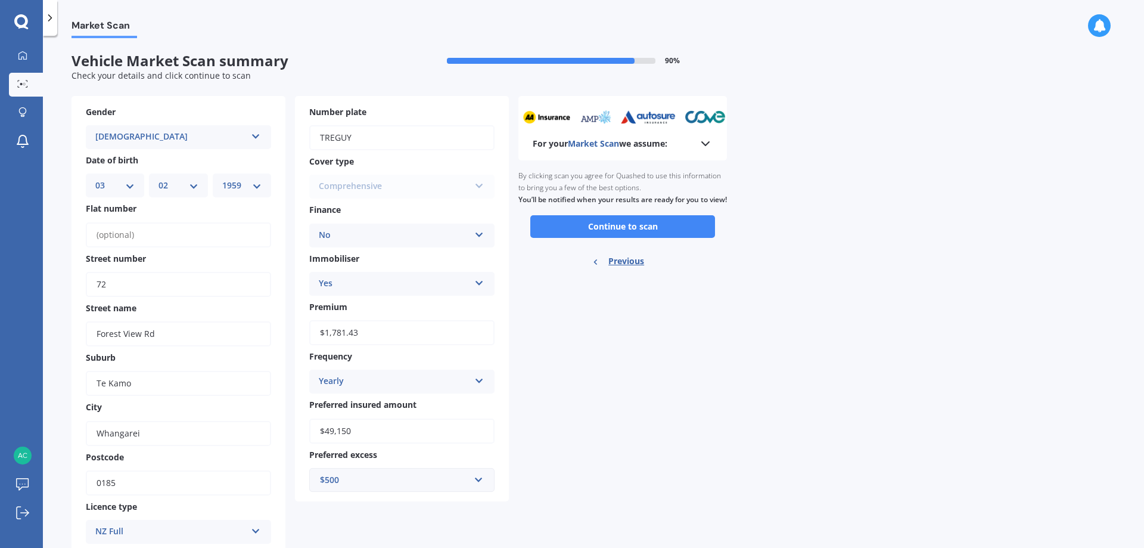
click at [625, 238] on button "Continue to scan" at bounding box center [622, 226] width 185 height 23
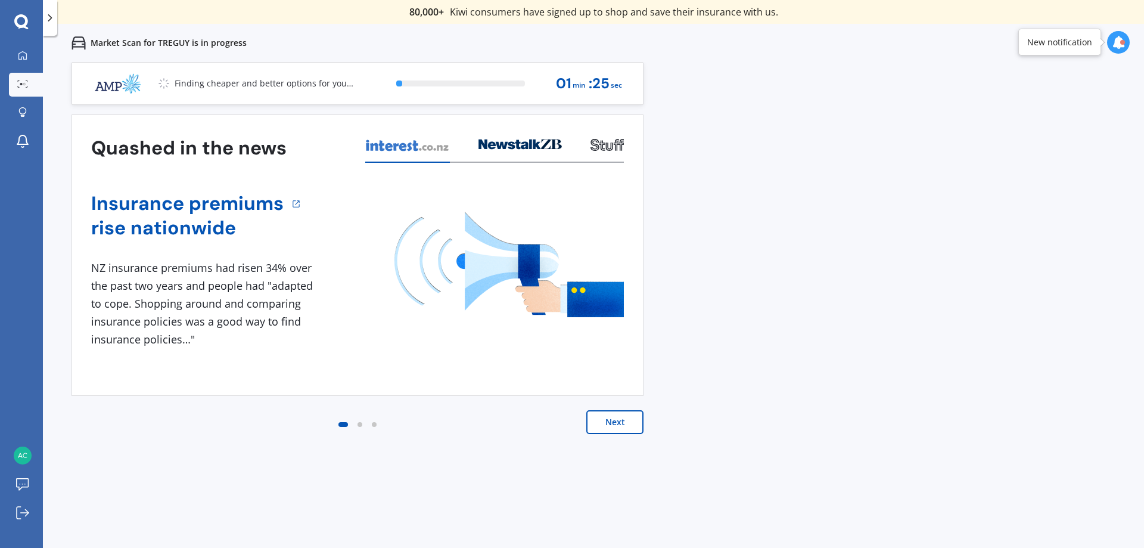
click at [614, 424] on button "Next" at bounding box center [614, 422] width 57 height 24
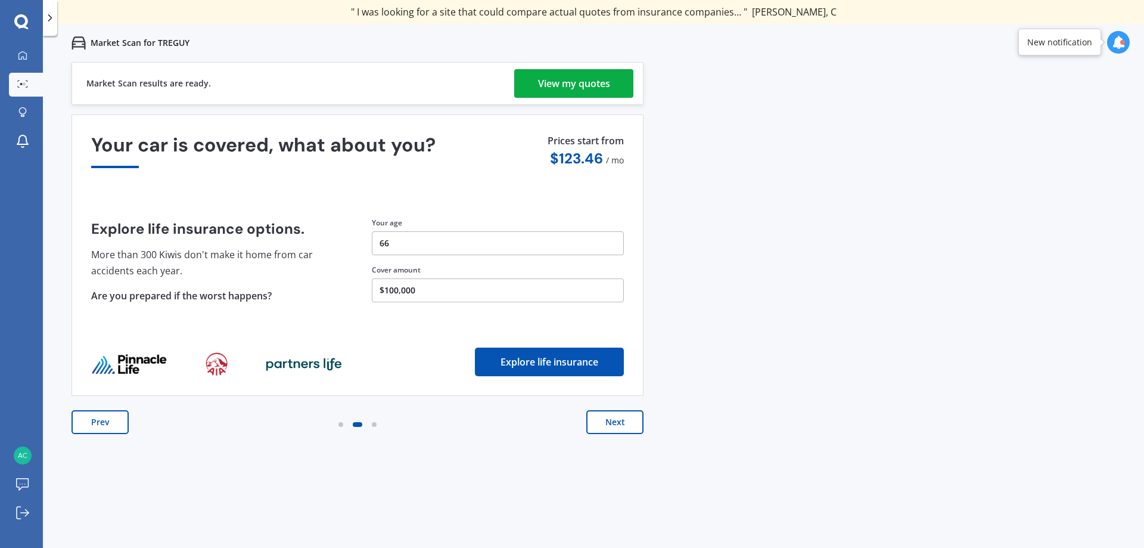
click at [566, 79] on div "View my quotes" at bounding box center [574, 83] width 72 height 29
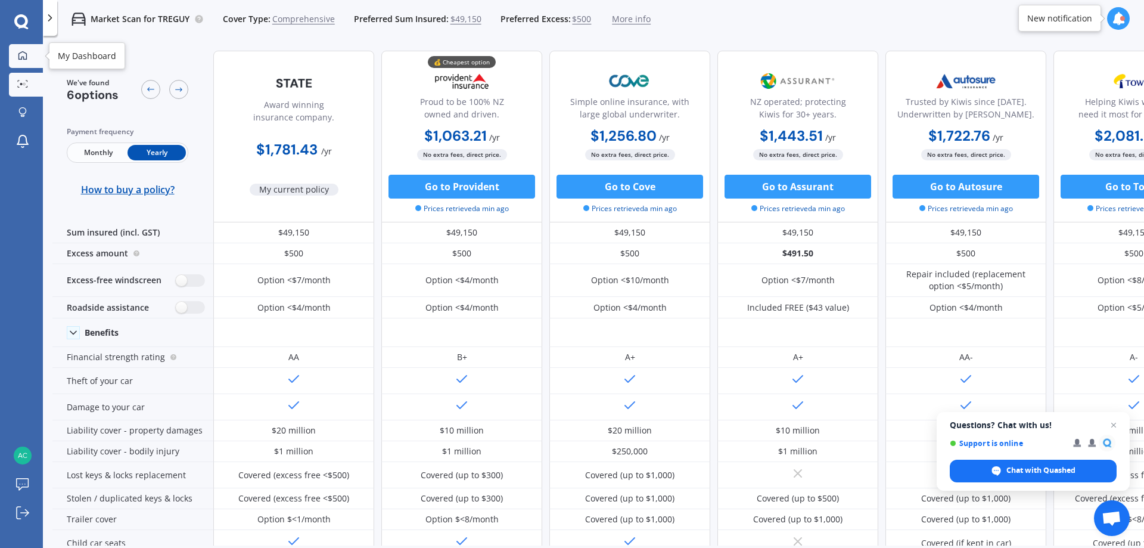
click at [23, 52] on icon at bounding box center [23, 56] width 10 height 10
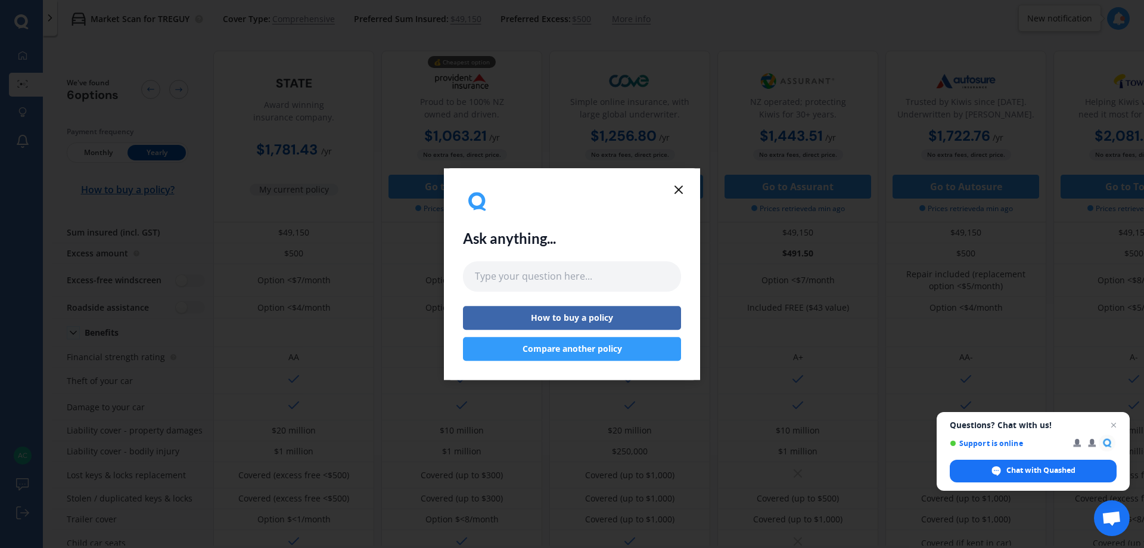
click at [675, 191] on icon at bounding box center [679, 189] width 14 height 14
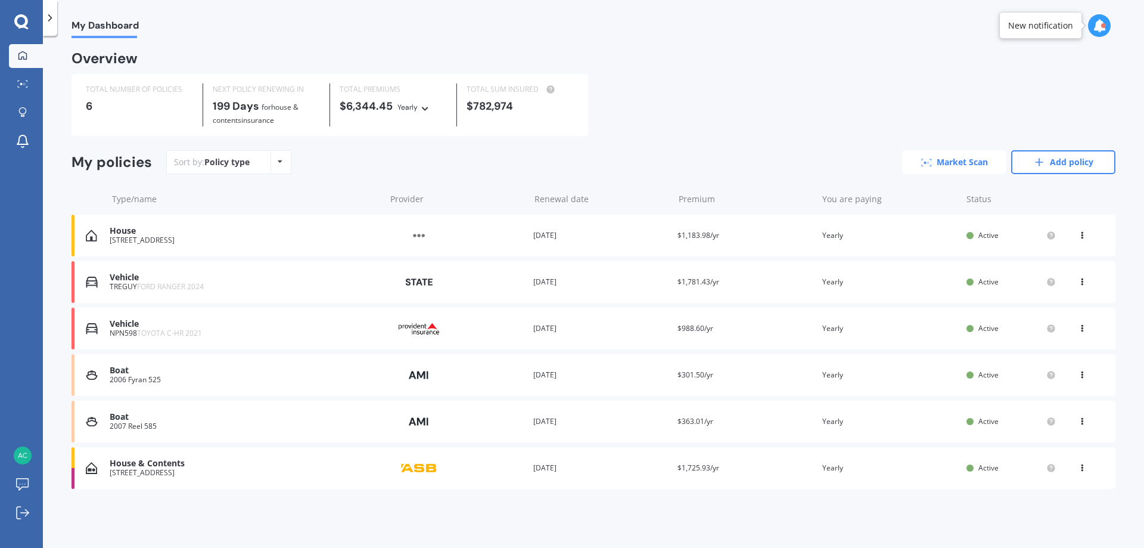
click at [958, 157] on link "Market Scan" at bounding box center [954, 162] width 104 height 24
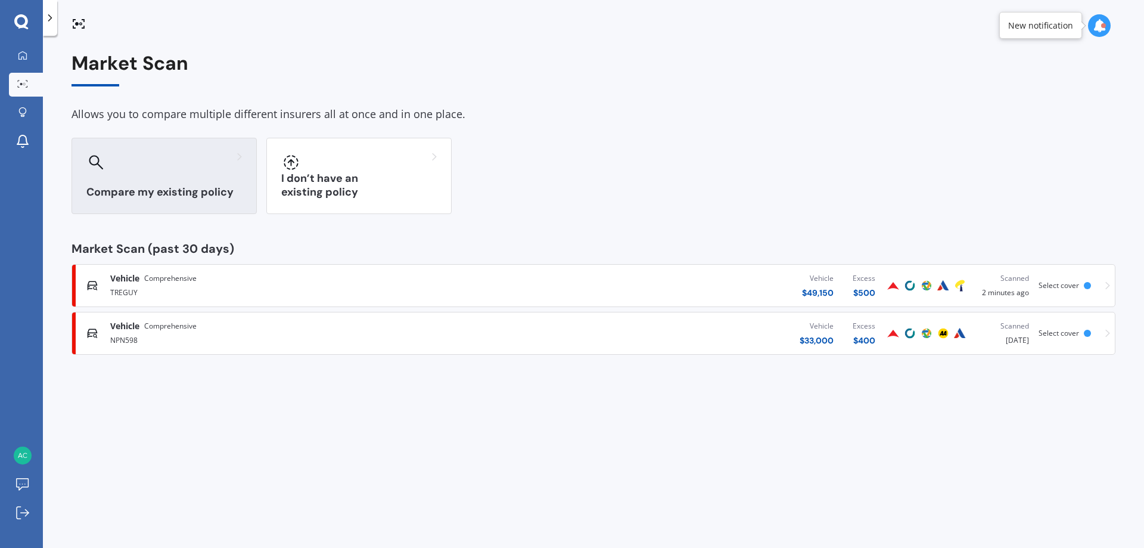
click at [145, 172] on div "Compare my existing policy" at bounding box center [164, 176] width 185 height 76
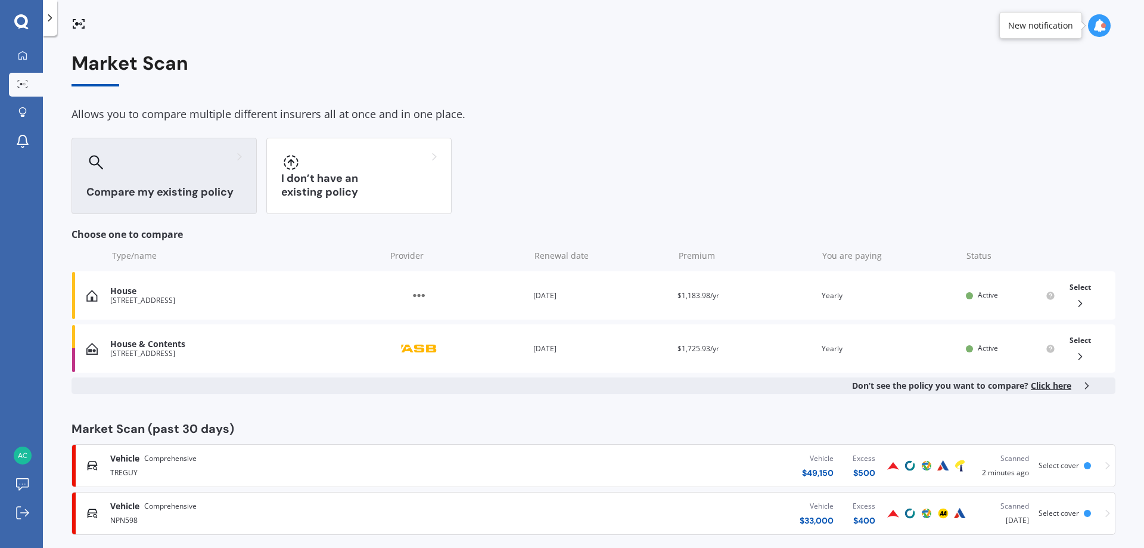
scroll to position [13, 0]
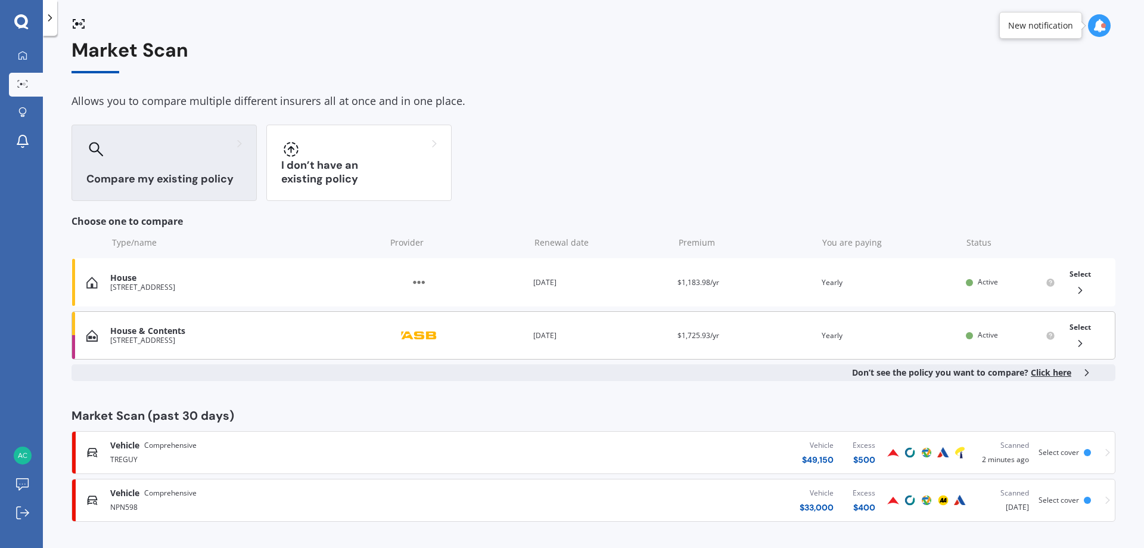
click at [128, 330] on div "House & Contents" at bounding box center [244, 331] width 269 height 10
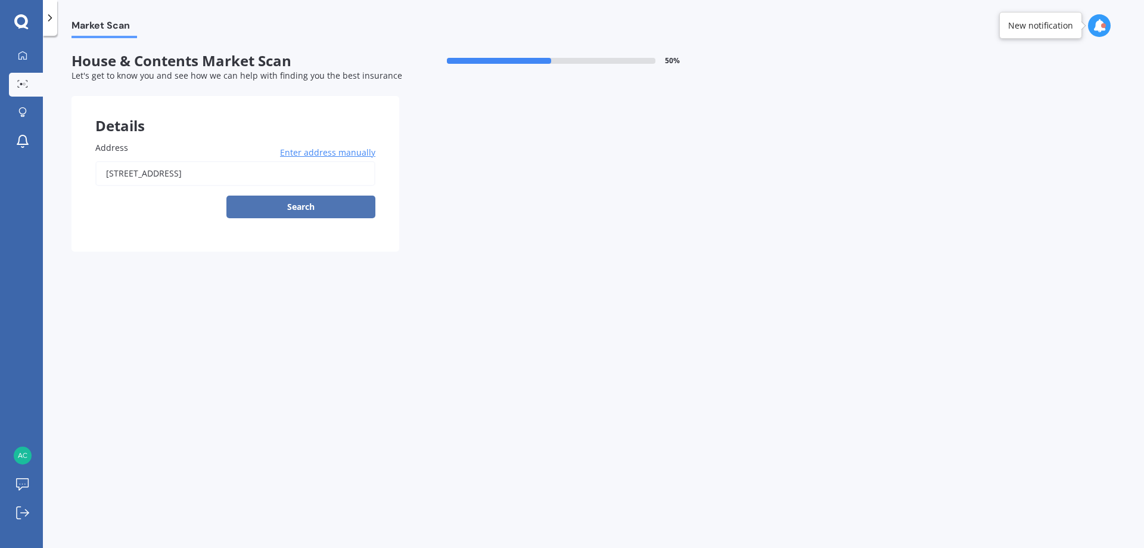
drag, startPoint x: 295, startPoint y: 202, endPoint x: 304, endPoint y: 200, distance: 9.3
click at [297, 204] on button "Search" at bounding box center [300, 206] width 149 height 23
type input "[STREET_ADDRESS]"
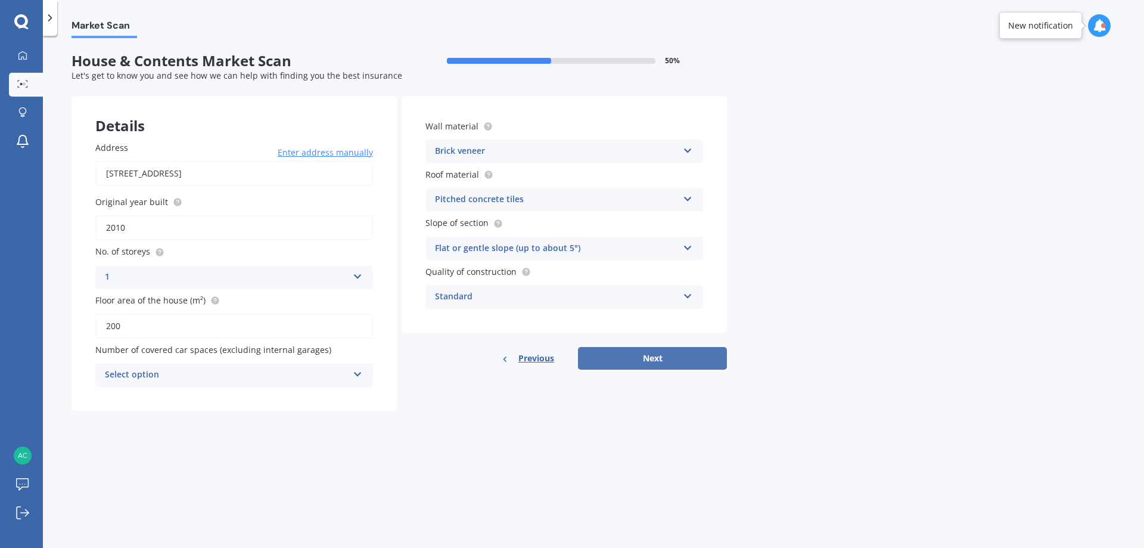
click at [654, 357] on button "Next" at bounding box center [652, 358] width 149 height 23
click at [359, 372] on icon at bounding box center [357, 372] width 10 height 8
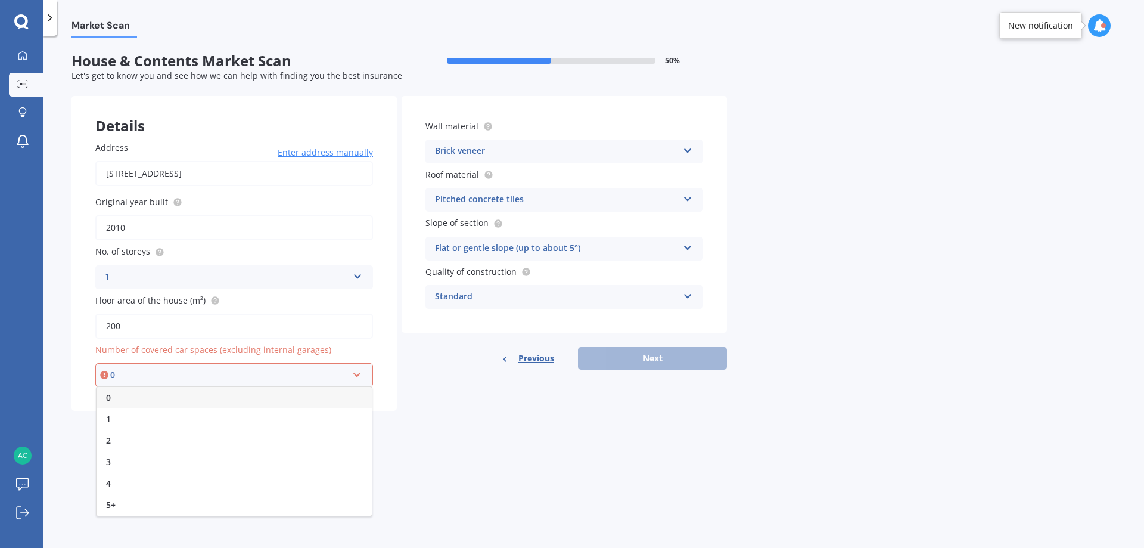
click at [114, 375] on div "0" at bounding box center [228, 374] width 237 height 13
click at [356, 375] on icon at bounding box center [357, 372] width 10 height 8
click at [141, 400] on div "0" at bounding box center [234, 397] width 275 height 21
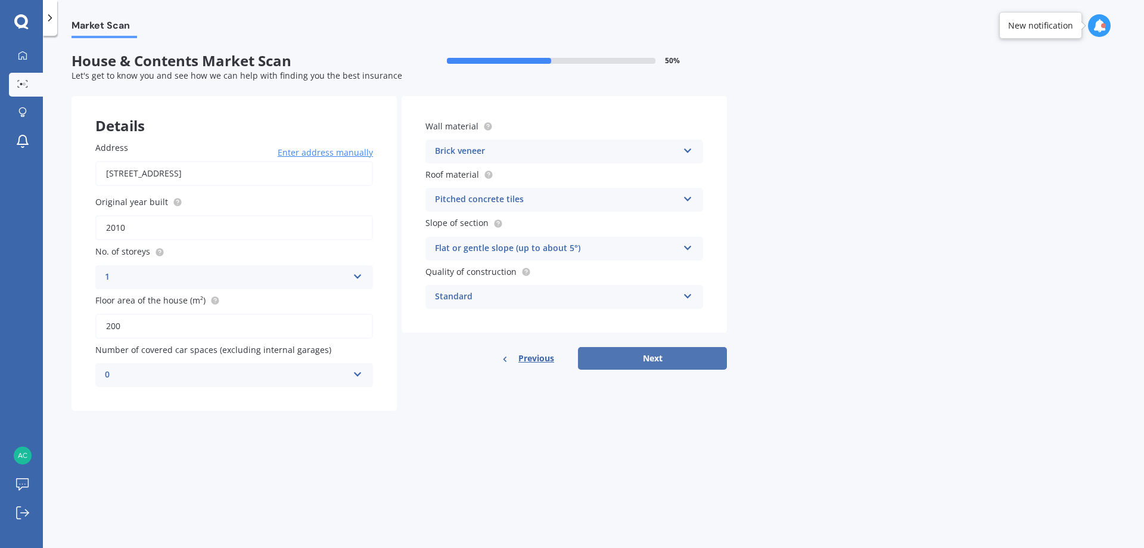
click at [652, 353] on button "Next" at bounding box center [652, 358] width 149 height 23
select select "03"
select select "02"
select select "1959"
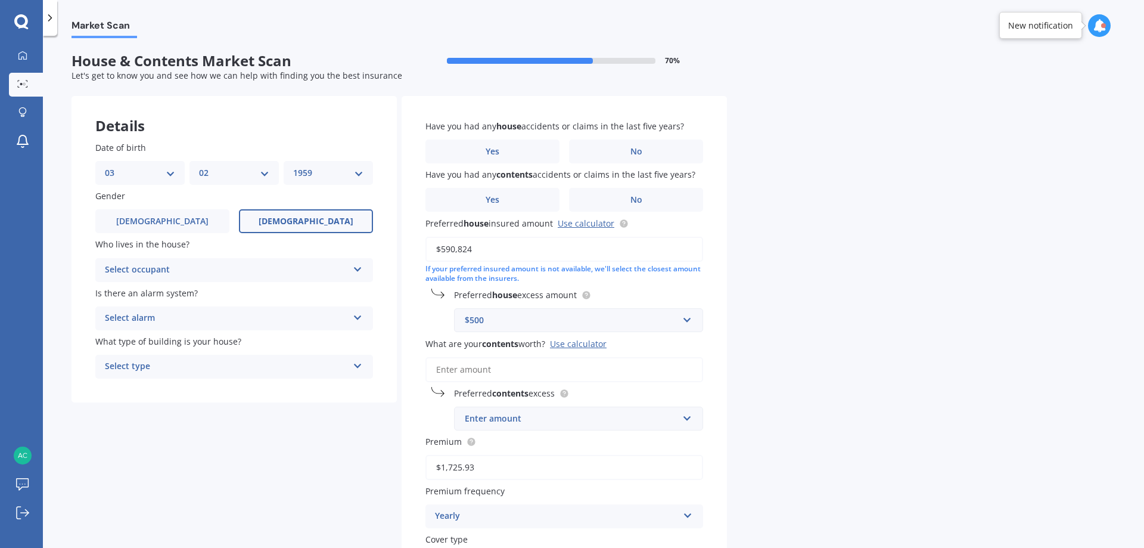
click at [359, 269] on icon at bounding box center [358, 267] width 10 height 8
click at [287, 288] on div "Owner" at bounding box center [234, 292] width 276 height 21
click at [356, 318] on icon at bounding box center [358, 315] width 10 height 8
click at [135, 386] on div "No" at bounding box center [234, 384] width 276 height 21
click at [360, 365] on icon at bounding box center [358, 363] width 10 height 8
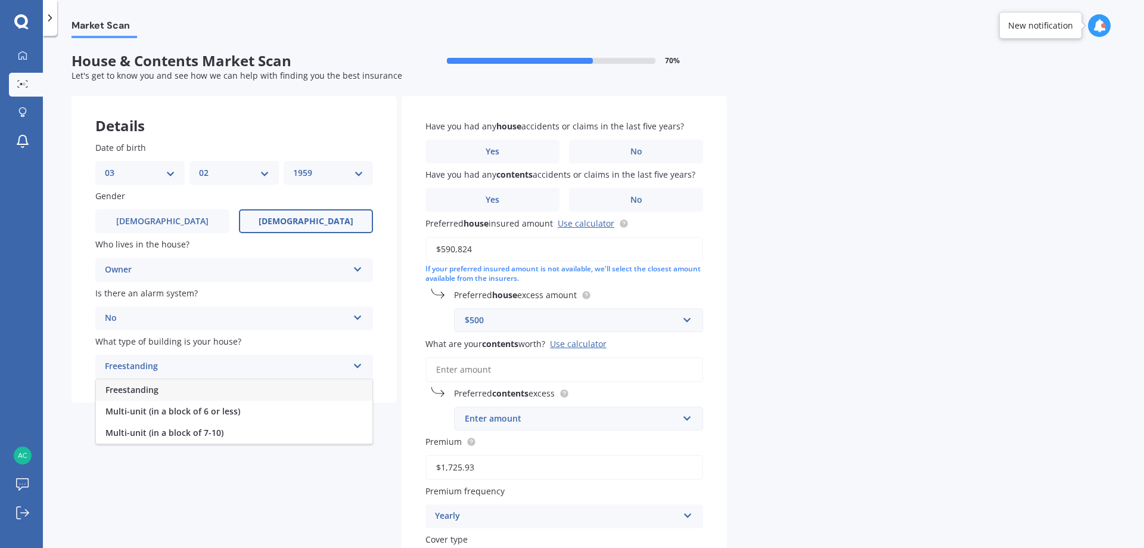
click at [309, 390] on div "Freestanding" at bounding box center [234, 389] width 276 height 21
click at [630, 151] on span "No" at bounding box center [636, 152] width 12 height 10
click at [0, 0] on input "No" at bounding box center [0, 0] width 0 height 0
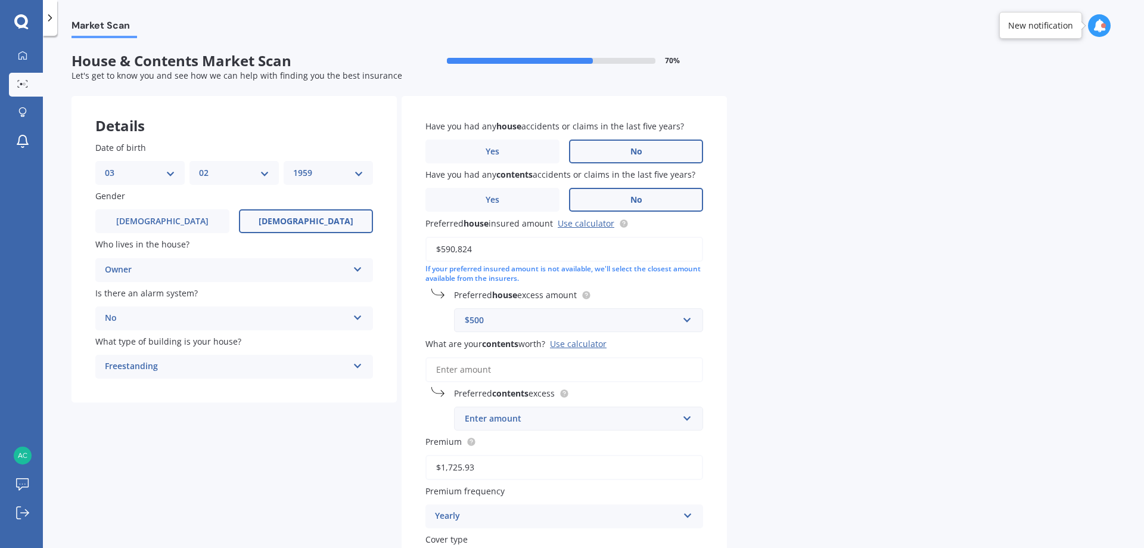
click at [626, 198] on label "No" at bounding box center [636, 200] width 134 height 24
click at [0, 0] on input "No" at bounding box center [0, 0] width 0 height 0
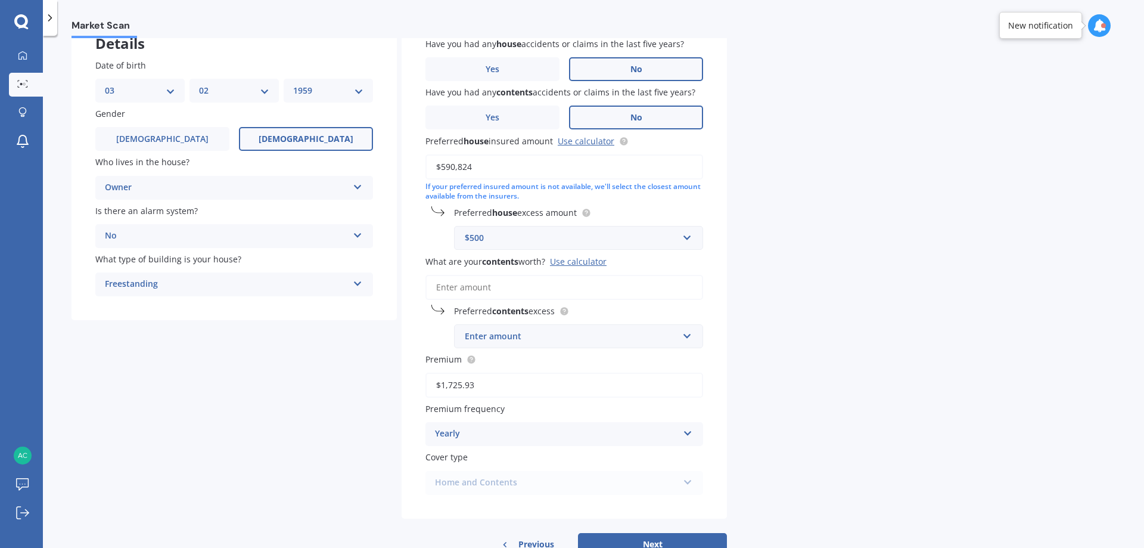
scroll to position [119, 0]
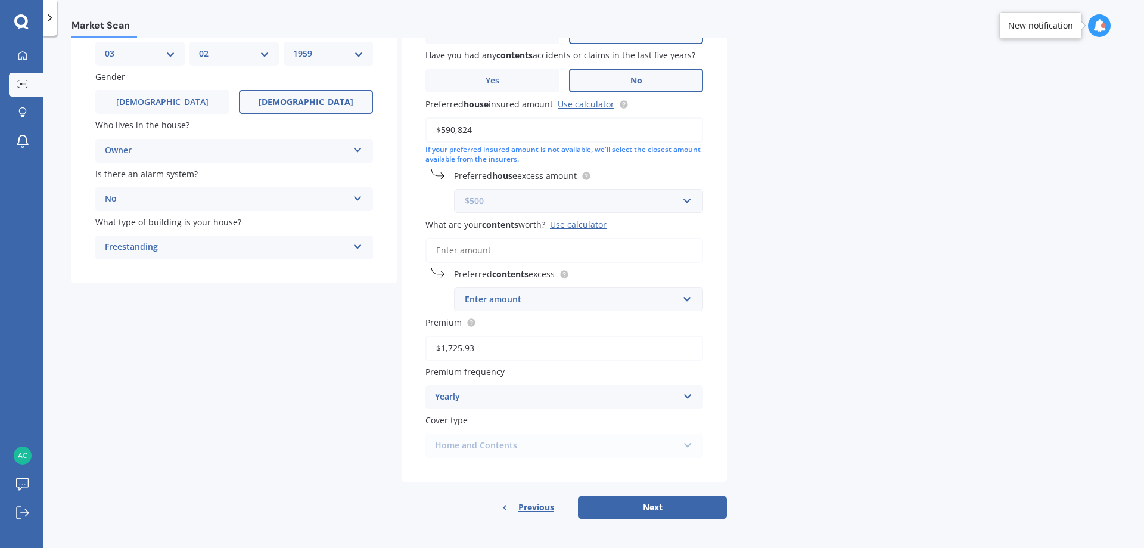
click at [687, 201] on input "text" at bounding box center [574, 200] width 238 height 23
click at [486, 222] on div "$300" at bounding box center [579, 223] width 248 height 22
click at [496, 249] on input "What are your contents worth? Use calculator" at bounding box center [564, 250] width 278 height 25
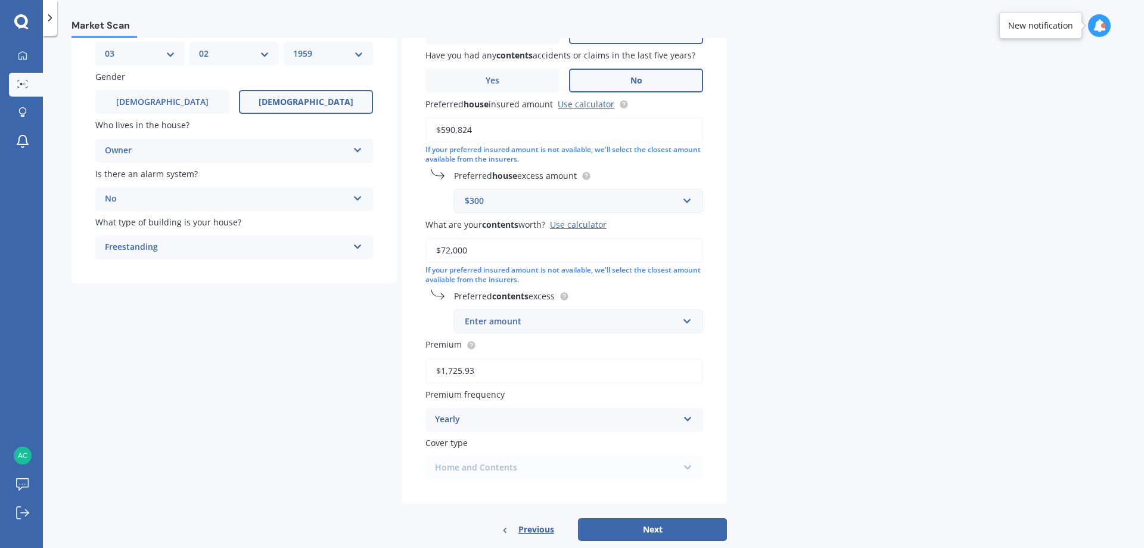
type input "$72,000"
click at [686, 324] on input "text" at bounding box center [574, 321] width 238 height 23
click at [477, 342] on span "$250" at bounding box center [473, 343] width 19 height 11
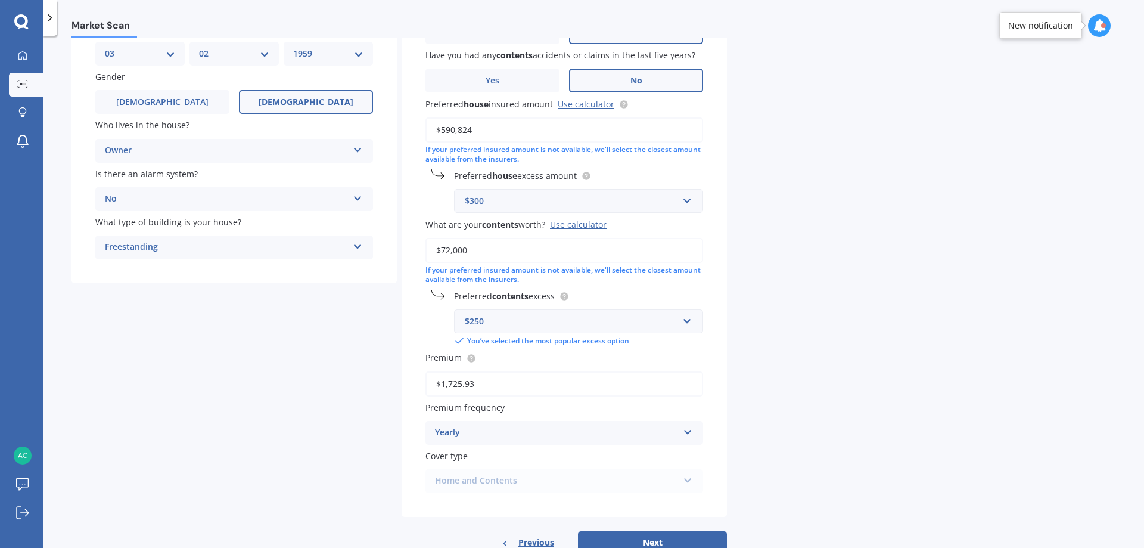
click at [467, 352] on span "Premium" at bounding box center [450, 357] width 51 height 13
click at [467, 371] on input "$1,725.93" at bounding box center [564, 383] width 278 height 25
click at [685, 200] on input "text" at bounding box center [574, 200] width 238 height 23
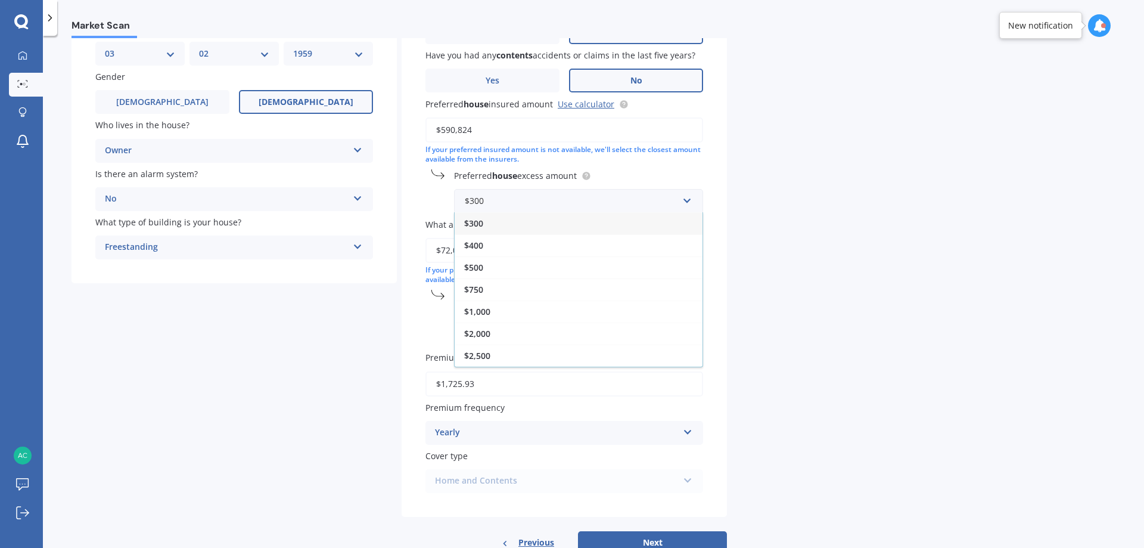
click at [488, 266] on div "$500" at bounding box center [579, 267] width 248 height 22
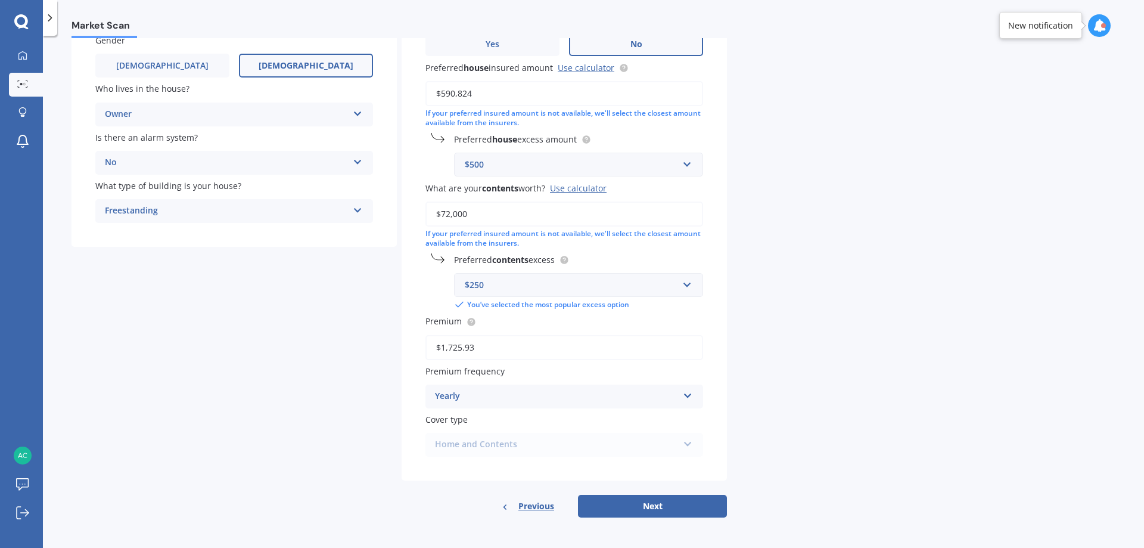
scroll to position [156, 0]
click at [686, 441] on div "Home and Contents Home and Contents" at bounding box center [564, 444] width 278 height 24
click at [655, 501] on button "Next" at bounding box center [652, 505] width 149 height 23
select select "03"
select select "02"
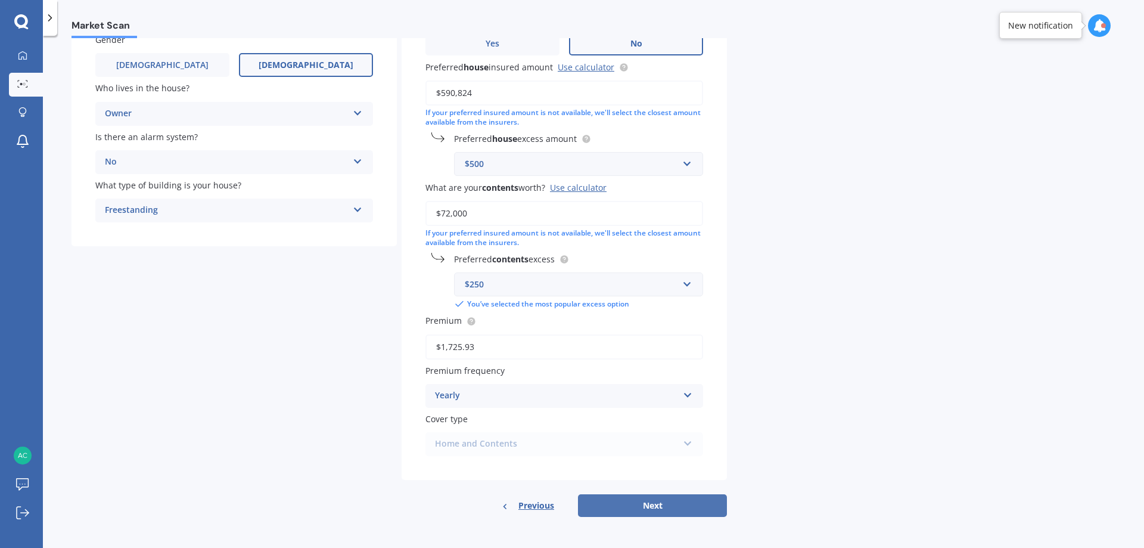
select select "1959"
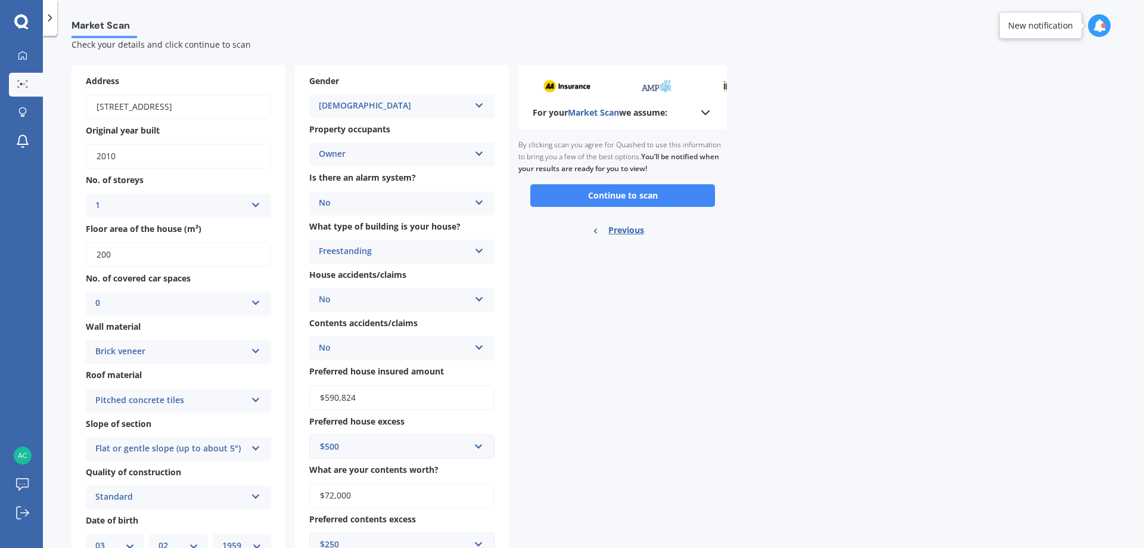
scroll to position [0, 0]
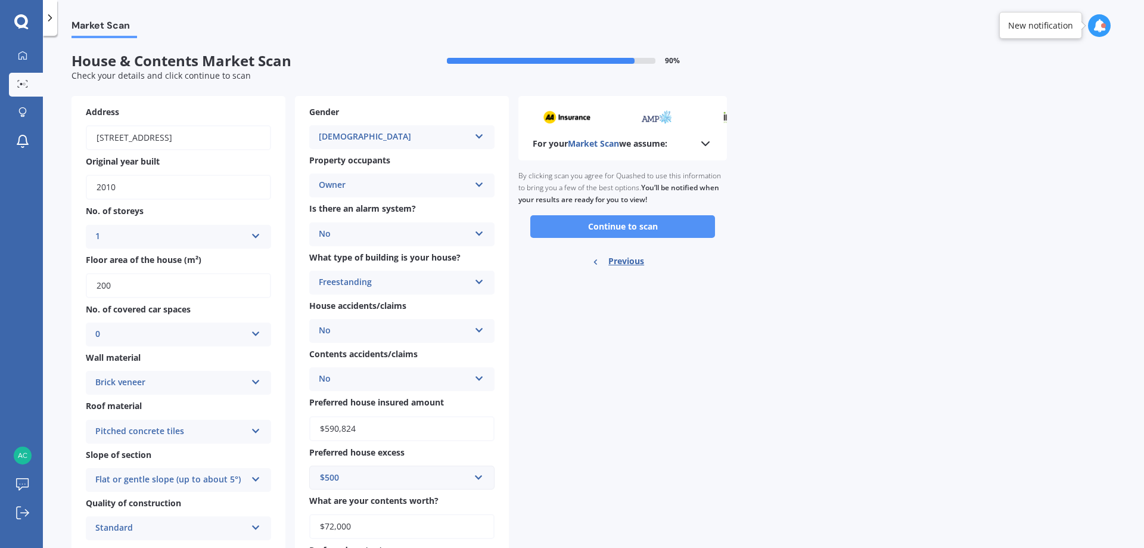
click at [604, 226] on button "Continue to scan" at bounding box center [622, 226] width 185 height 23
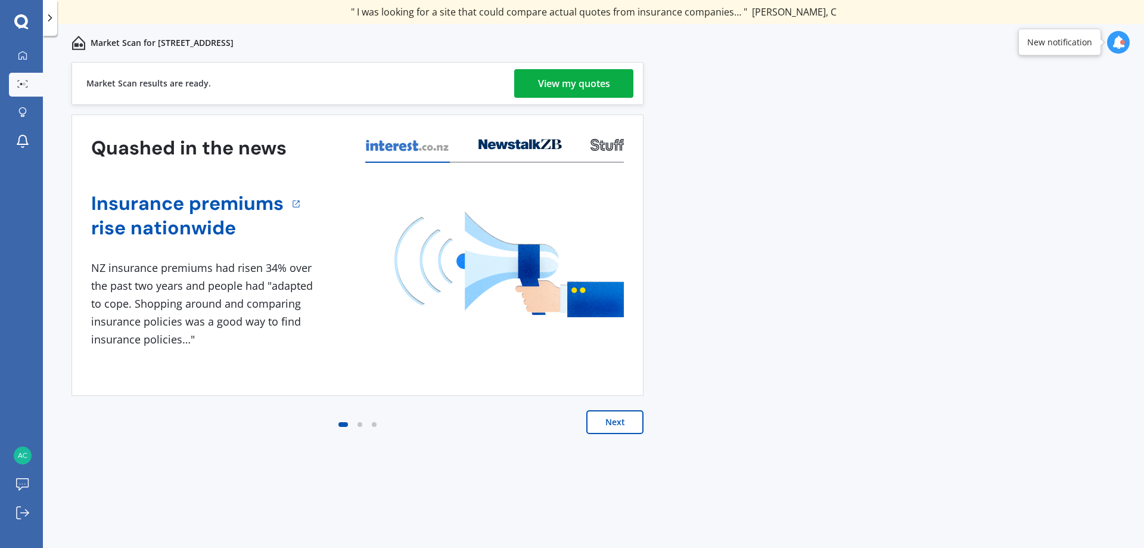
click at [558, 80] on div "View my quotes" at bounding box center [574, 83] width 72 height 29
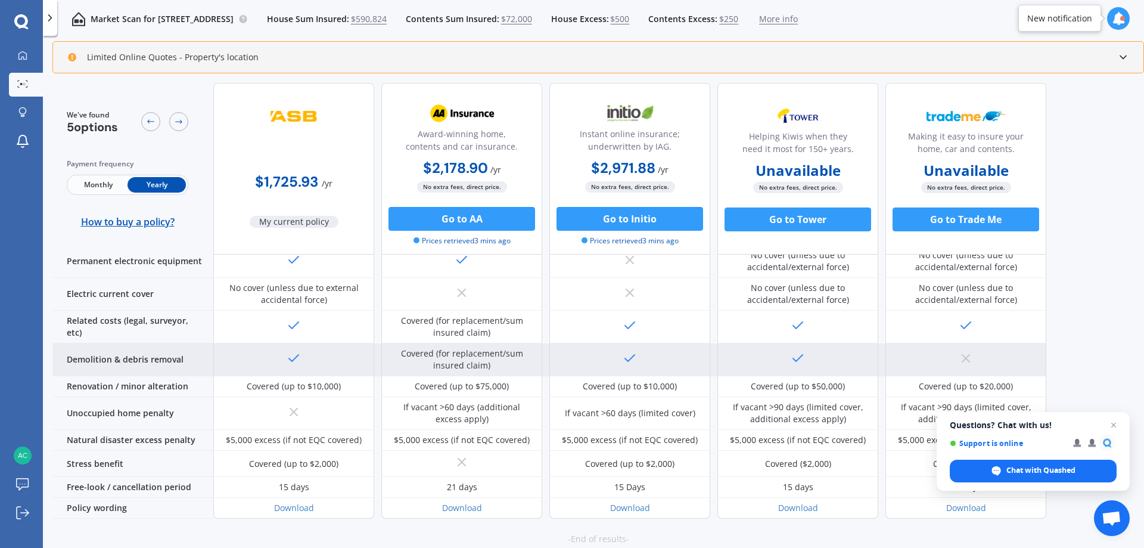
scroll to position [461, 0]
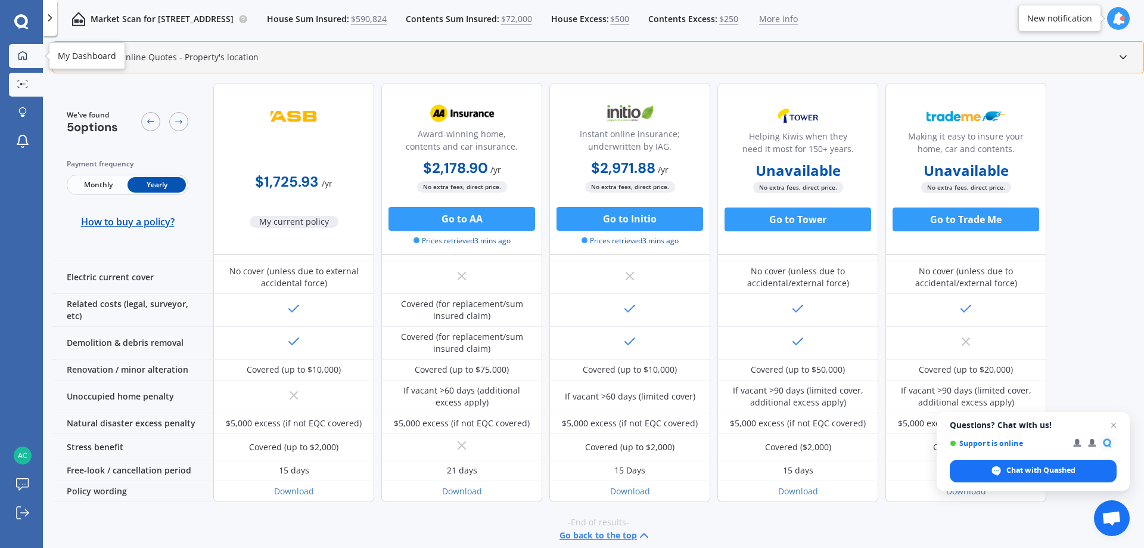
click at [28, 54] on div at bounding box center [23, 56] width 18 height 11
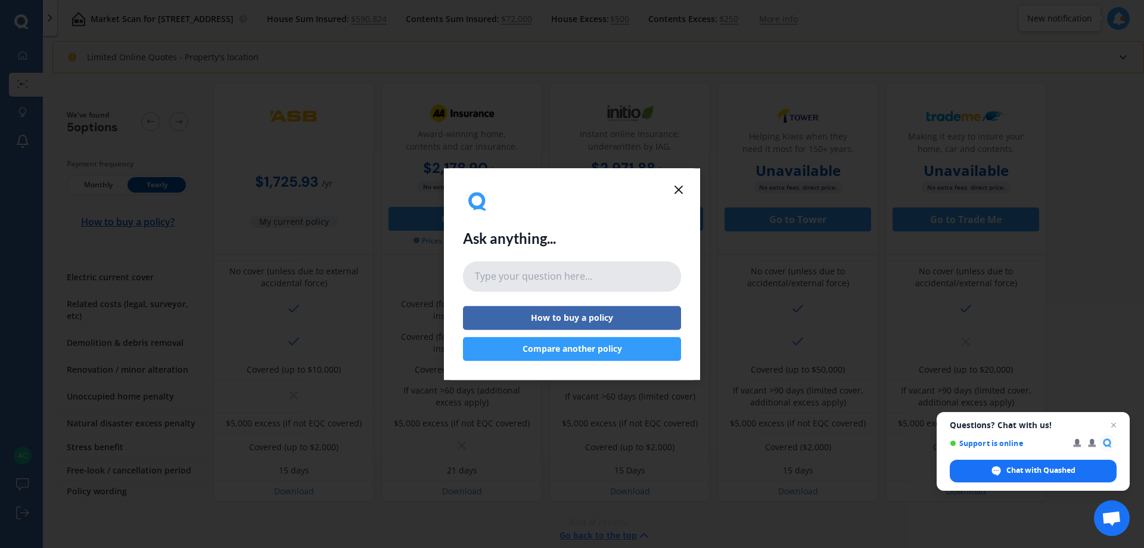
click at [474, 278] on input "text" at bounding box center [572, 277] width 218 height 30
type input "how can i change the name of the policy in your dashboard"
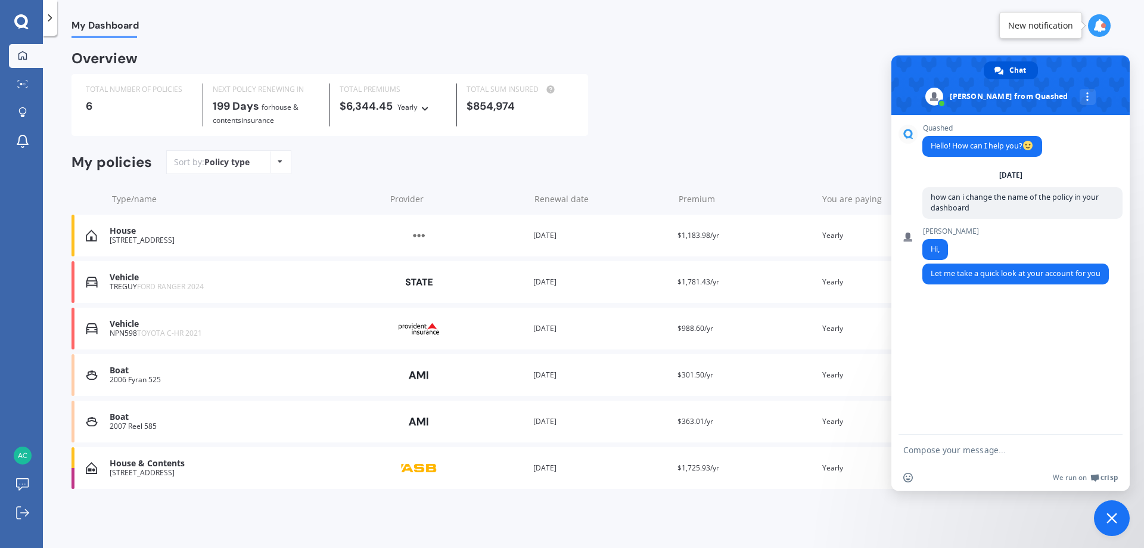
click at [906, 449] on textarea "Compose your message..." at bounding box center [997, 450] width 188 height 11
drag, startPoint x: 940, startPoint y: 458, endPoint x: 978, endPoint y: 455, distance: 38.3
click at [978, 455] on form "house at the top" at bounding box center [997, 450] width 188 height 32
click at [975, 450] on textarea "house at the top" at bounding box center [997, 450] width 188 height 11
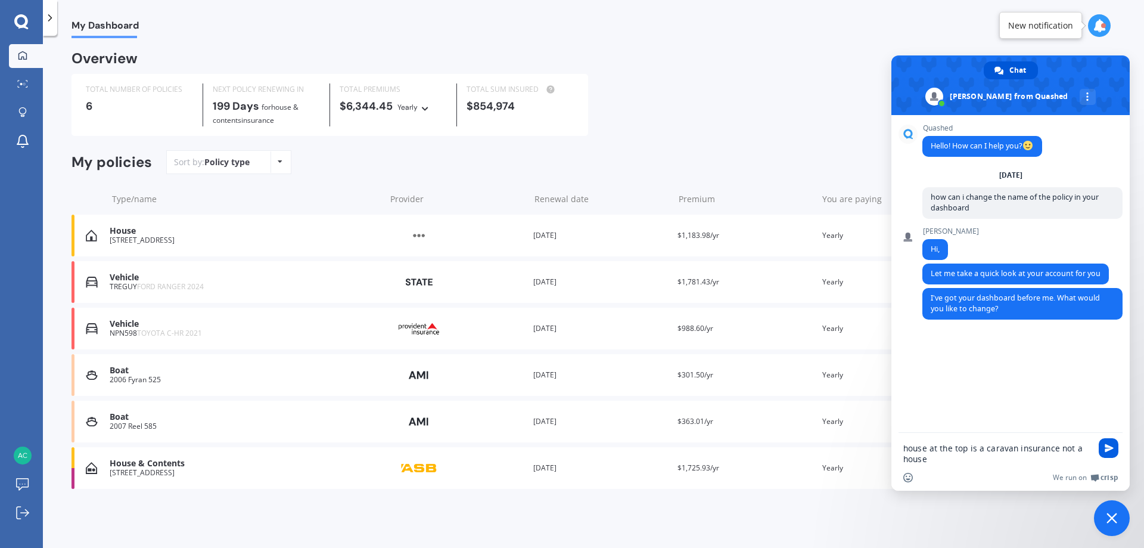
type textarea "house at the top is a caravan insurance not a house"
click at [1106, 455] on span "Send" at bounding box center [1109, 448] width 20 height 20
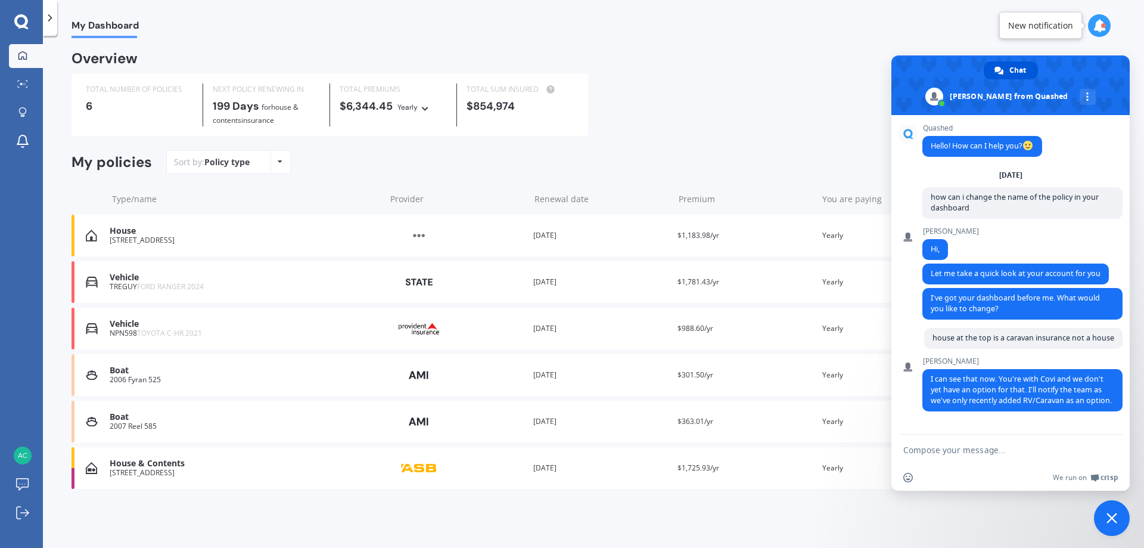
click at [910, 445] on form at bounding box center [997, 450] width 188 height 32
click at [902, 452] on div at bounding box center [1010, 450] width 238 height 32
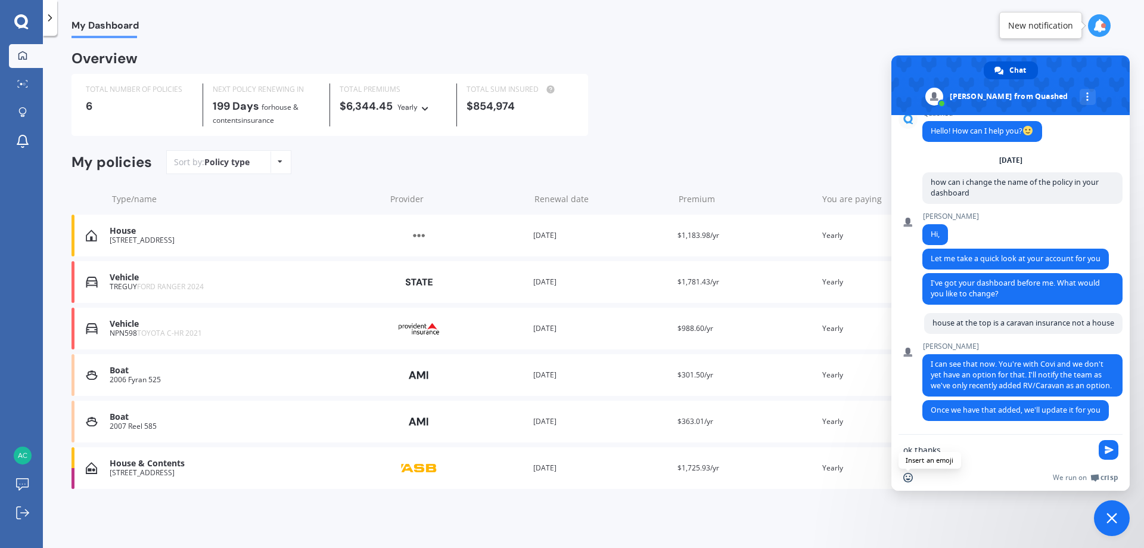
click at [904, 477] on span "Insert an emoji" at bounding box center [908, 478] width 10 height 10
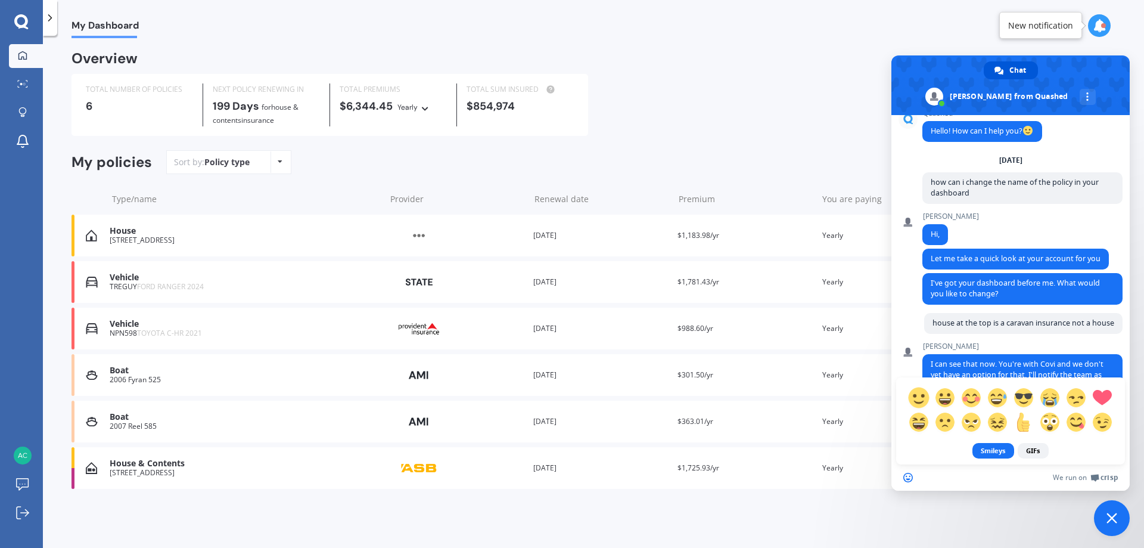
click at [917, 399] on span at bounding box center [918, 397] width 21 height 21
type textarea "ok thanks :)"
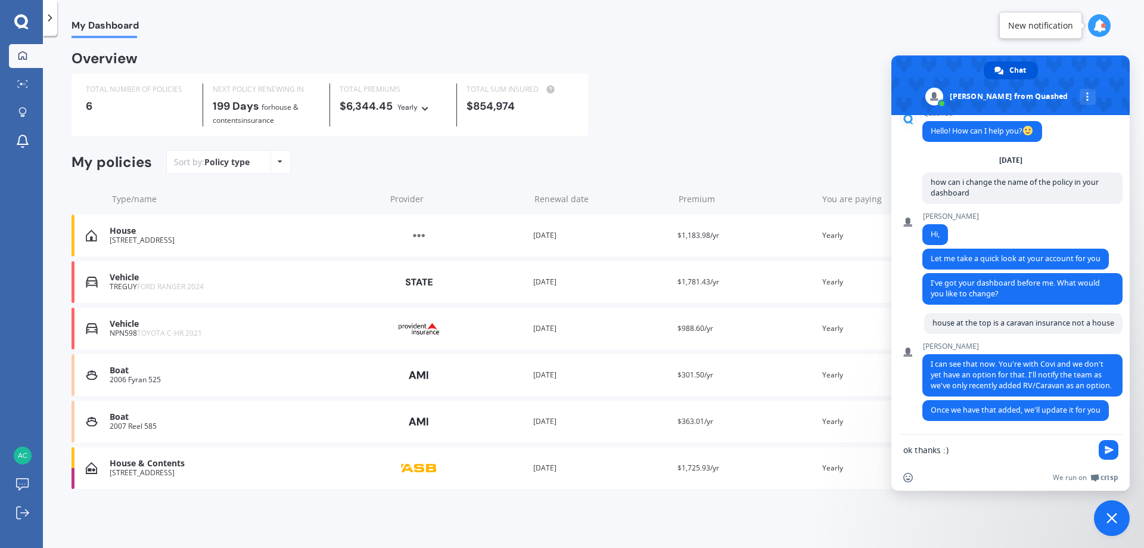
click at [1108, 447] on span "Send" at bounding box center [1109, 449] width 9 height 9
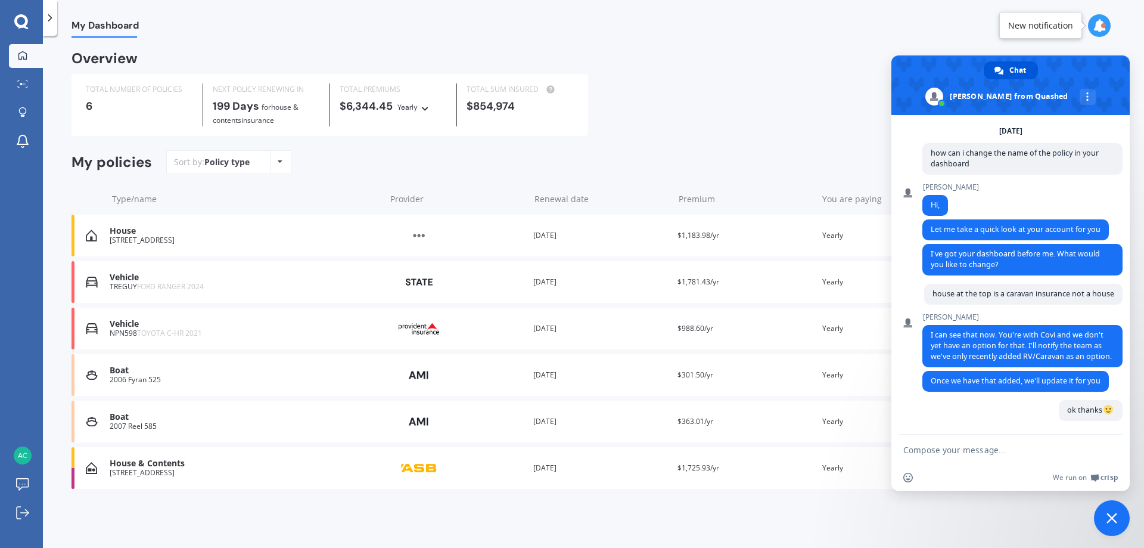
scroll to position [66, 0]
click at [1114, 512] on span "Close chat" at bounding box center [1112, 517] width 11 height 11
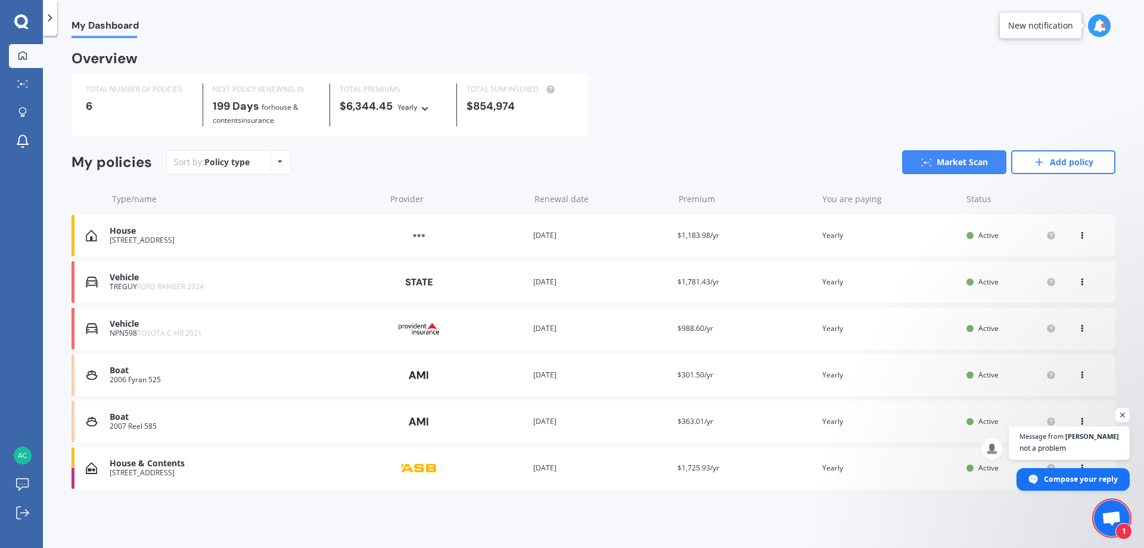
scroll to position [107, 0]
click at [1121, 414] on span "Open chat" at bounding box center [1122, 415] width 14 height 14
click at [936, 161] on link "Market Scan" at bounding box center [954, 162] width 104 height 24
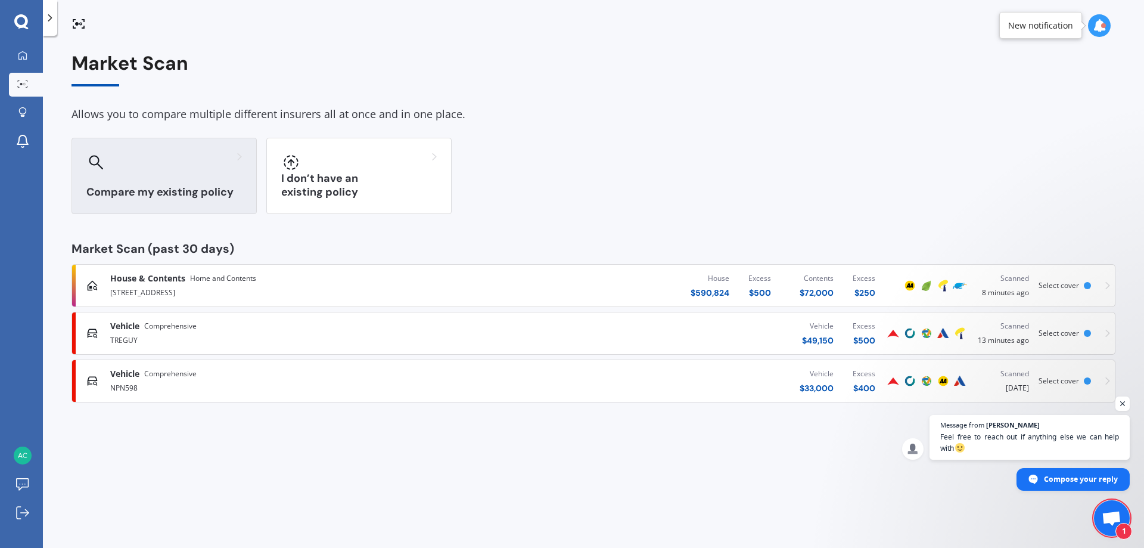
click at [135, 163] on div at bounding box center [164, 162] width 156 height 19
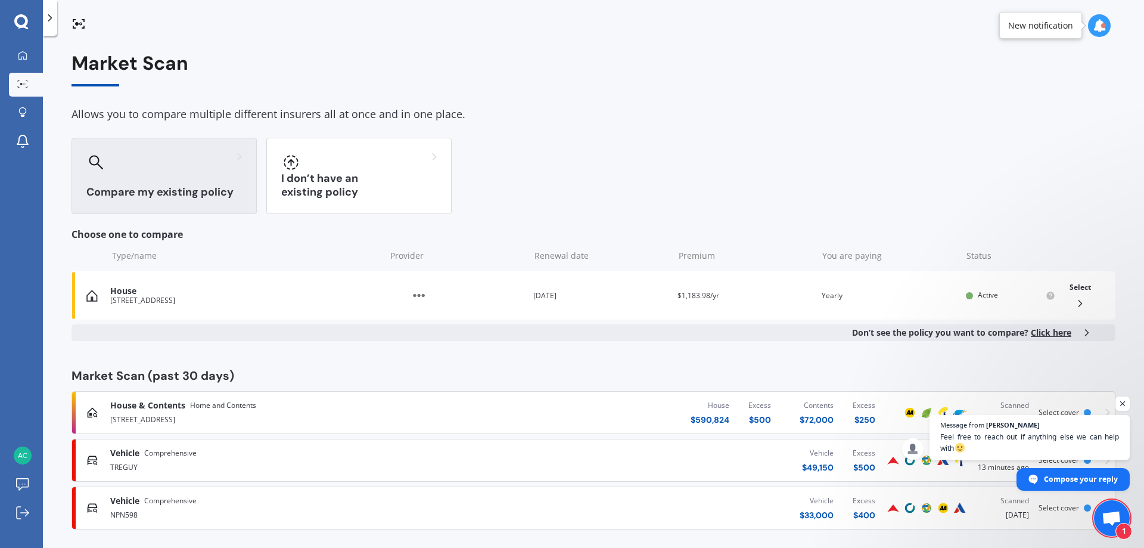
scroll to position [8, 0]
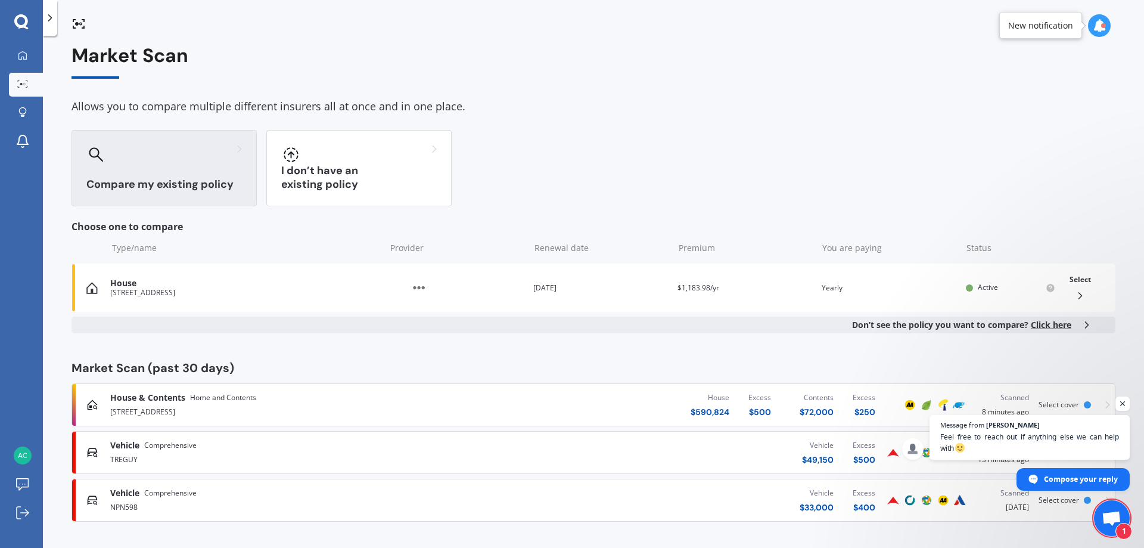
drag, startPoint x: 125, startPoint y: 154, endPoint x: 117, endPoint y: 150, distance: 8.6
click at [120, 151] on div at bounding box center [164, 154] width 156 height 19
click at [95, 153] on icon at bounding box center [96, 154] width 15 height 15
click at [1120, 401] on span "Open chat" at bounding box center [1122, 403] width 14 height 14
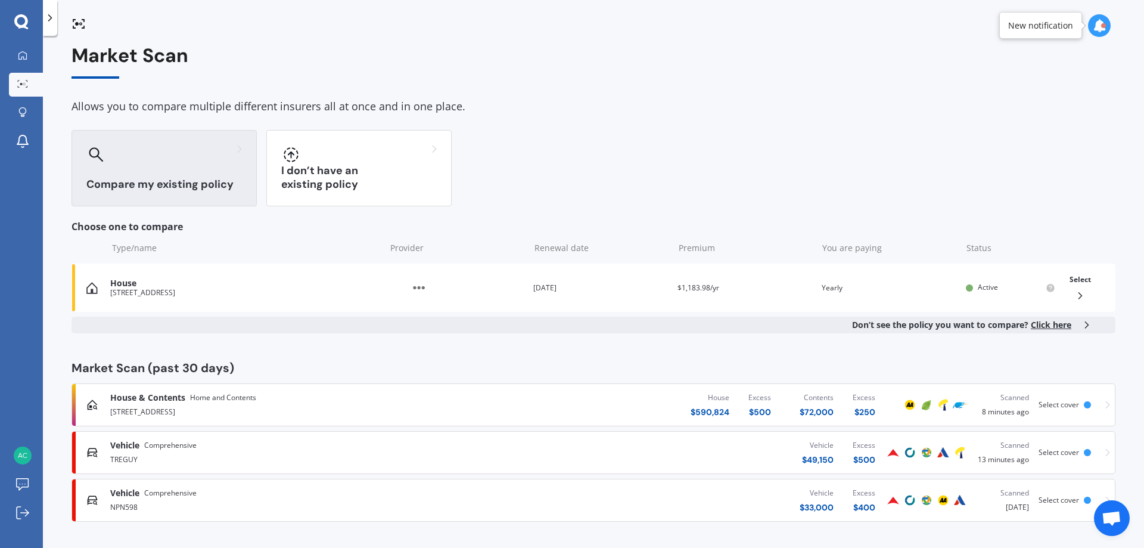
click at [133, 156] on div at bounding box center [164, 154] width 156 height 19
click at [101, 151] on icon at bounding box center [96, 154] width 15 height 15
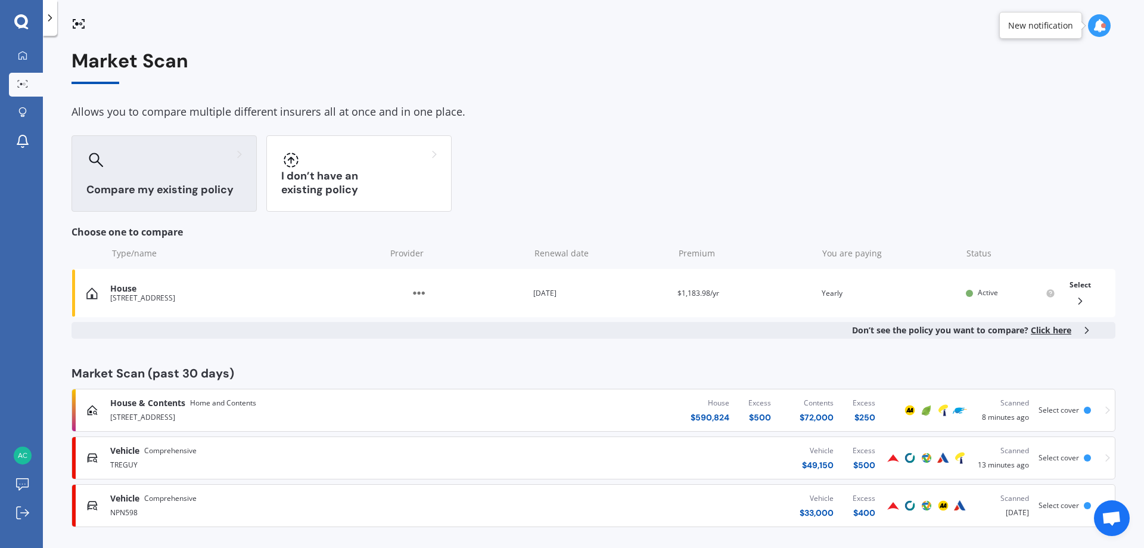
scroll to position [0, 0]
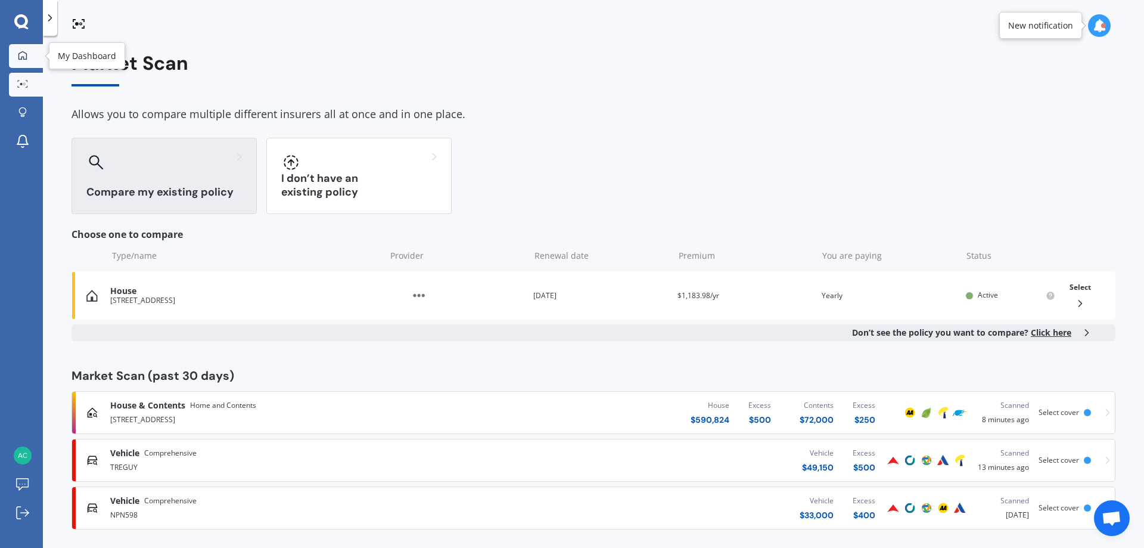
click at [21, 53] on icon at bounding box center [23, 56] width 10 height 10
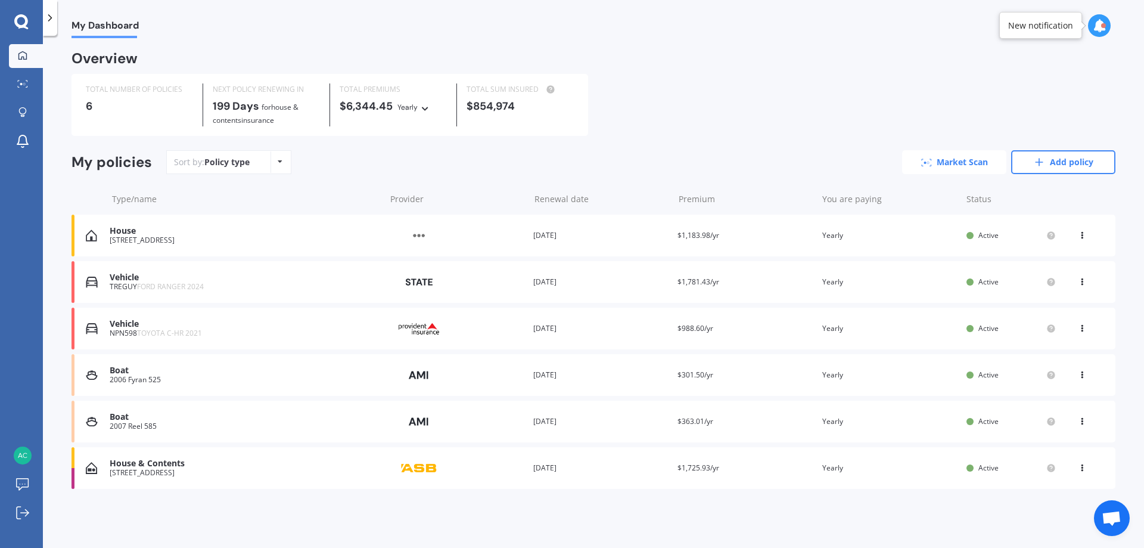
click at [950, 158] on link "Market Scan" at bounding box center [954, 162] width 104 height 24
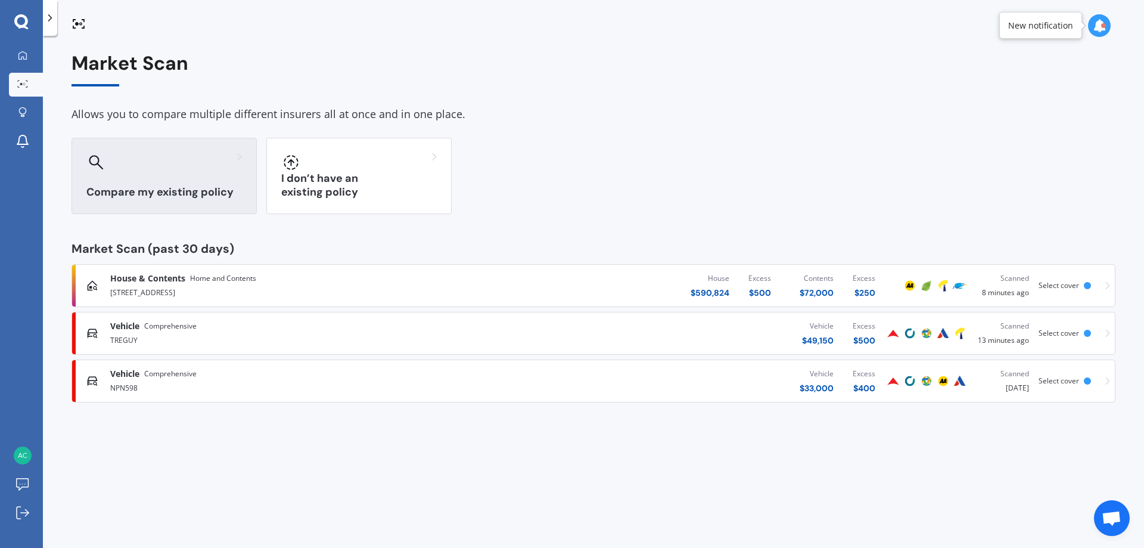
click at [130, 164] on div at bounding box center [164, 162] width 156 height 19
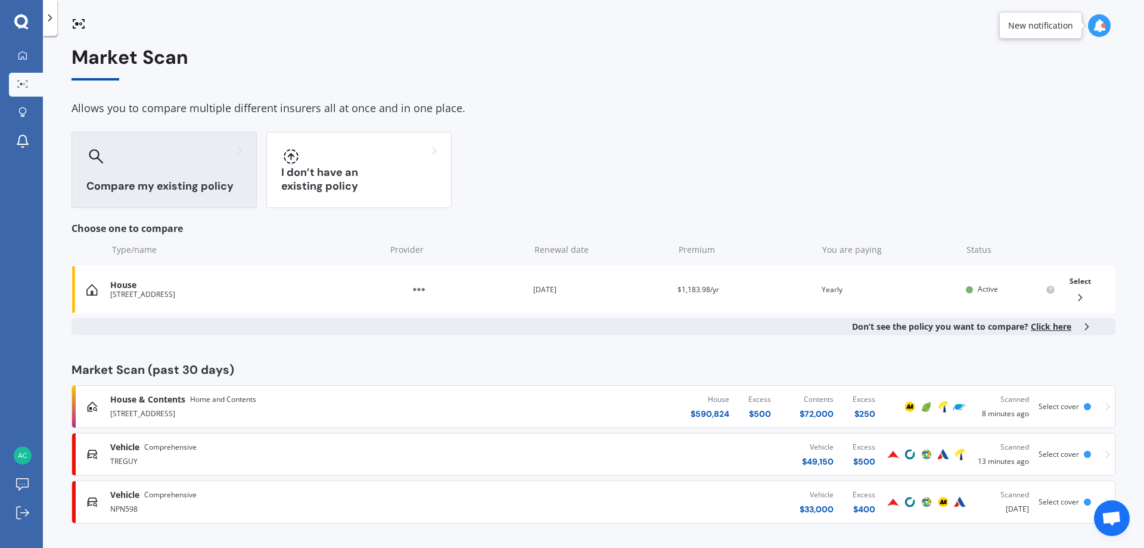
scroll to position [8, 0]
click at [94, 152] on icon at bounding box center [96, 154] width 15 height 15
click at [27, 58] on div at bounding box center [23, 56] width 18 height 11
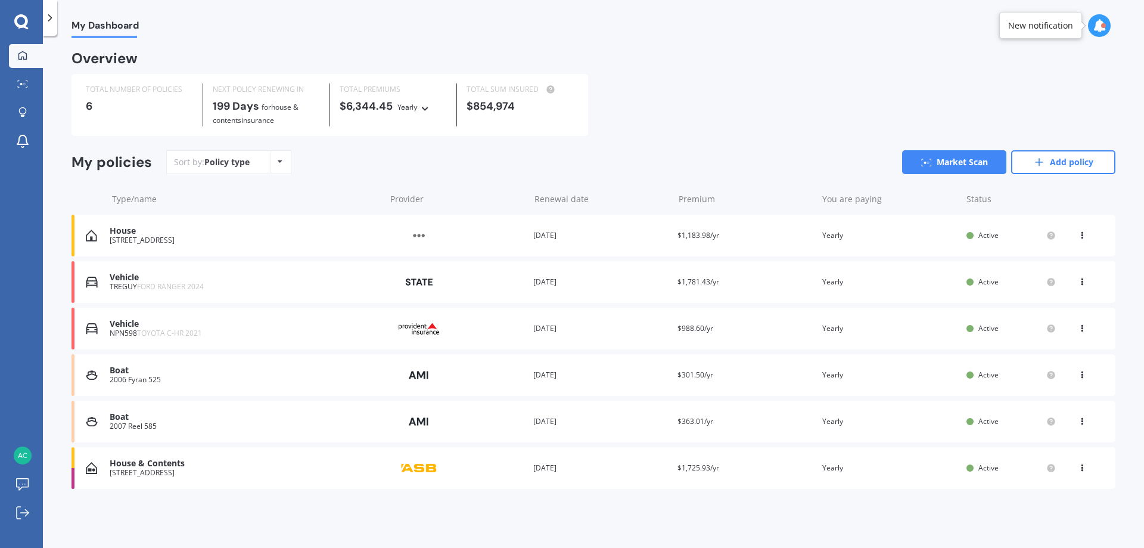
click at [1098, 26] on icon at bounding box center [1099, 25] width 13 height 13
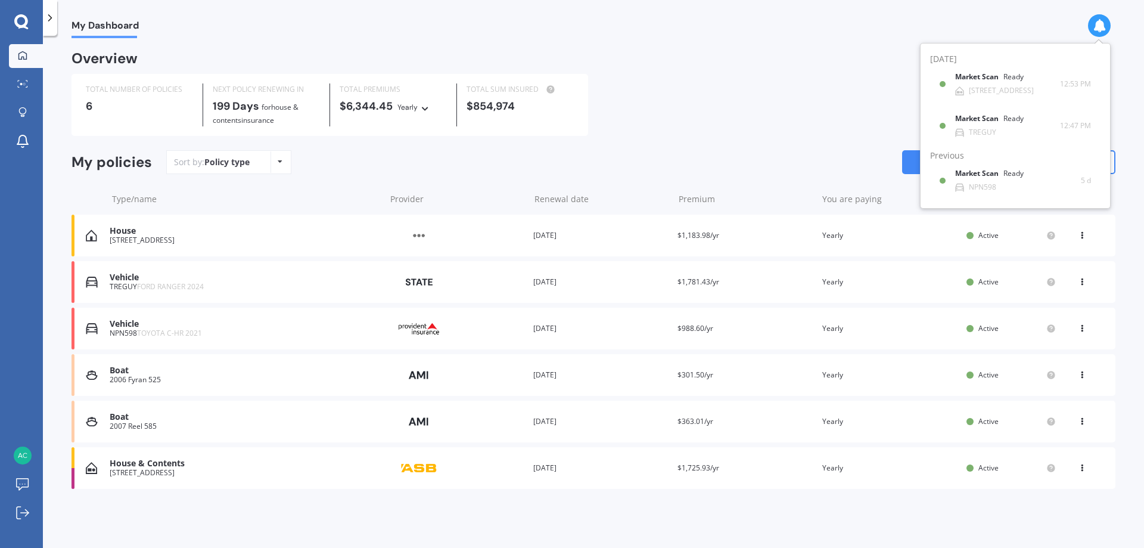
click at [763, 116] on div "TOTAL NUMBER OF POLICIES 6 NEXT POLICY RENEWING [DATE] for House & Contents ins…" at bounding box center [594, 105] width 1044 height 62
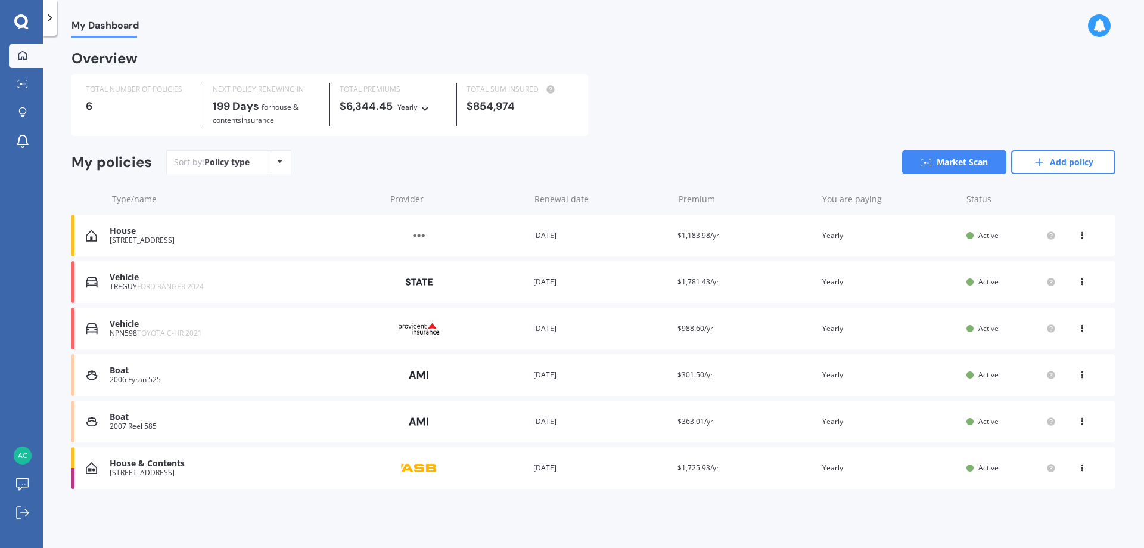
click at [122, 414] on div "Boat" at bounding box center [245, 417] width 270 height 10
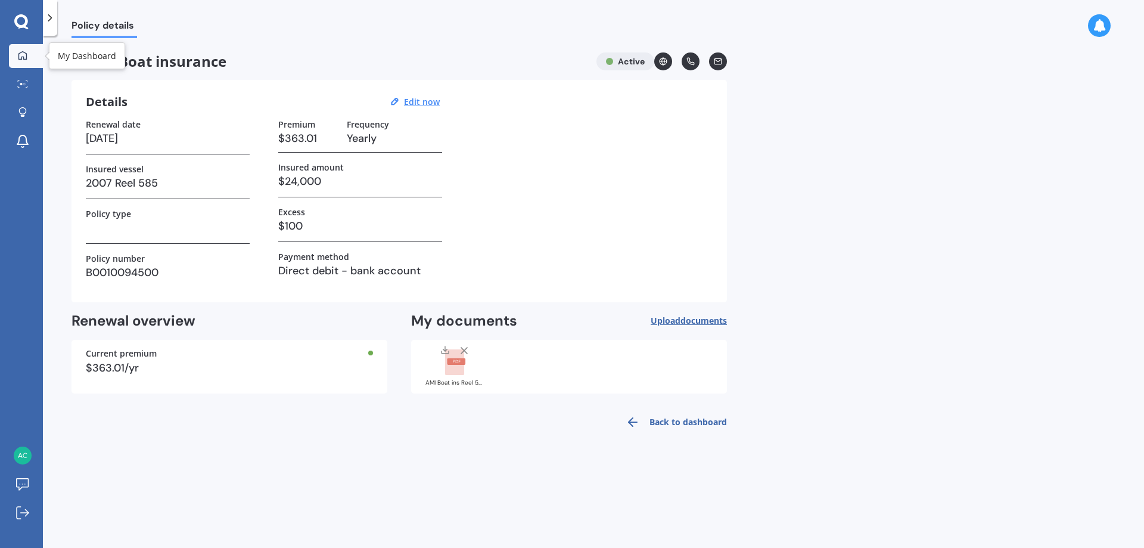
click at [24, 56] on icon at bounding box center [23, 56] width 10 height 10
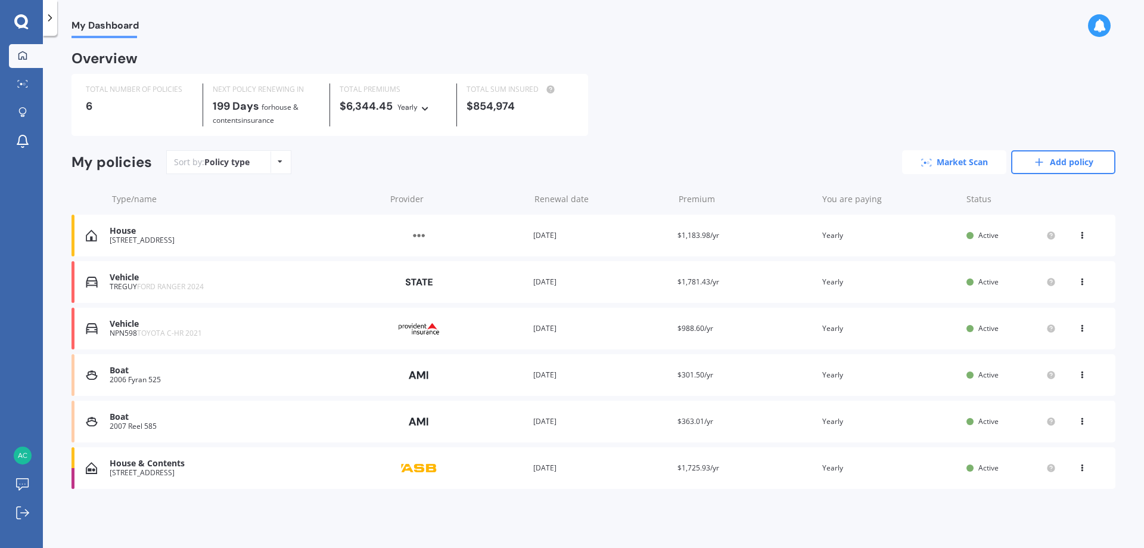
click at [961, 169] on link "Market Scan" at bounding box center [954, 162] width 104 height 24
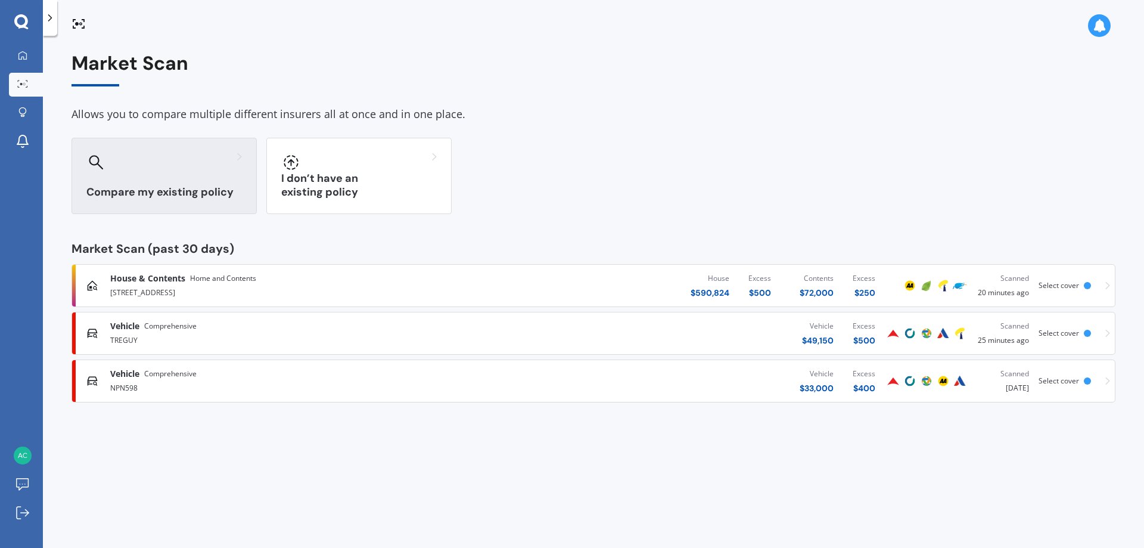
click at [136, 164] on div at bounding box center [164, 162] width 156 height 19
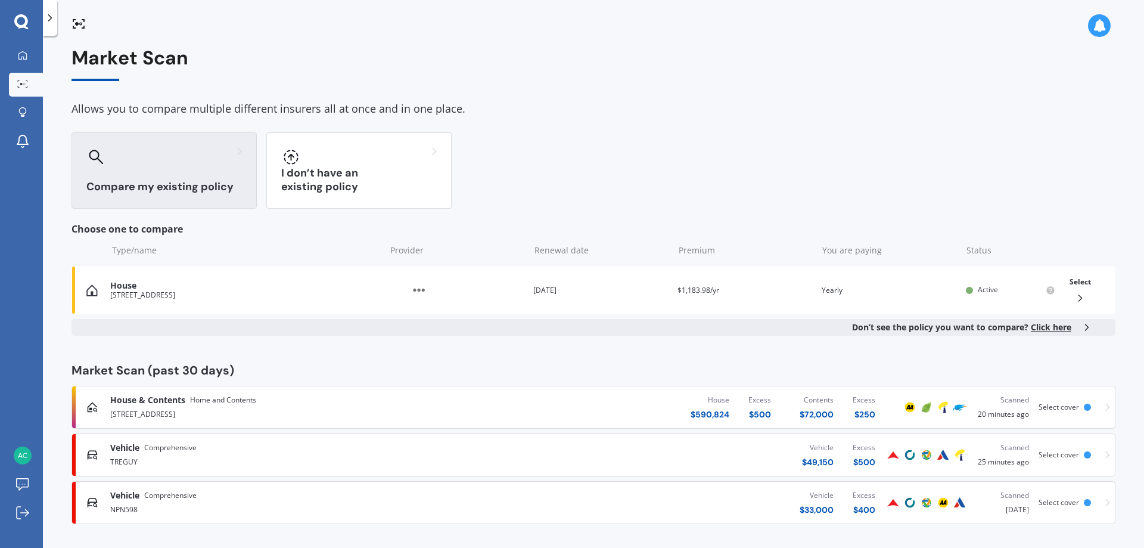
scroll to position [8, 0]
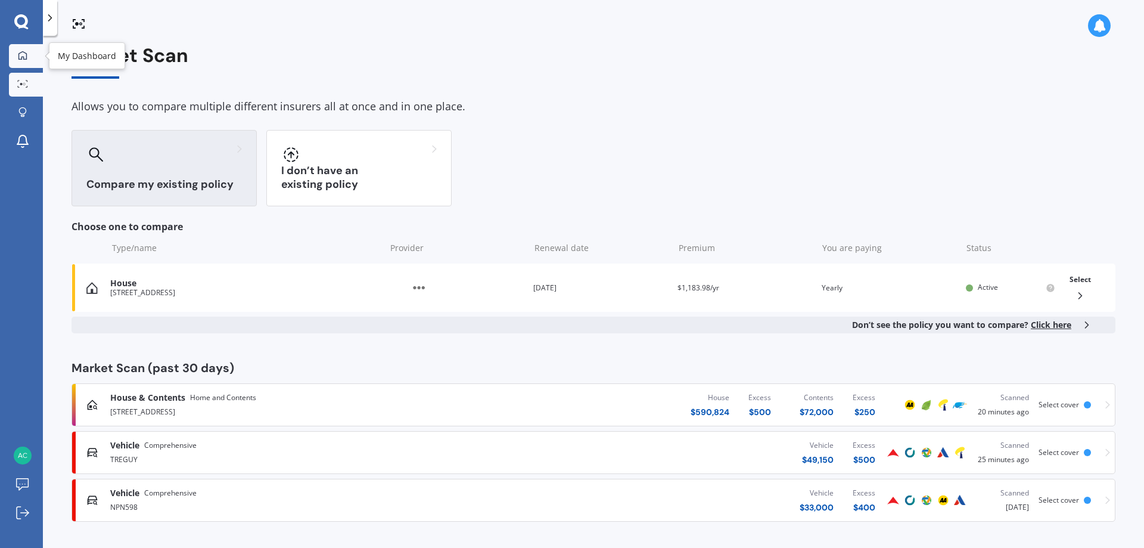
click at [19, 52] on icon at bounding box center [23, 56] width 10 height 10
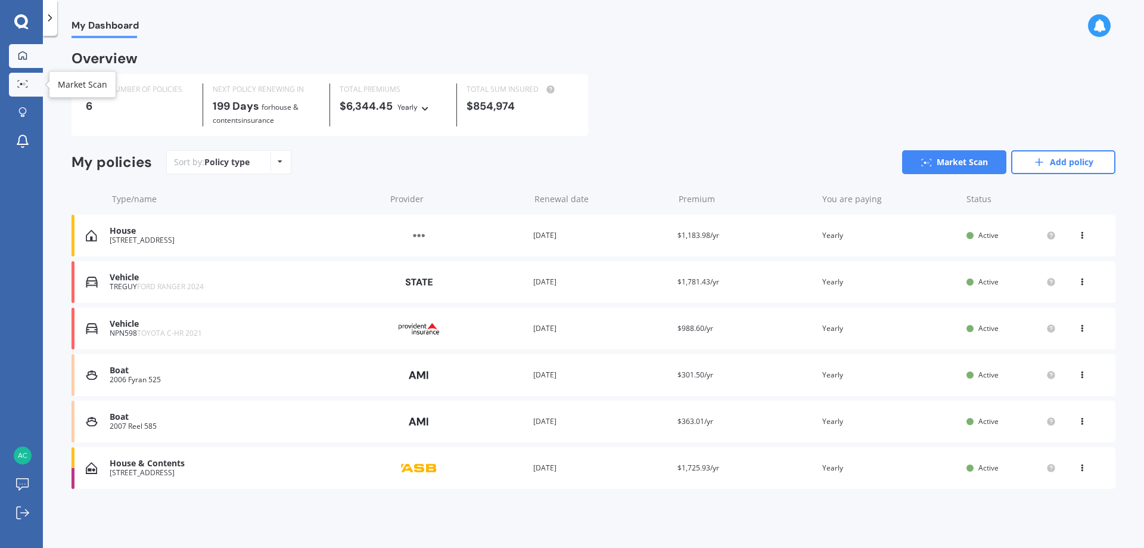
click at [18, 80] on icon at bounding box center [19, 80] width 2 height 1
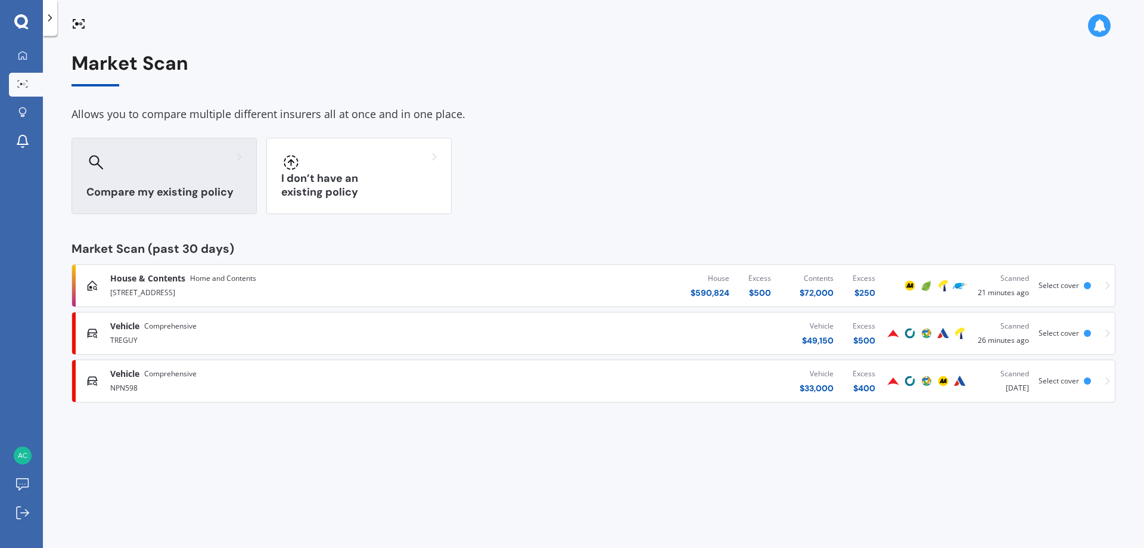
click at [144, 166] on div at bounding box center [164, 162] width 156 height 19
